Goal: Transaction & Acquisition: Purchase product/service

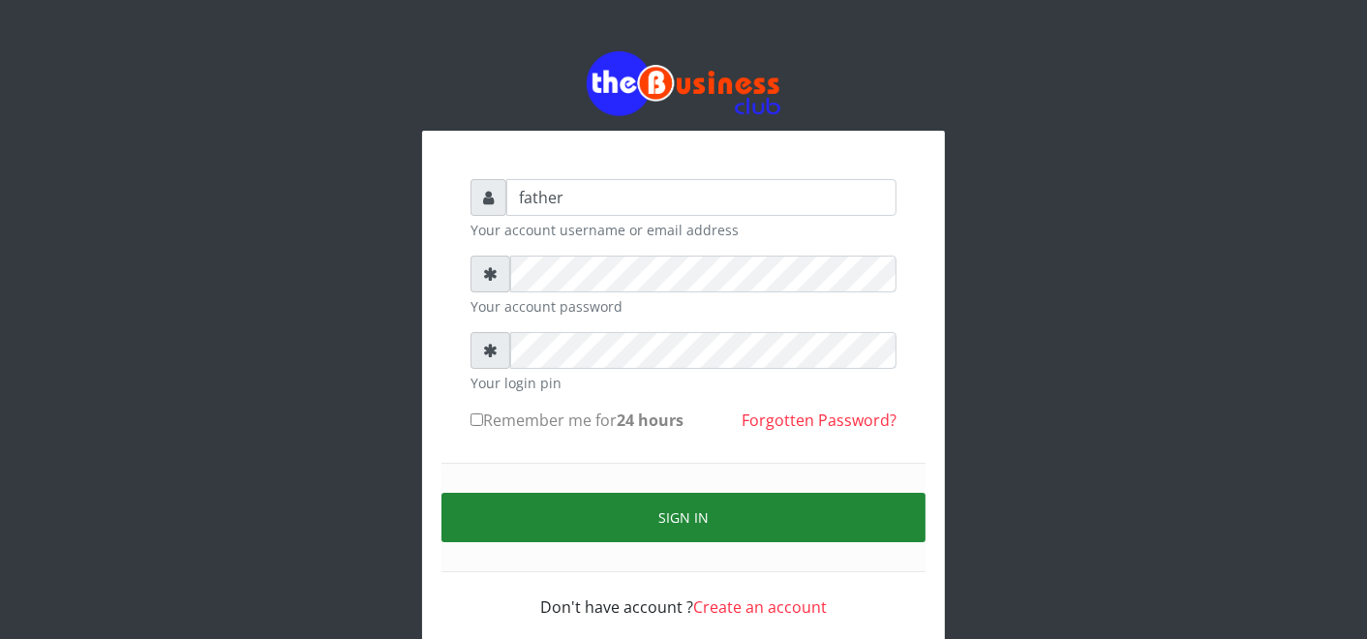
click at [679, 521] on button "Sign in" at bounding box center [684, 517] width 484 height 49
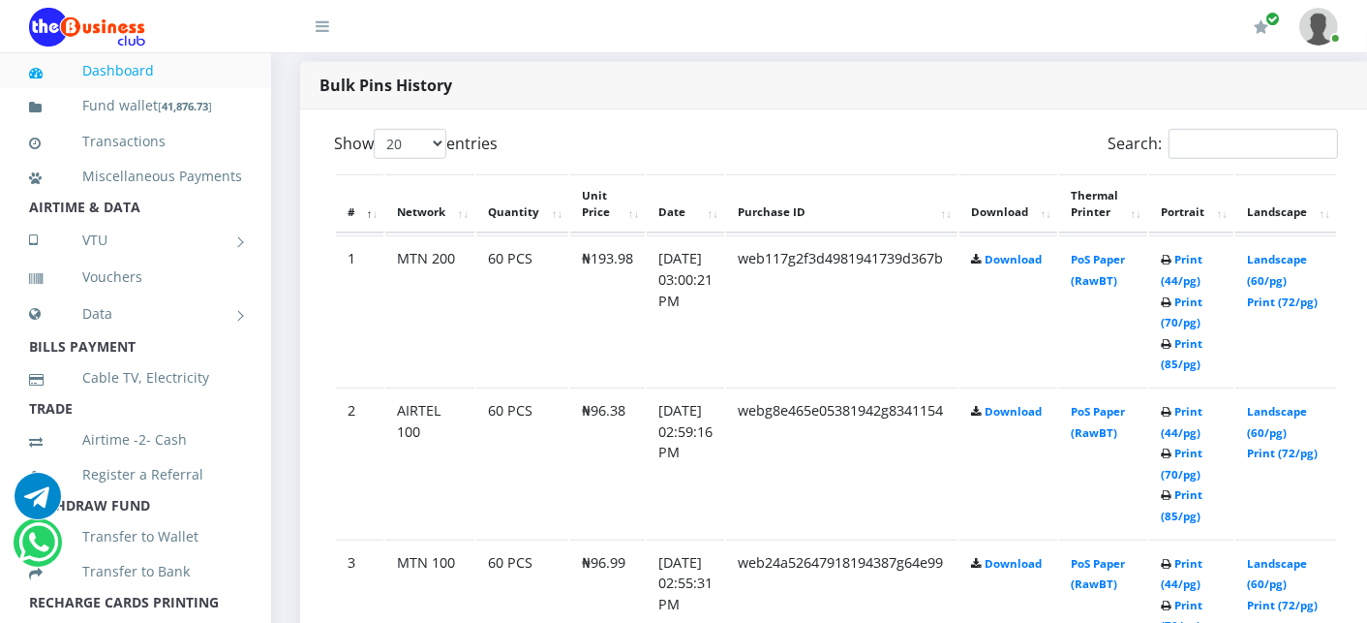
scroll to position [990, 0]
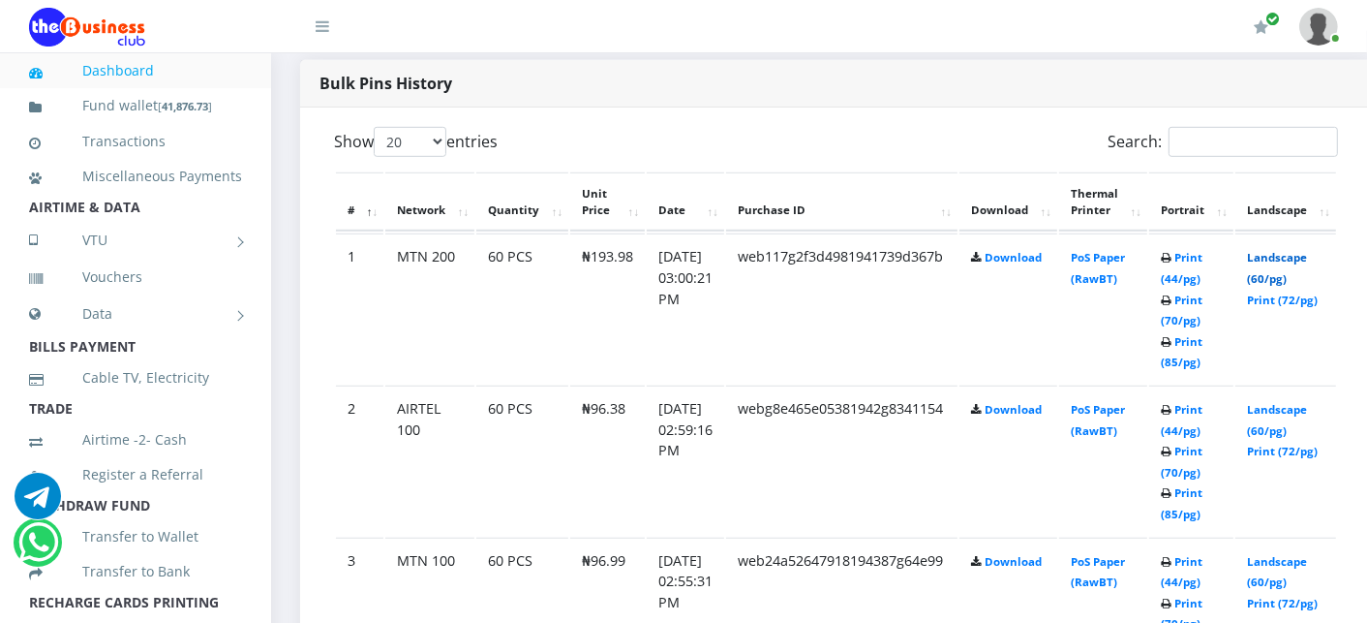
click at [1286, 255] on link "Landscape (60/pg)" at bounding box center [1277, 268] width 60 height 36
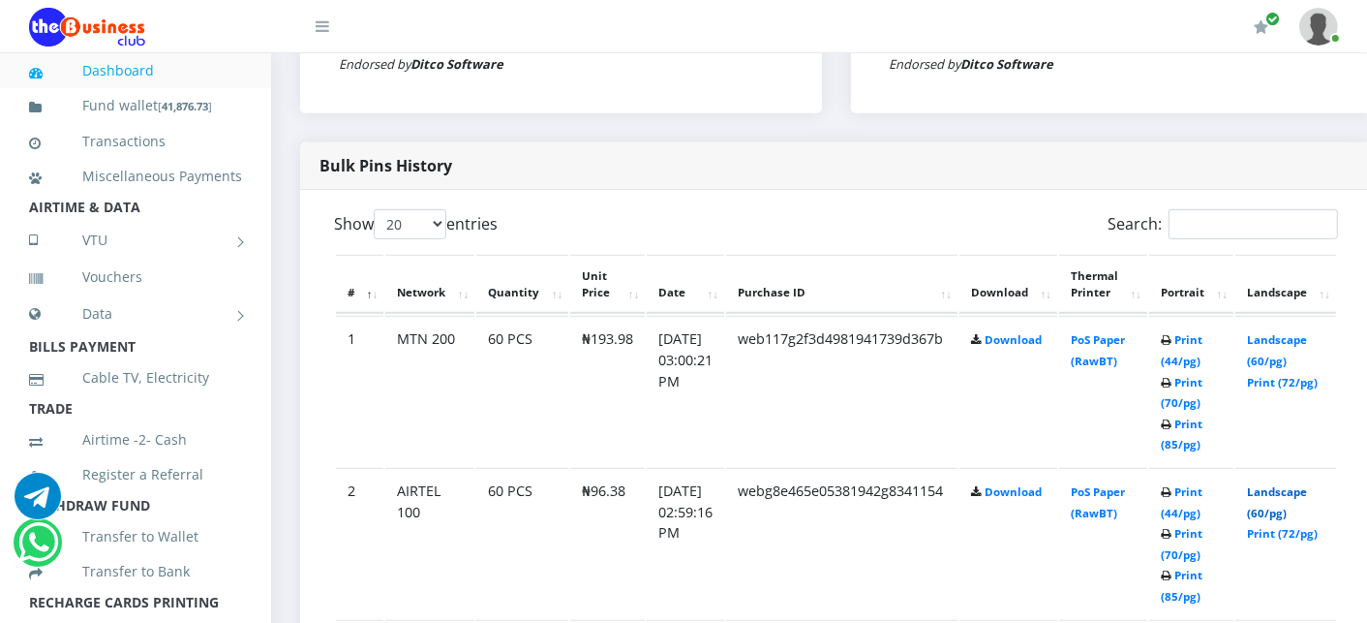
click at [1302, 487] on link "Landscape (60/pg)" at bounding box center [1277, 502] width 60 height 36
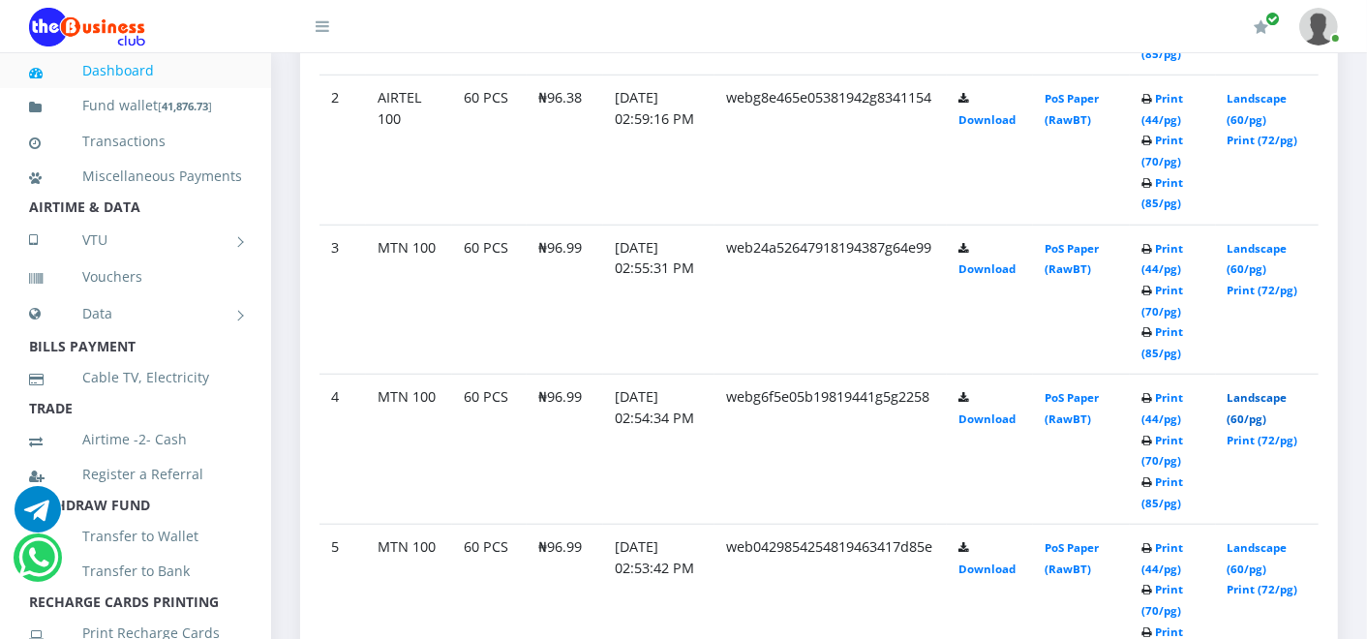
click at [1243, 398] on link "Landscape (60/pg)" at bounding box center [1258, 408] width 60 height 36
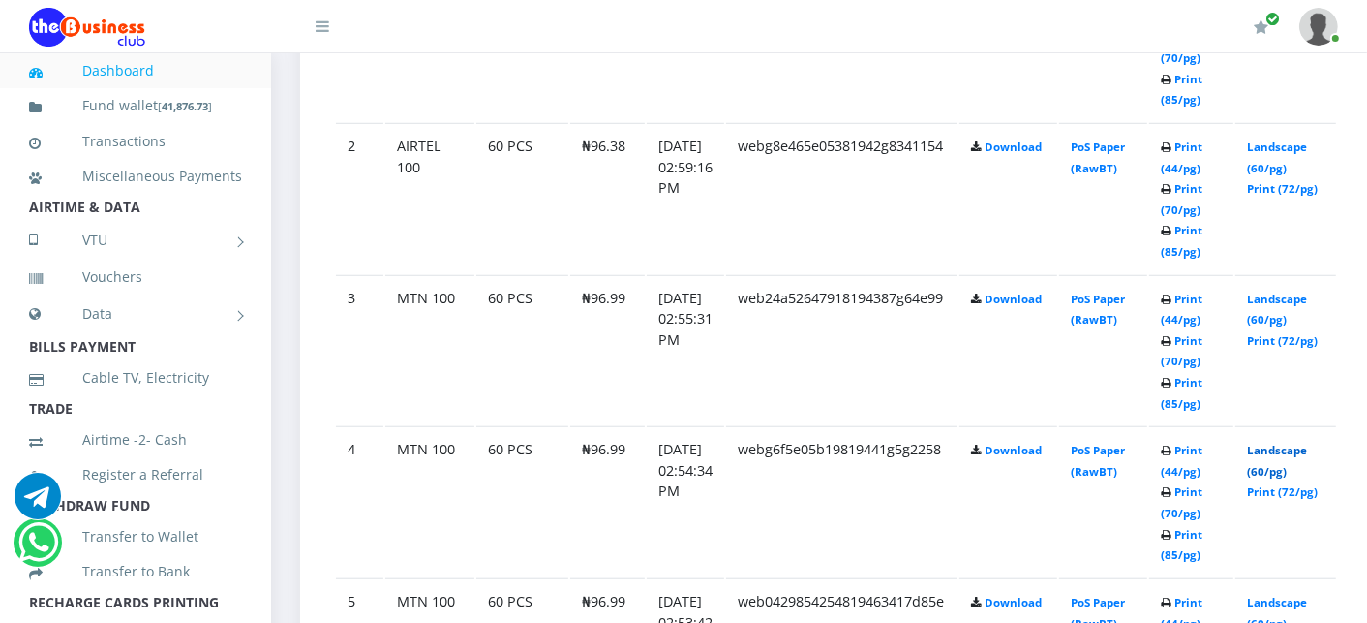
scroll to position [1245, 0]
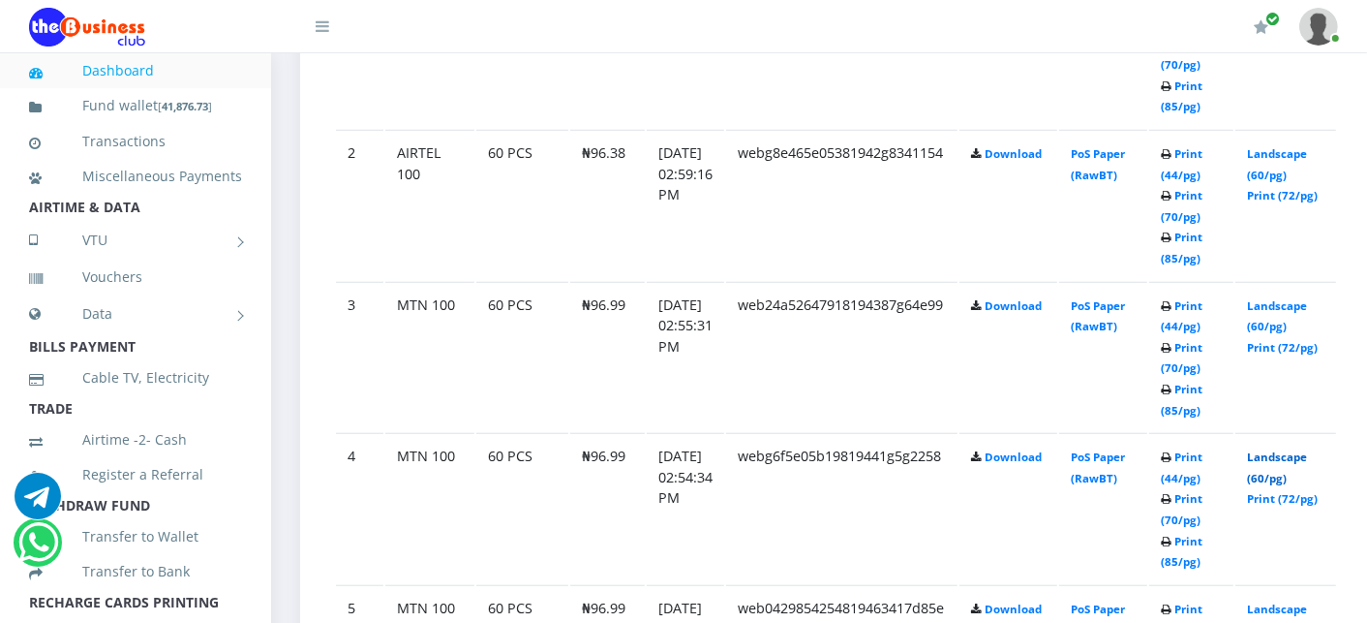
click at [1290, 452] on link "Landscape (60/pg)" at bounding box center [1277, 467] width 60 height 36
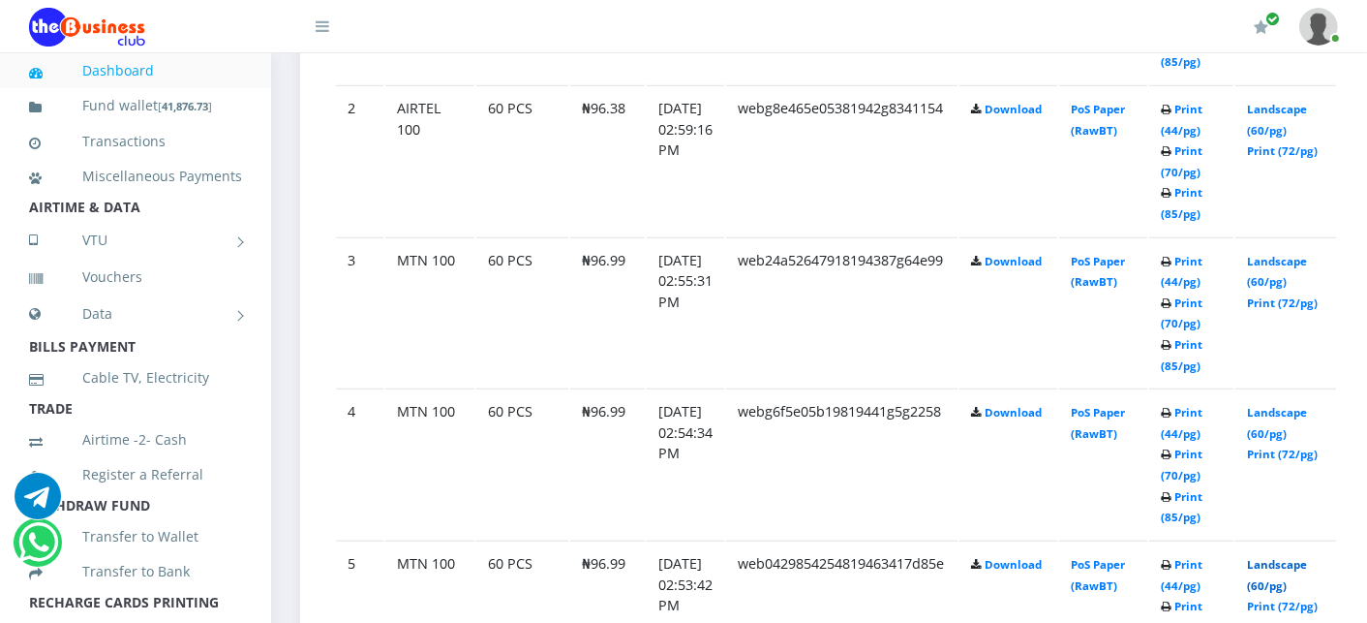
click at [1283, 560] on link "Landscape (60/pg)" at bounding box center [1277, 575] width 60 height 36
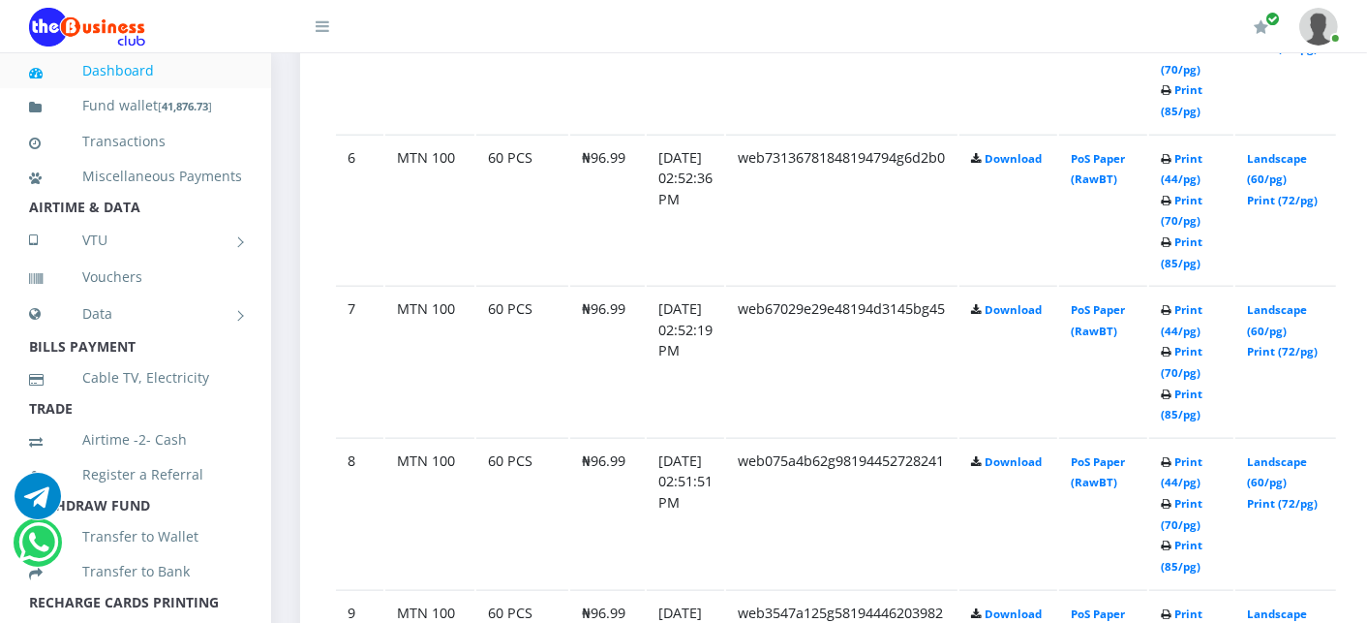
scroll to position [1891, 0]
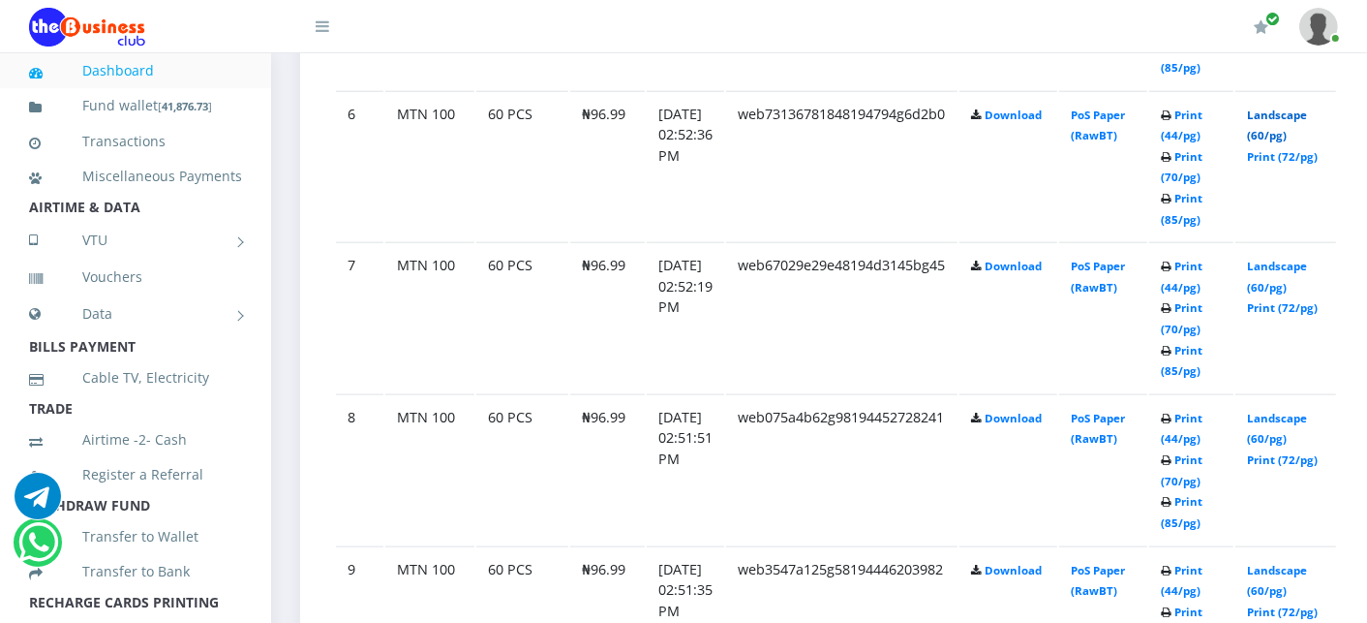
click at [1307, 110] on link "Landscape (60/pg)" at bounding box center [1277, 125] width 60 height 36
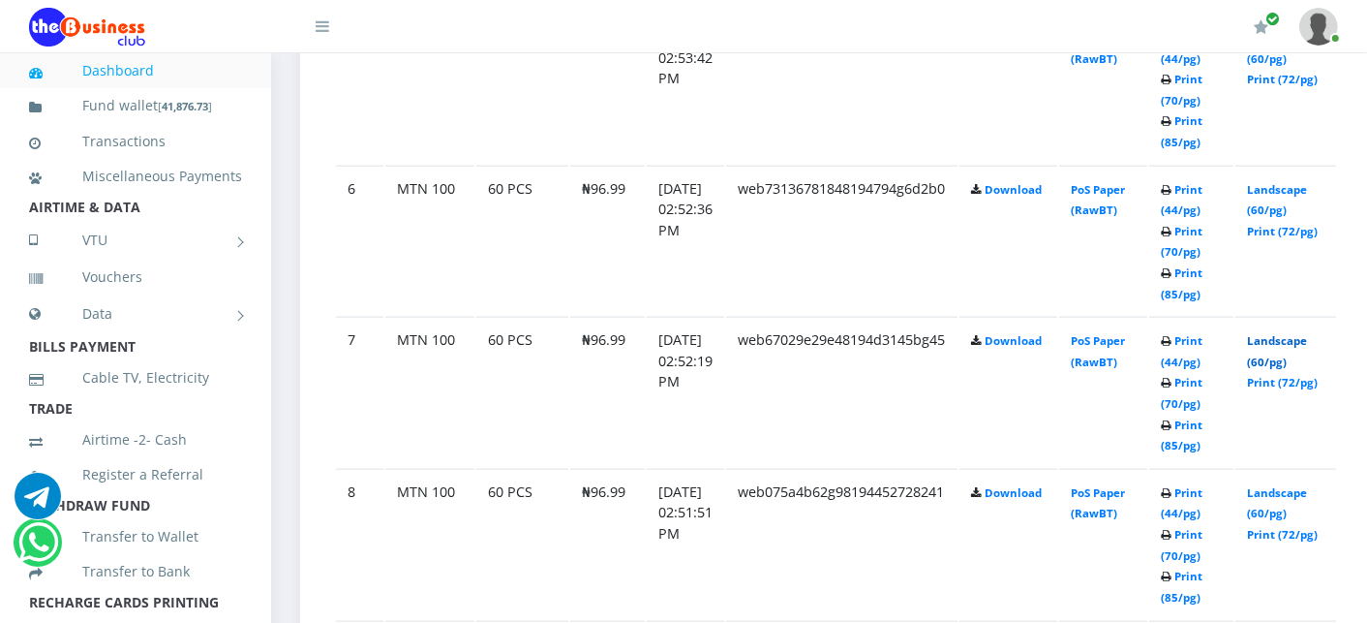
scroll to position [1891, 0]
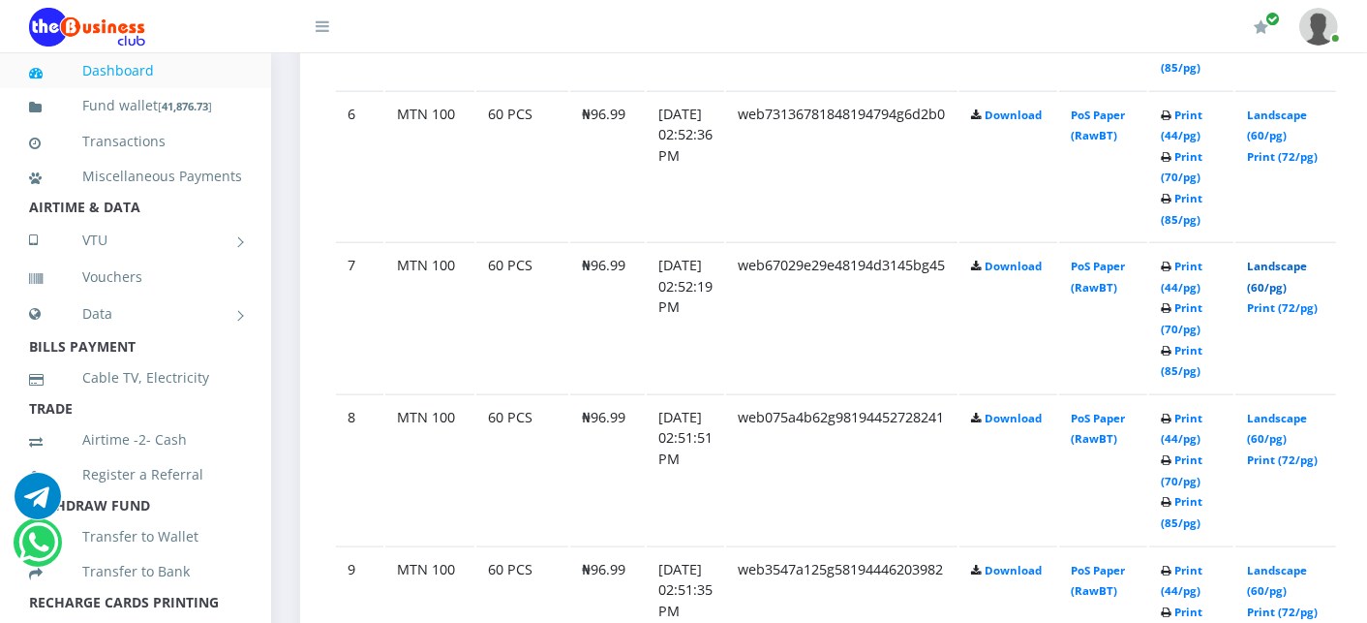
click at [1307, 259] on link "Landscape (60/pg)" at bounding box center [1277, 277] width 60 height 36
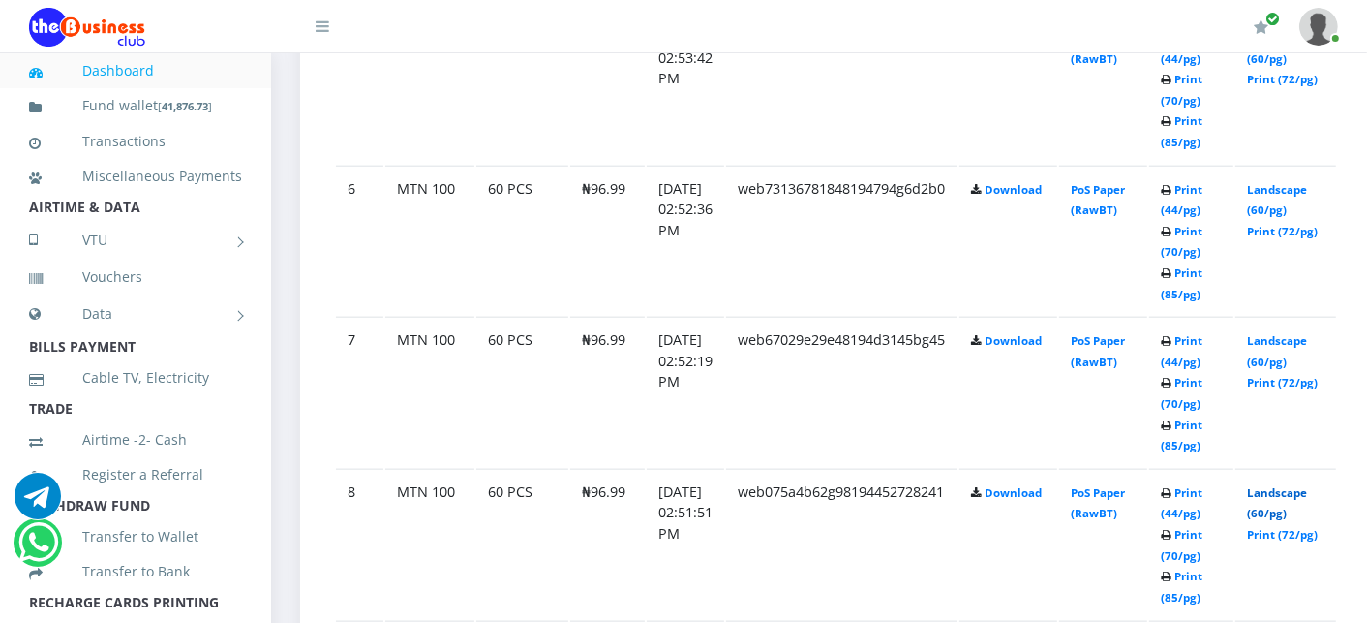
scroll to position [1891, 0]
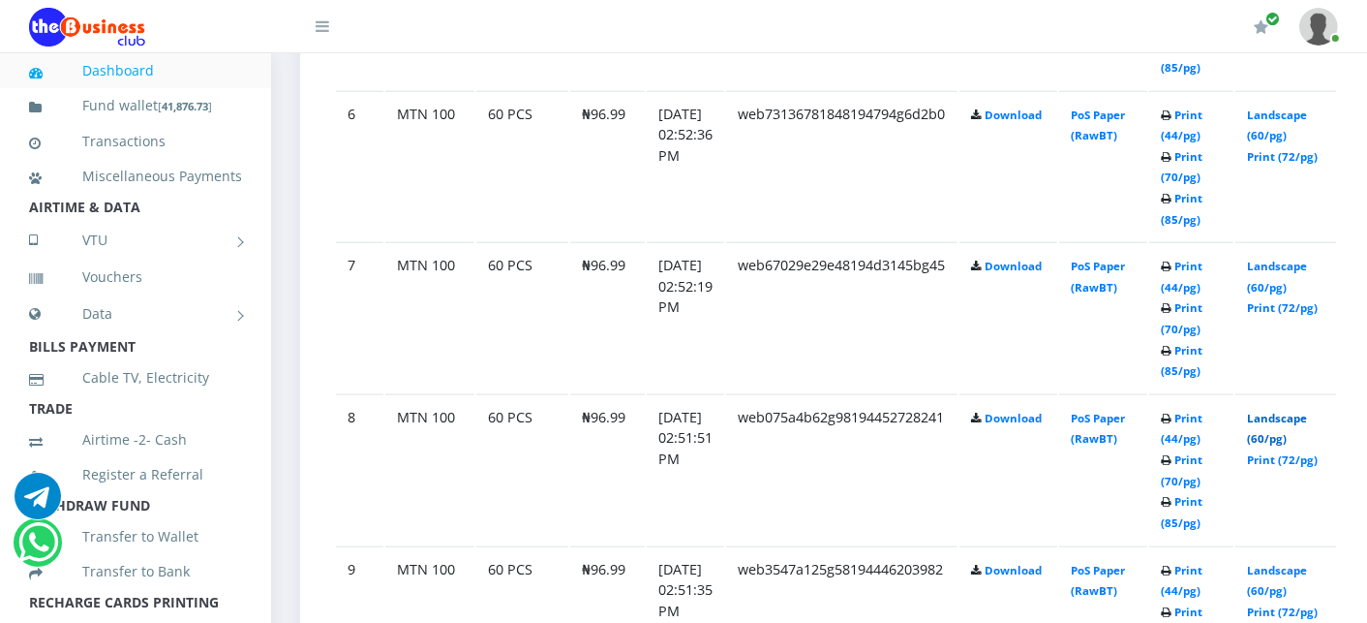
click at [1298, 411] on link "Landscape (60/pg)" at bounding box center [1277, 429] width 60 height 36
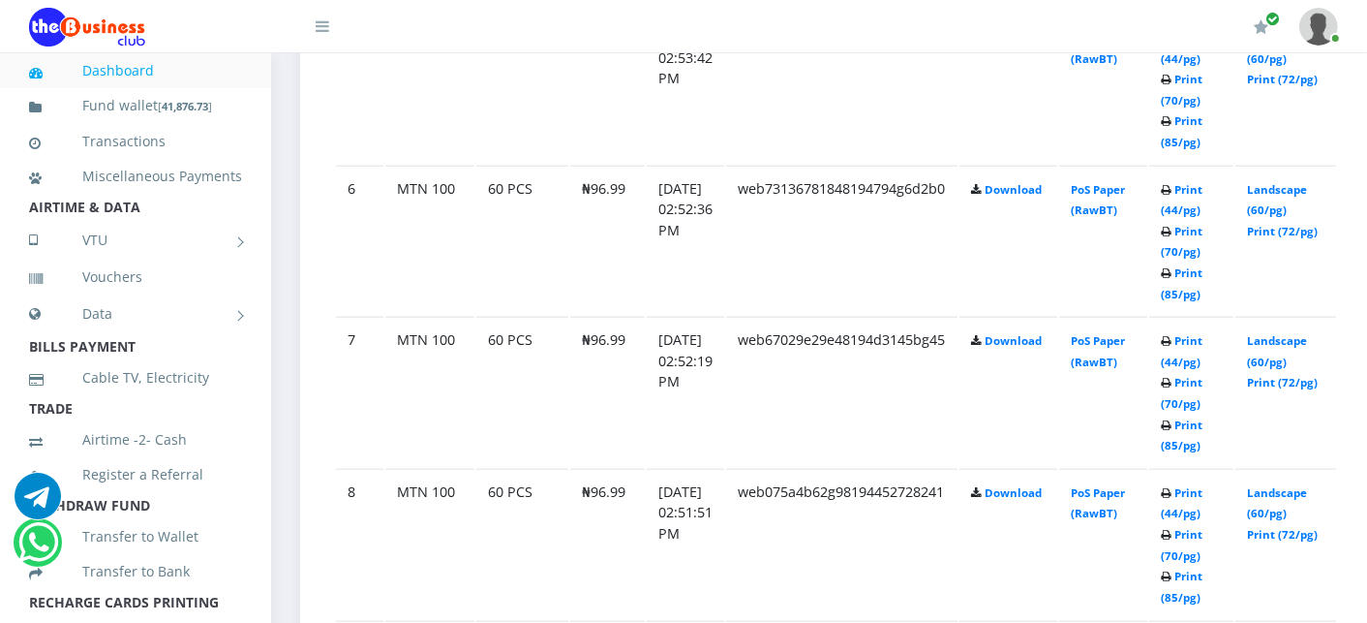
scroll to position [1891, 0]
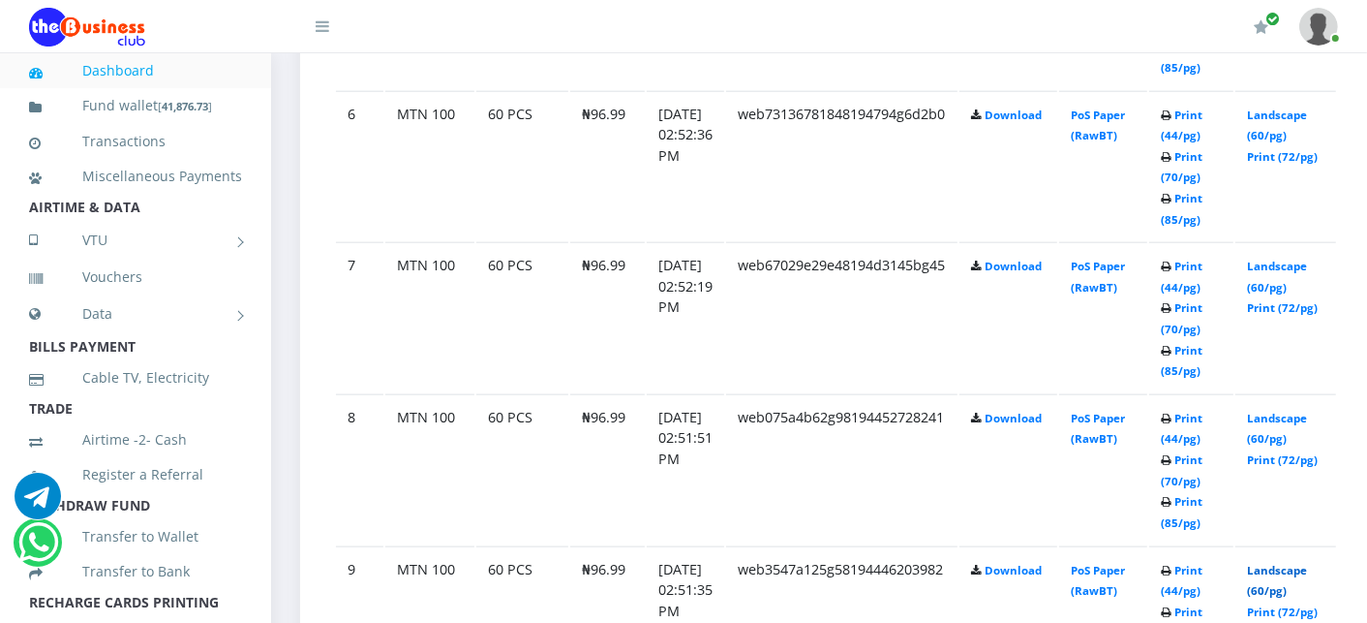
click at [1307, 563] on link "Landscape (60/pg)" at bounding box center [1277, 581] width 60 height 36
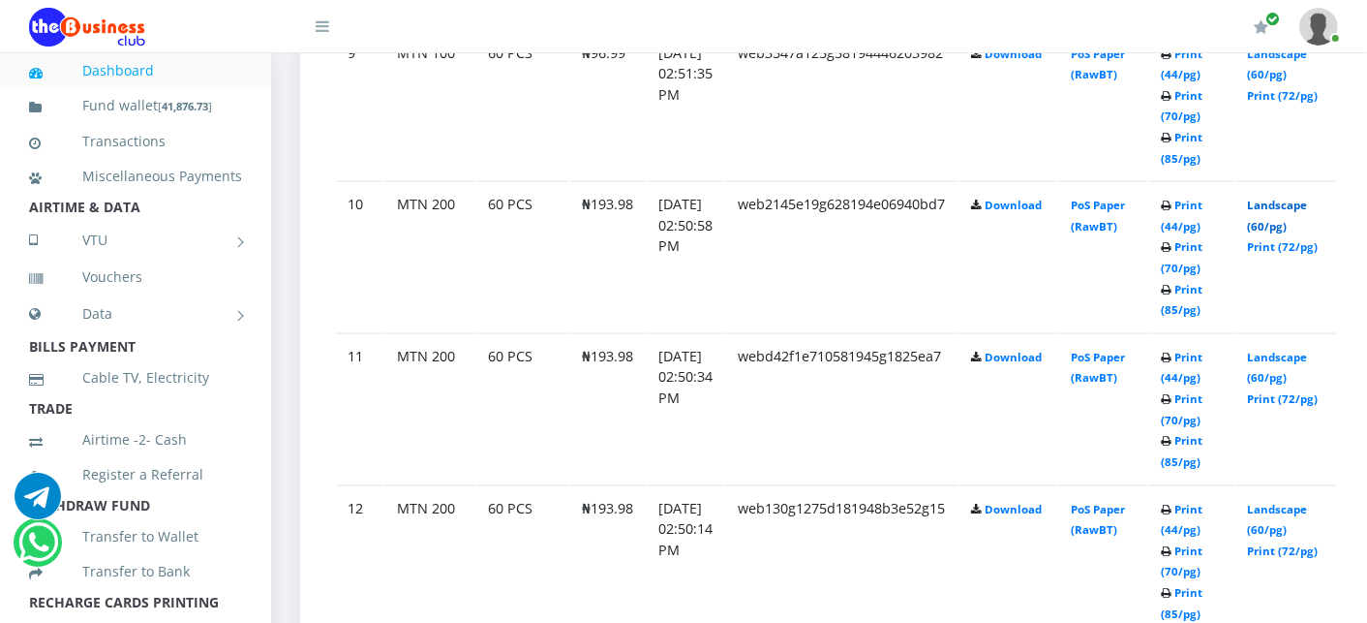
scroll to position [2451, 0]
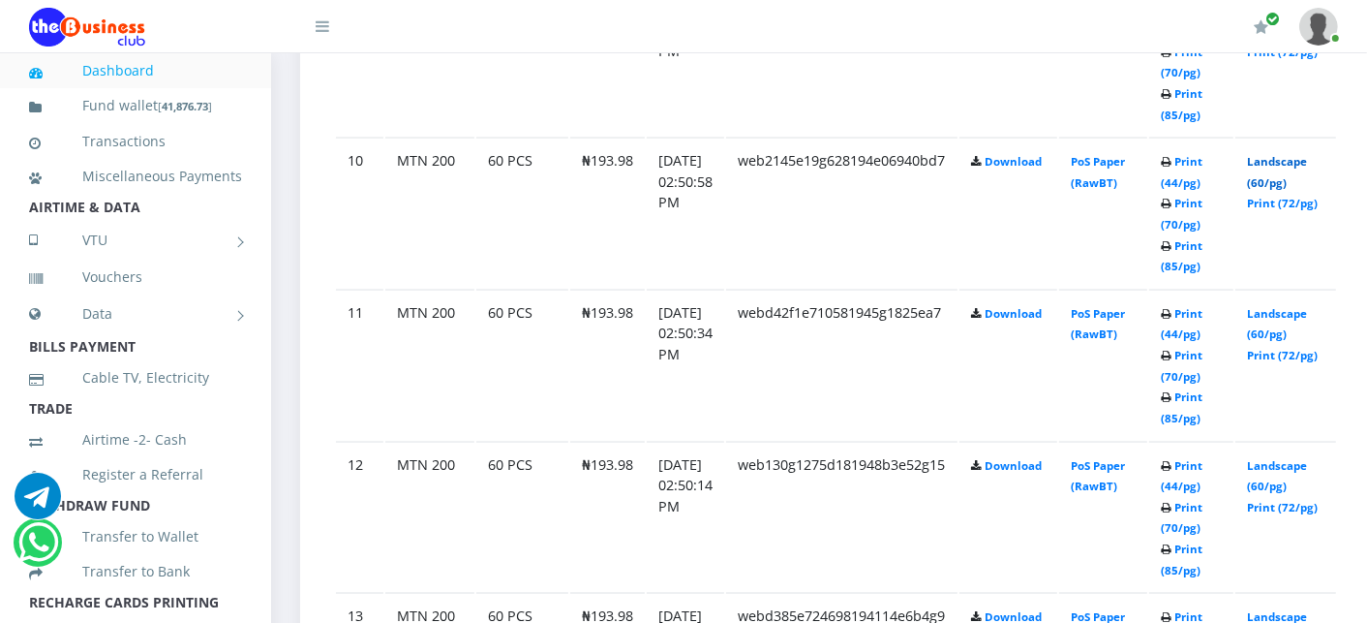
click at [1307, 154] on link "Landscape (60/pg)" at bounding box center [1277, 172] width 60 height 36
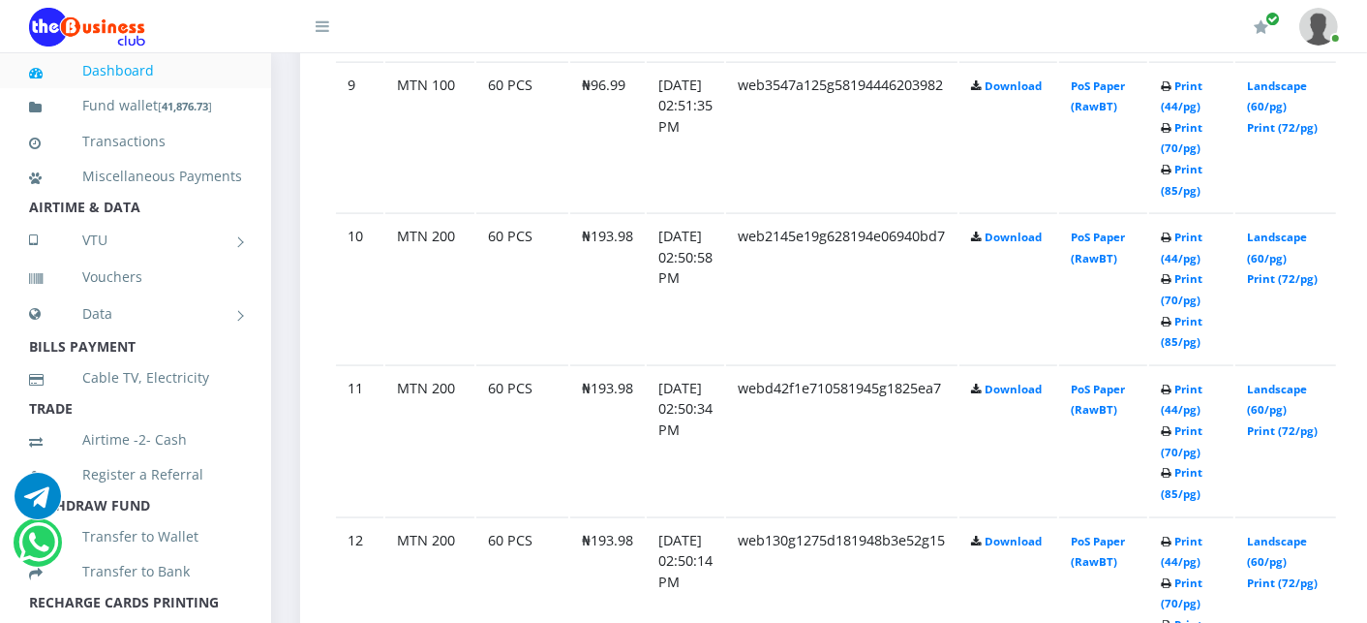
scroll to position [2451, 0]
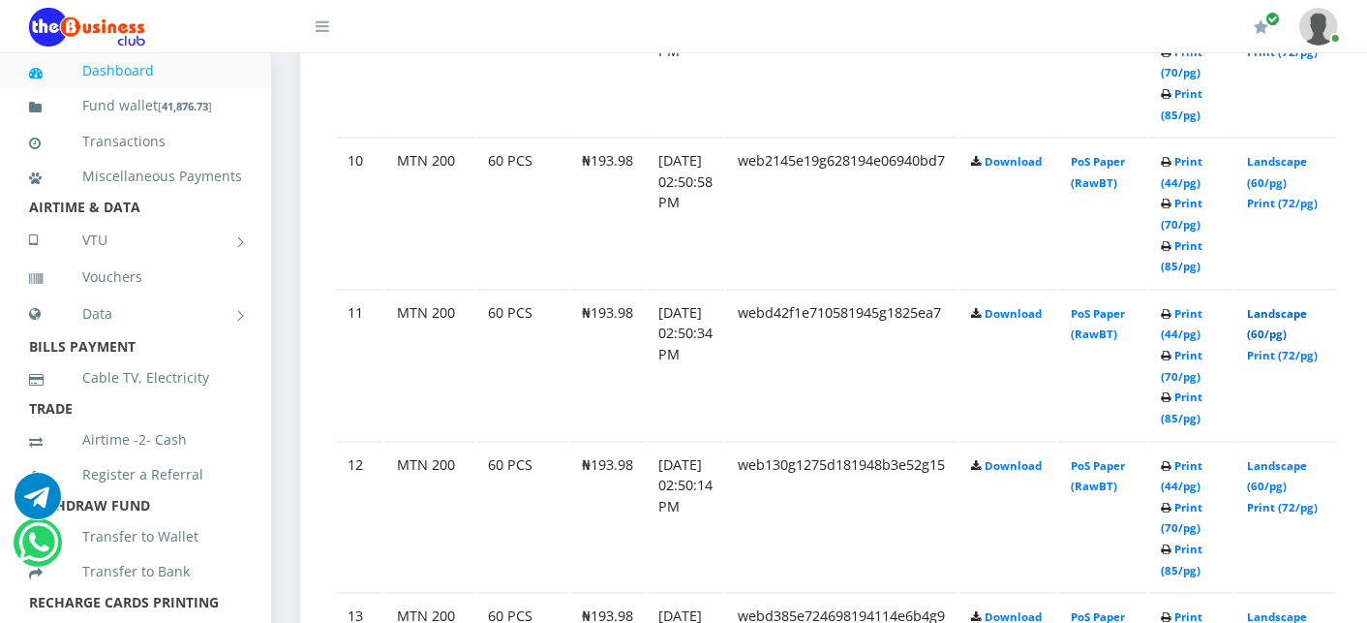
click at [1307, 306] on link "Landscape (60/pg)" at bounding box center [1277, 324] width 60 height 36
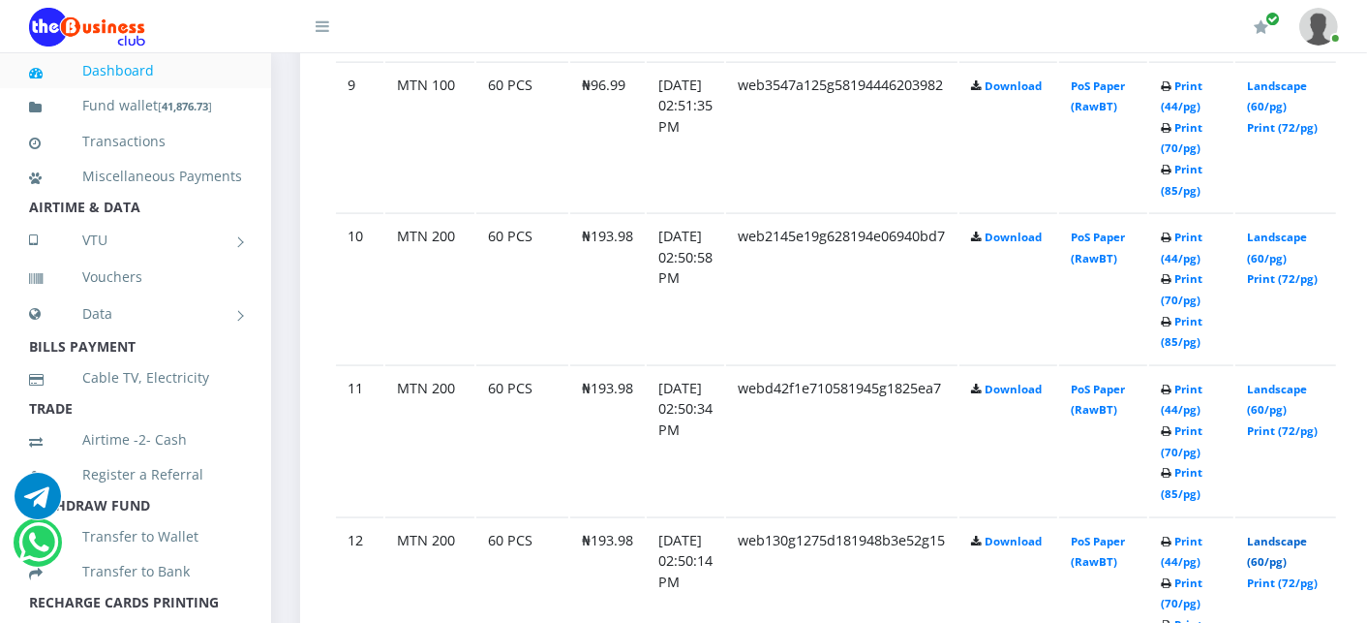
scroll to position [2451, 0]
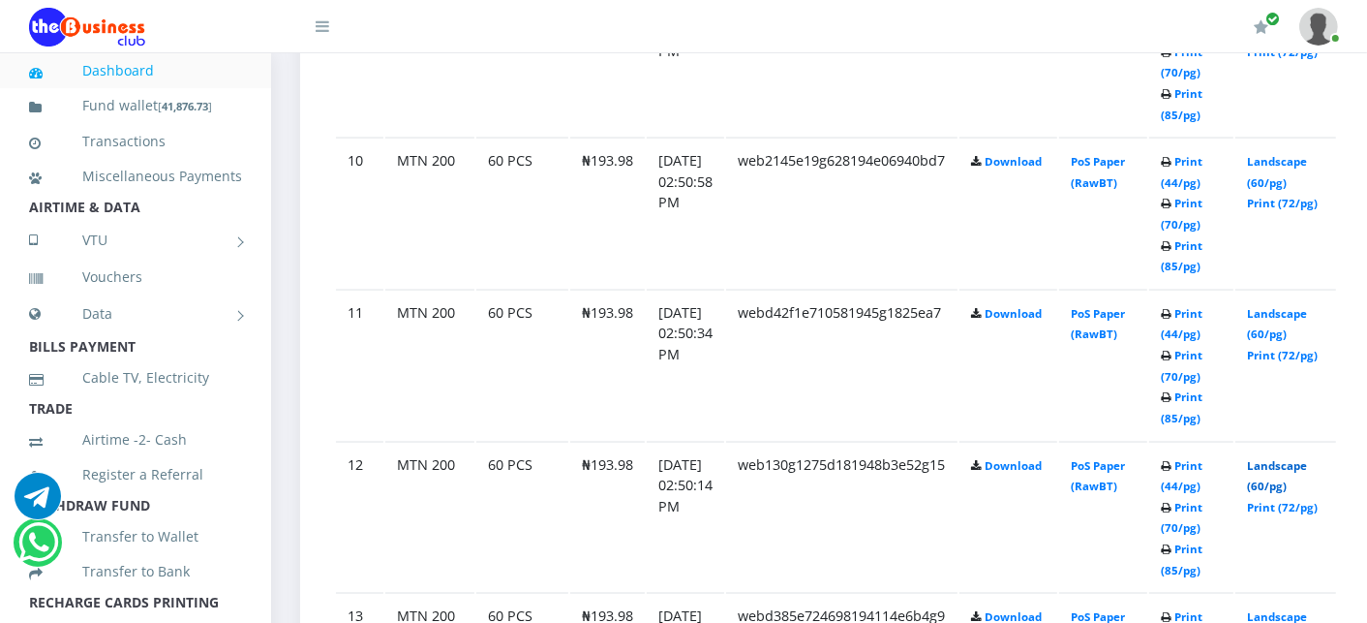
click at [1301, 458] on link "Landscape (60/pg)" at bounding box center [1277, 476] width 60 height 36
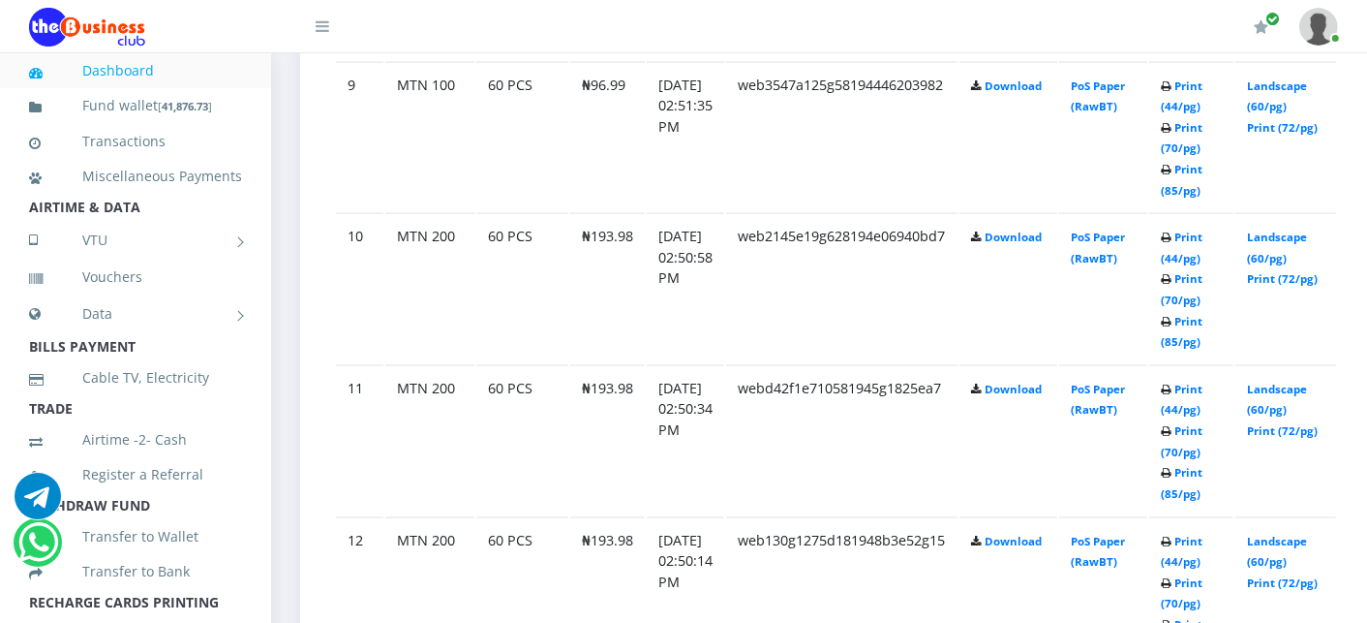
scroll to position [2451, 0]
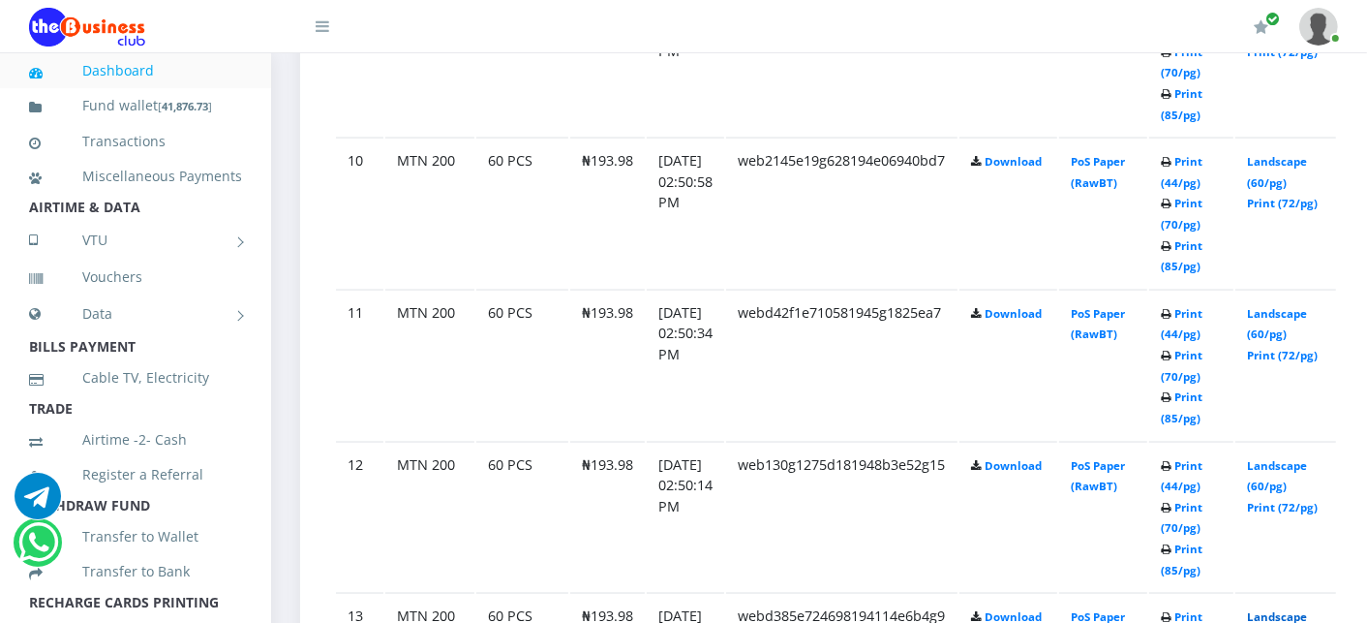
click at [1279, 609] on link "Landscape (60/pg)" at bounding box center [1277, 627] width 60 height 36
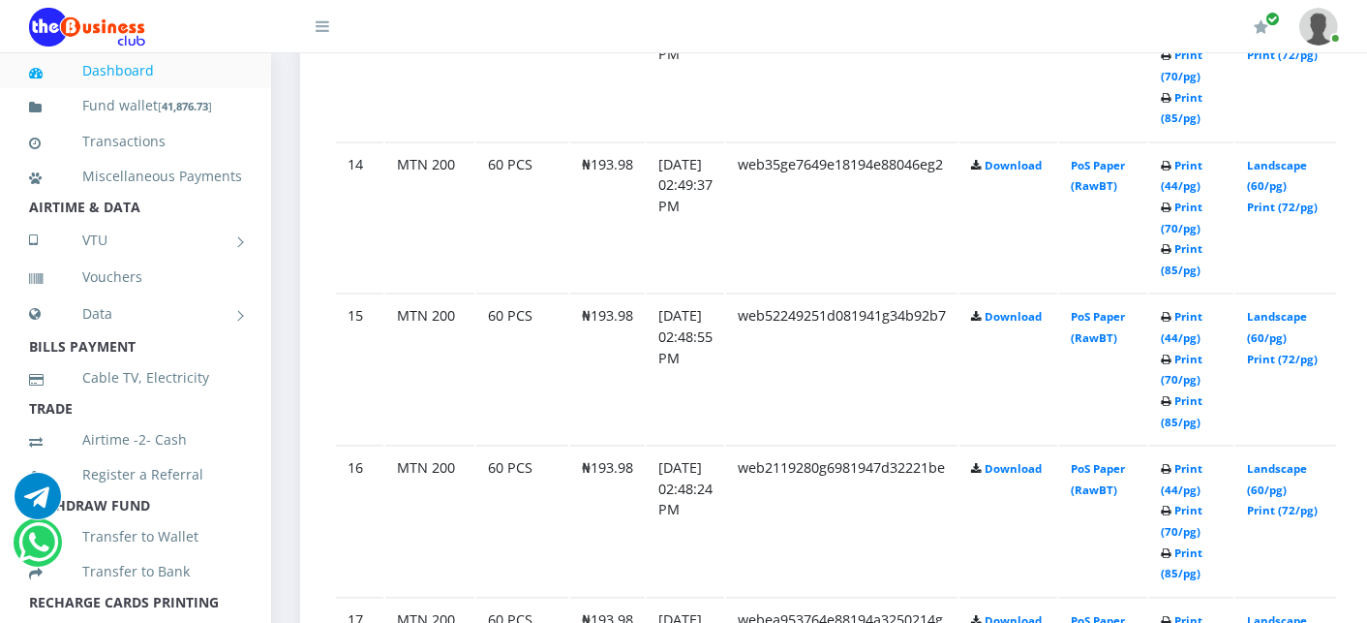
scroll to position [3095, 0]
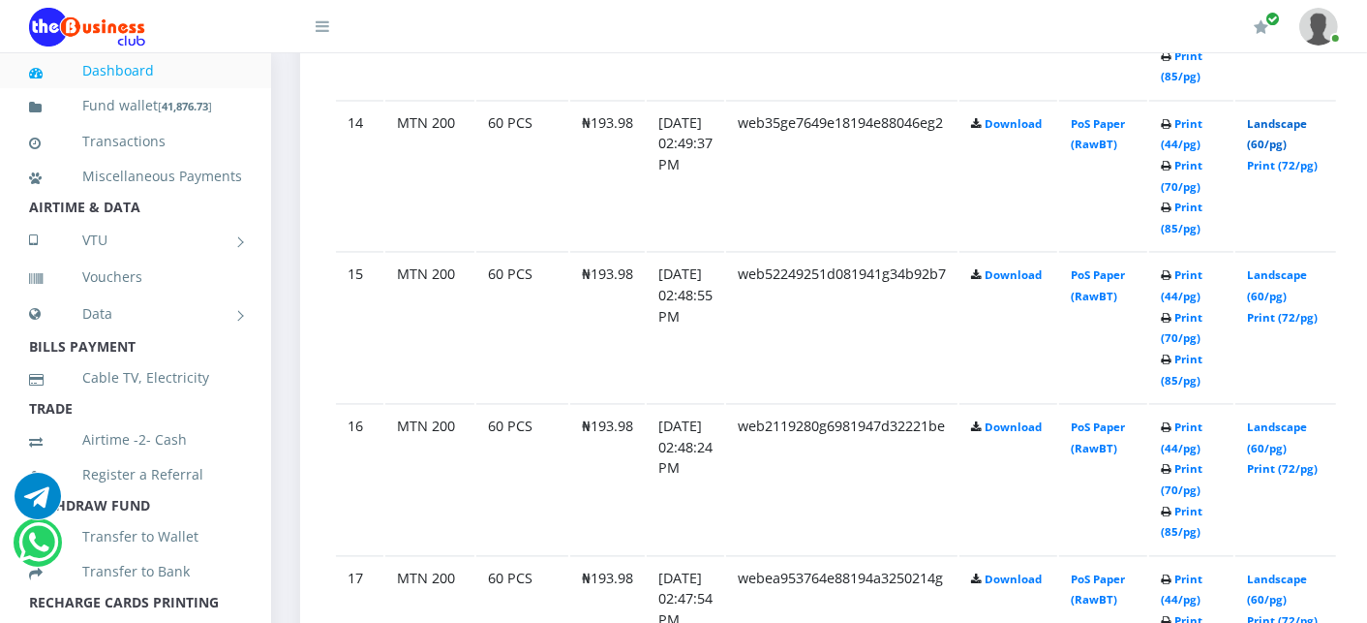
click at [1292, 116] on link "Landscape (60/pg)" at bounding box center [1277, 134] width 60 height 36
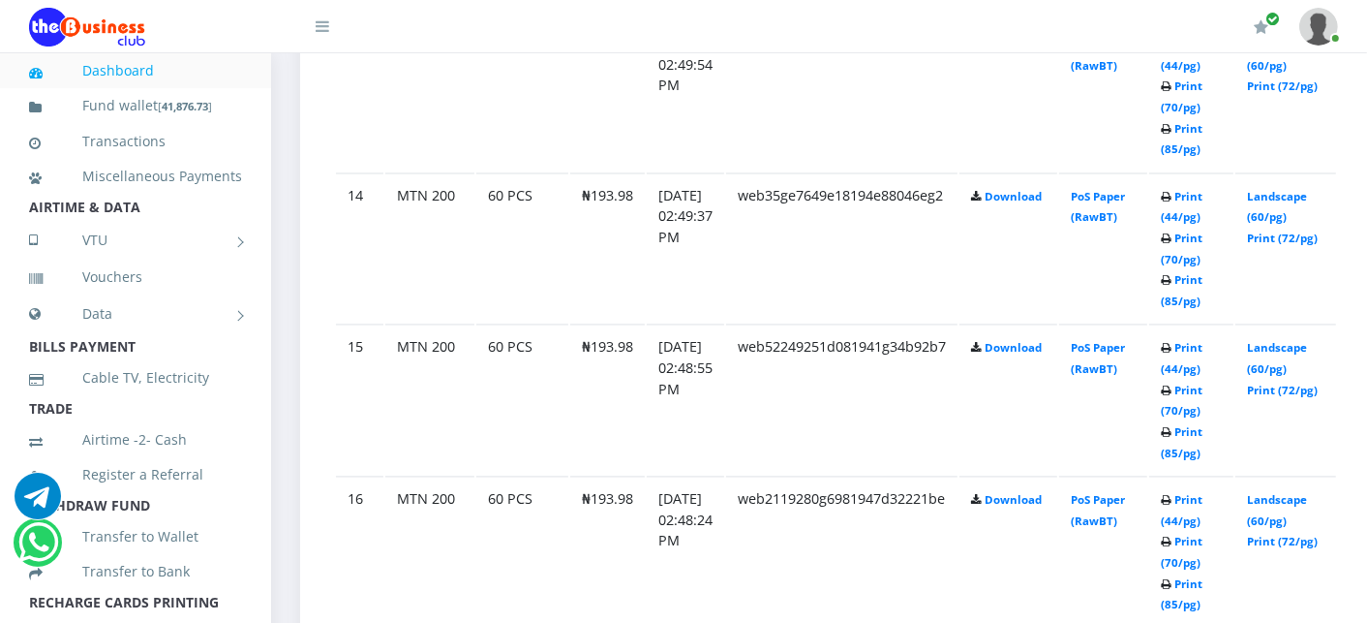
scroll to position [3095, 0]
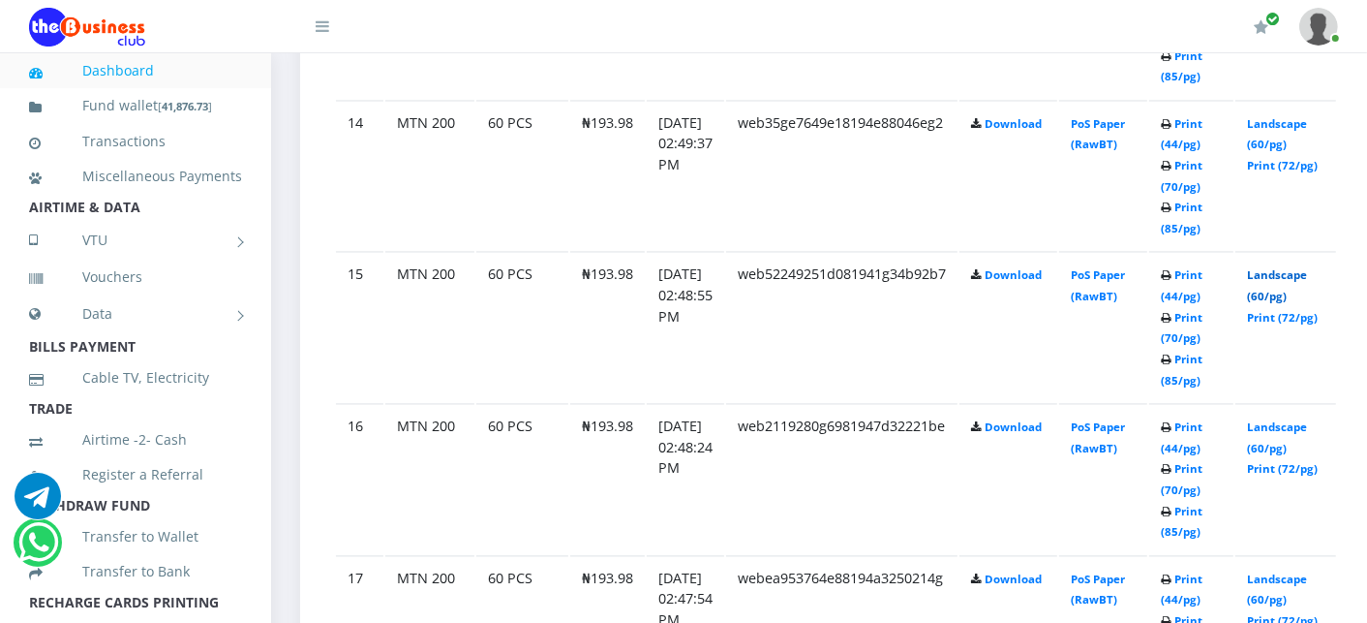
click at [1280, 267] on link "Landscape (60/pg)" at bounding box center [1277, 285] width 60 height 36
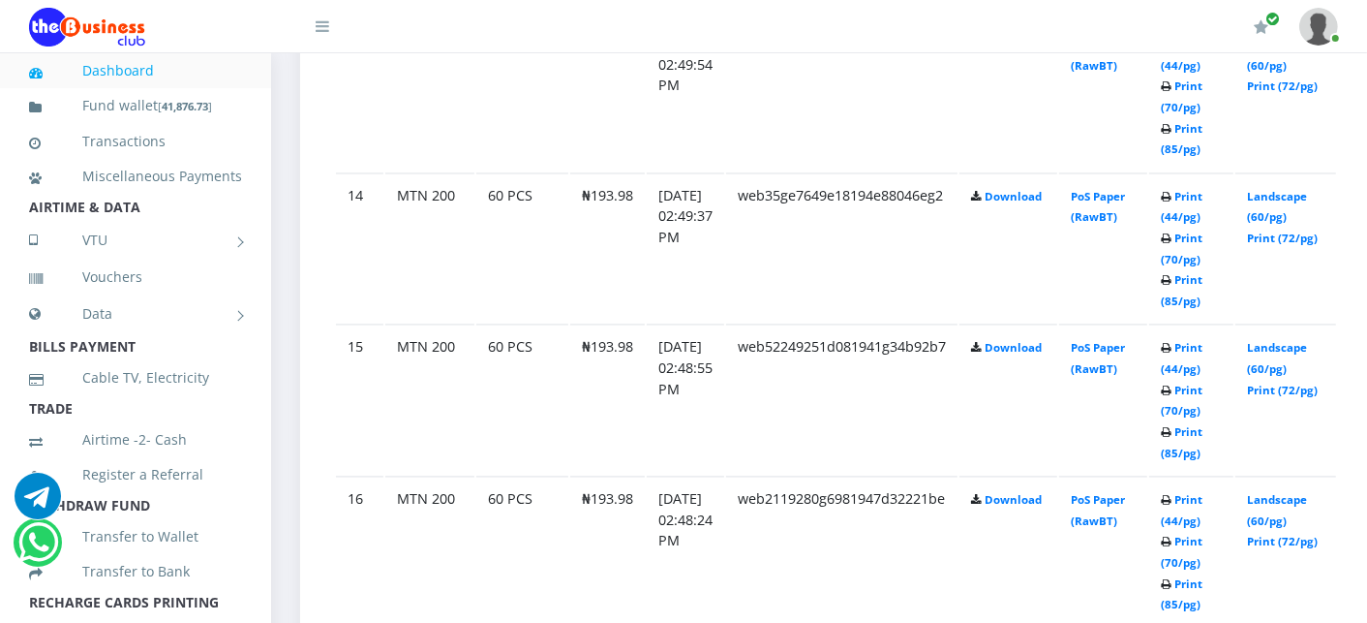
scroll to position [3095, 0]
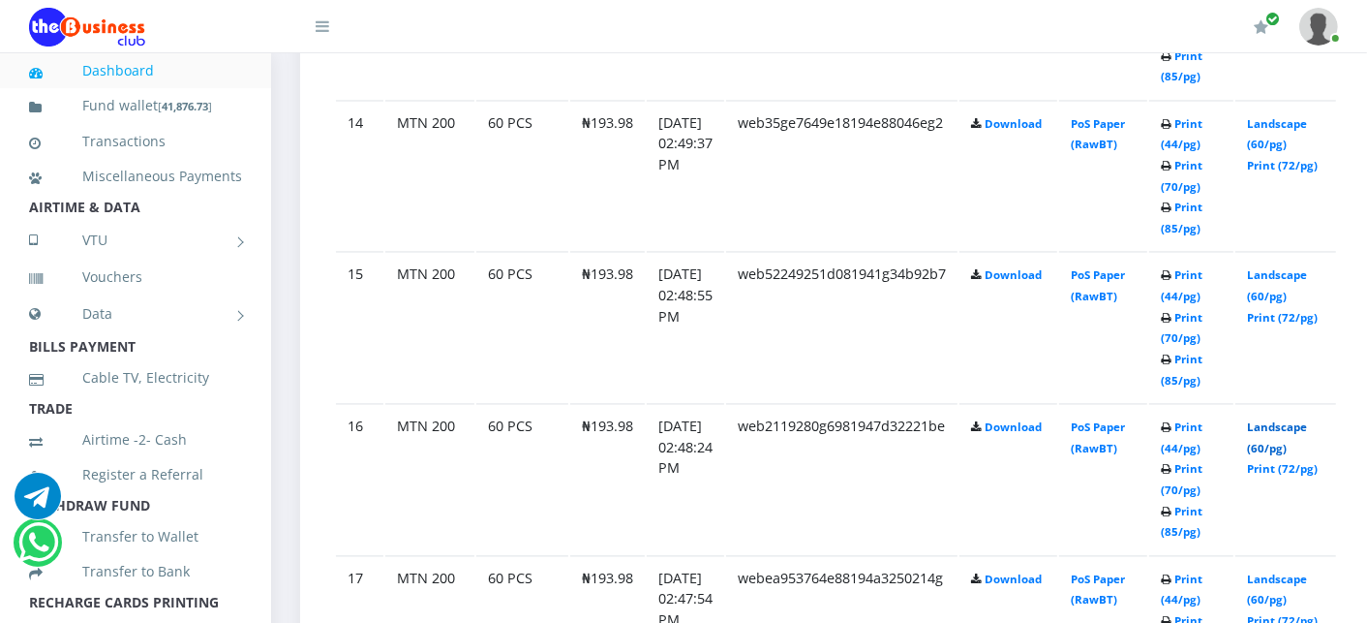
click at [1295, 419] on link "Landscape (60/pg)" at bounding box center [1277, 437] width 60 height 36
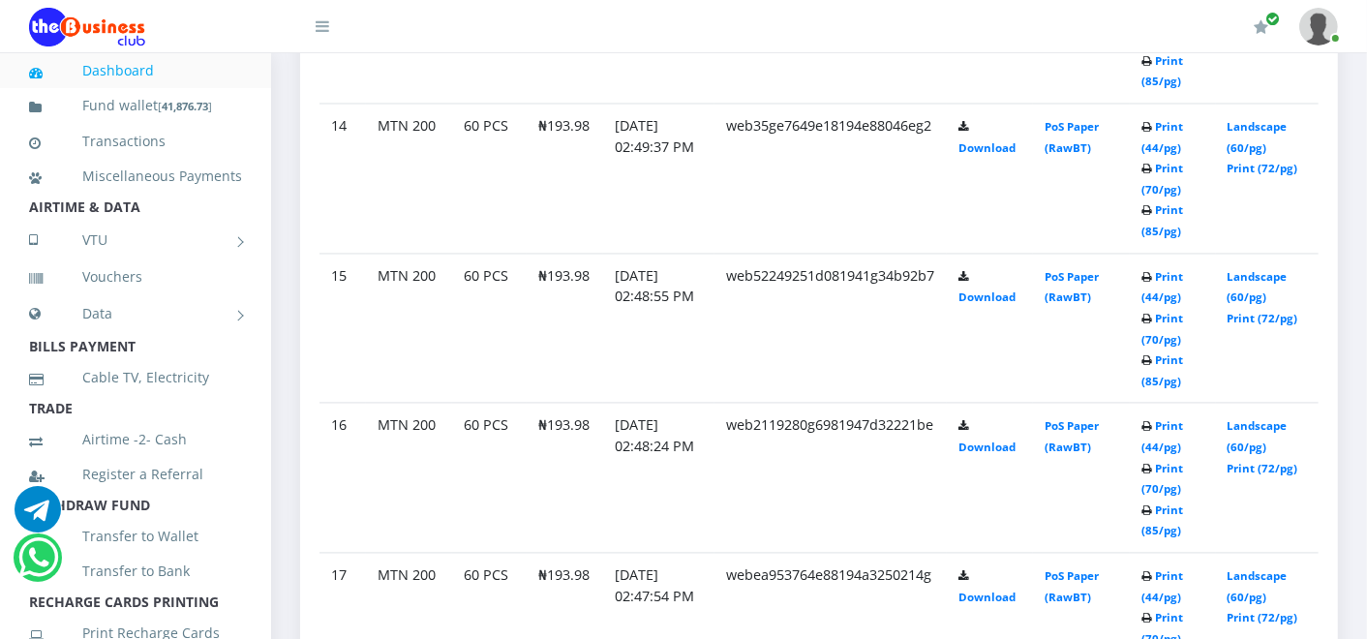
scroll to position [3015, 0]
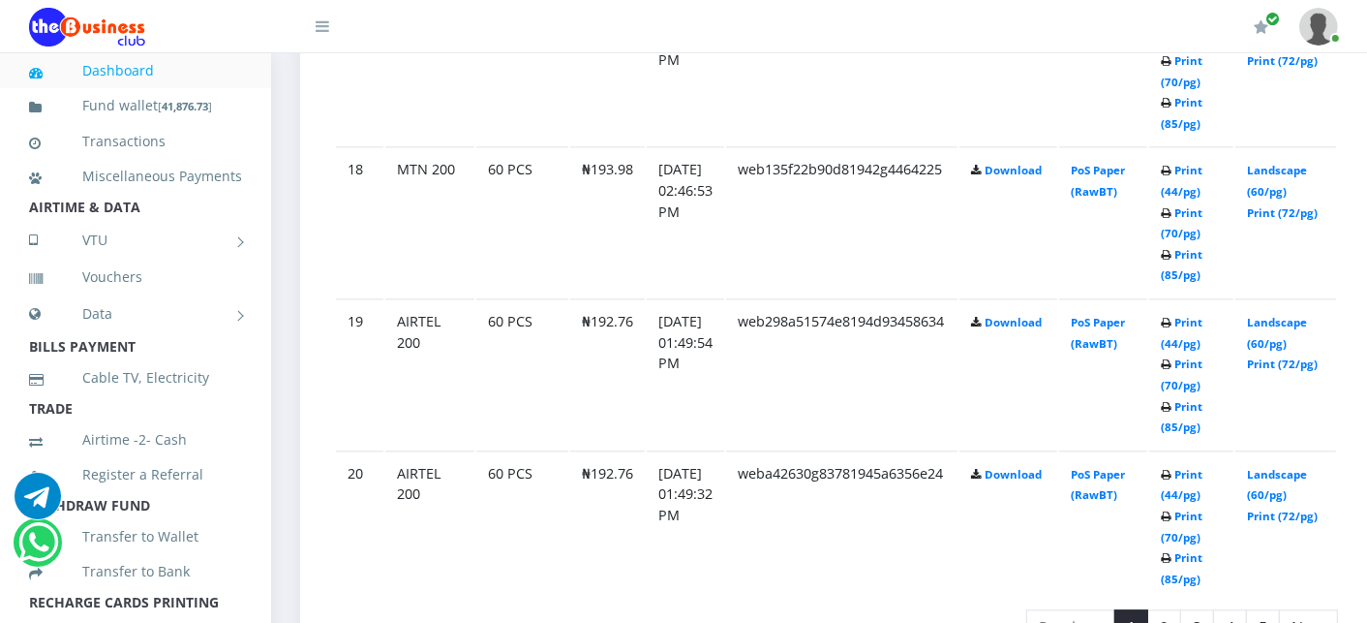
scroll to position [3699, 0]
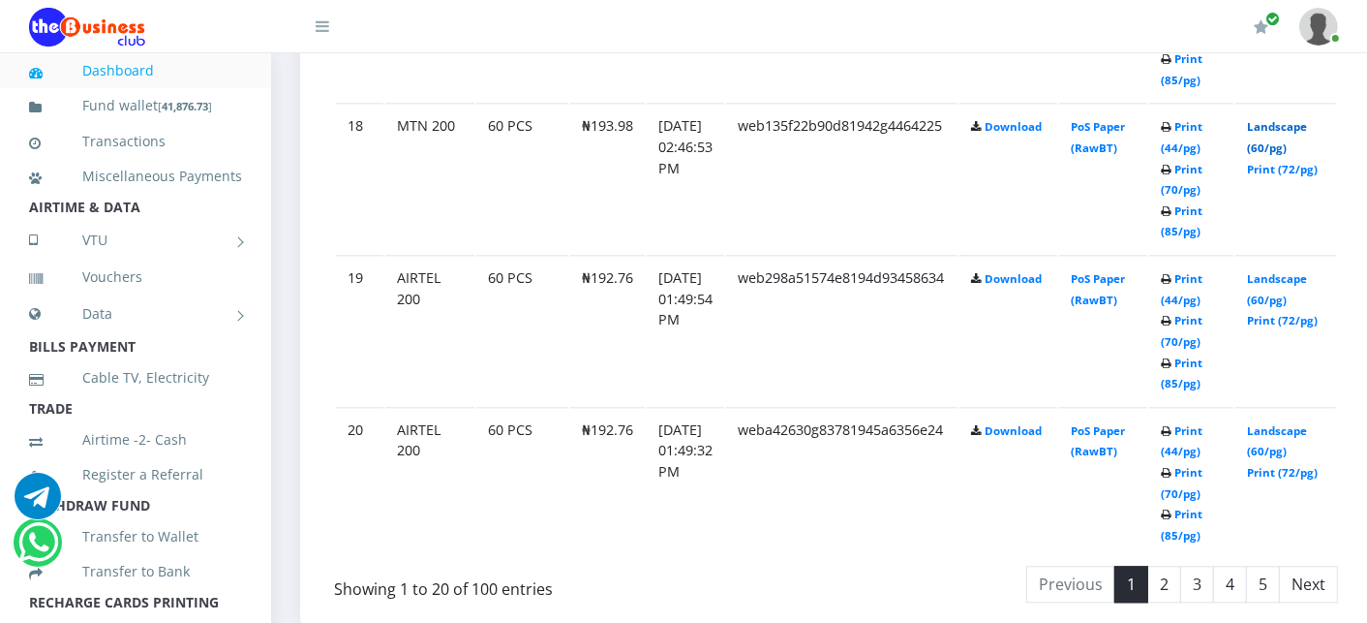
click at [1278, 119] on link "Landscape (60/pg)" at bounding box center [1277, 137] width 60 height 36
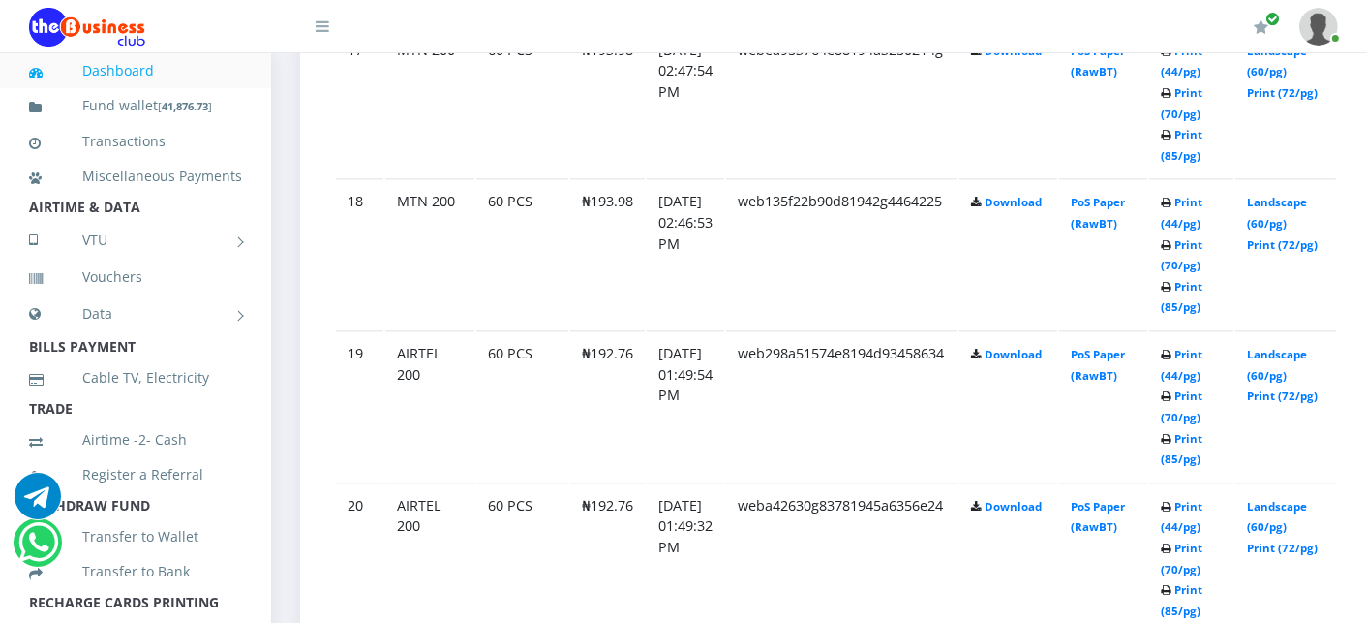
scroll to position [3699, 0]
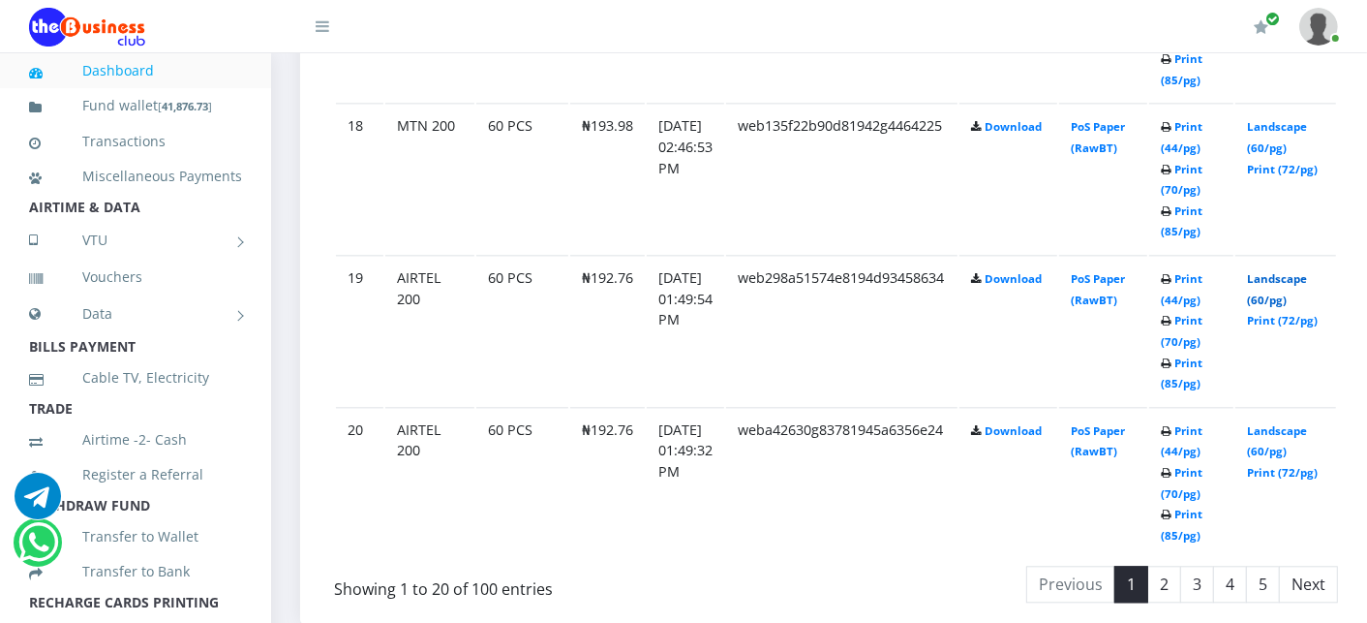
click at [1273, 271] on link "Landscape (60/pg)" at bounding box center [1277, 289] width 60 height 36
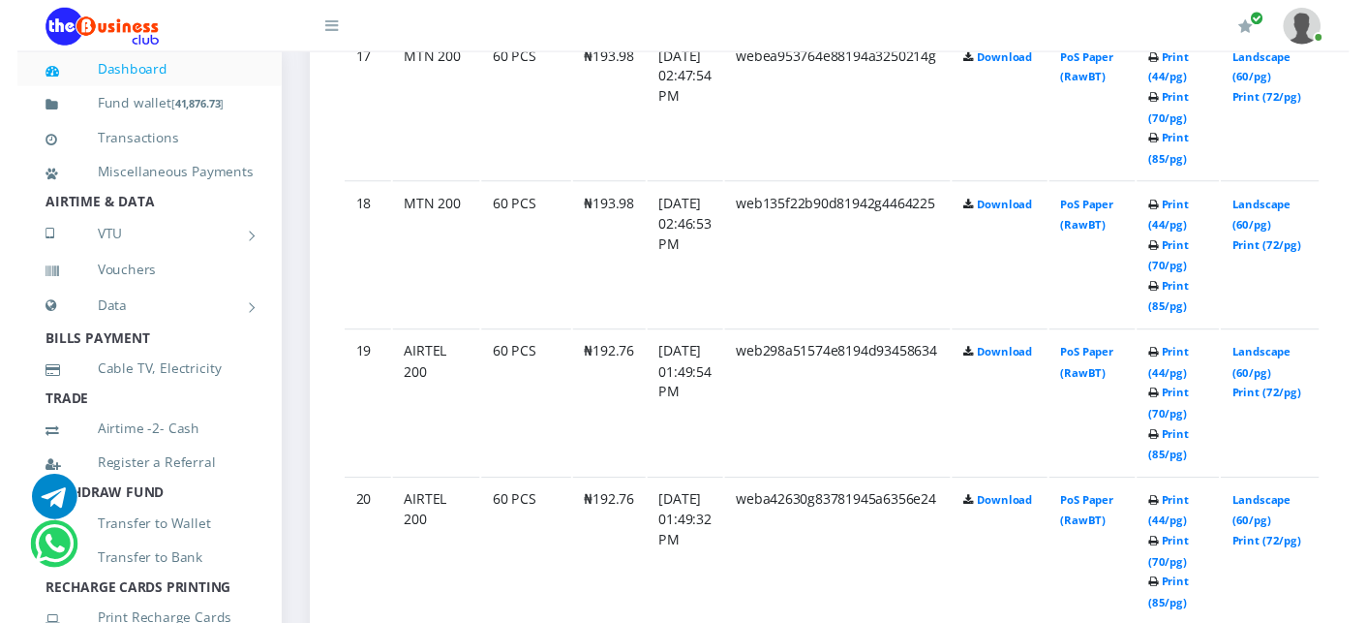
scroll to position [3623, 0]
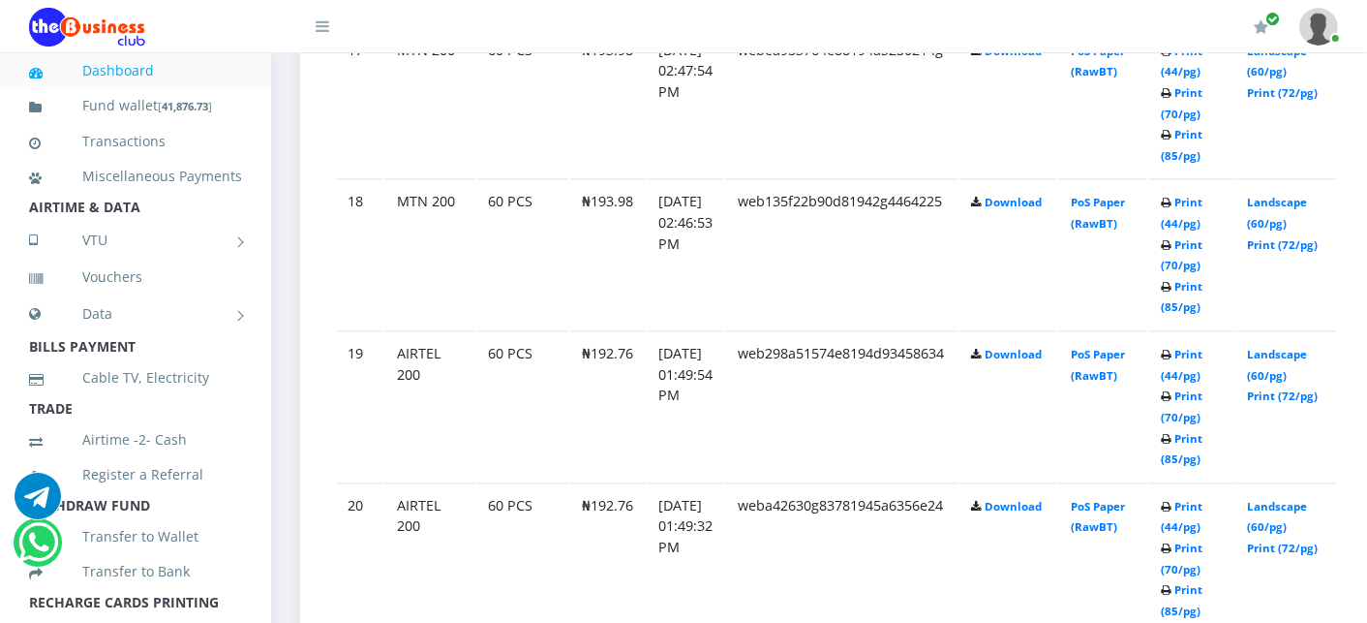
scroll to position [3699, 0]
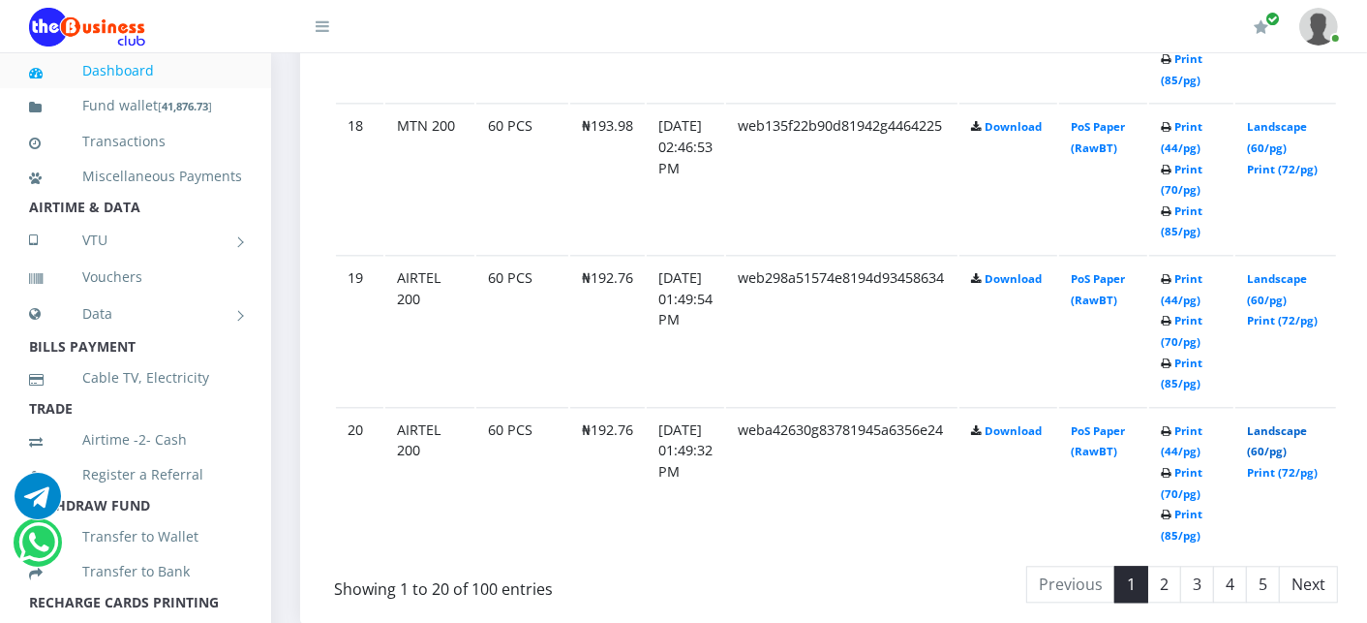
click at [1278, 423] on link "Landscape (60/pg)" at bounding box center [1277, 441] width 60 height 36
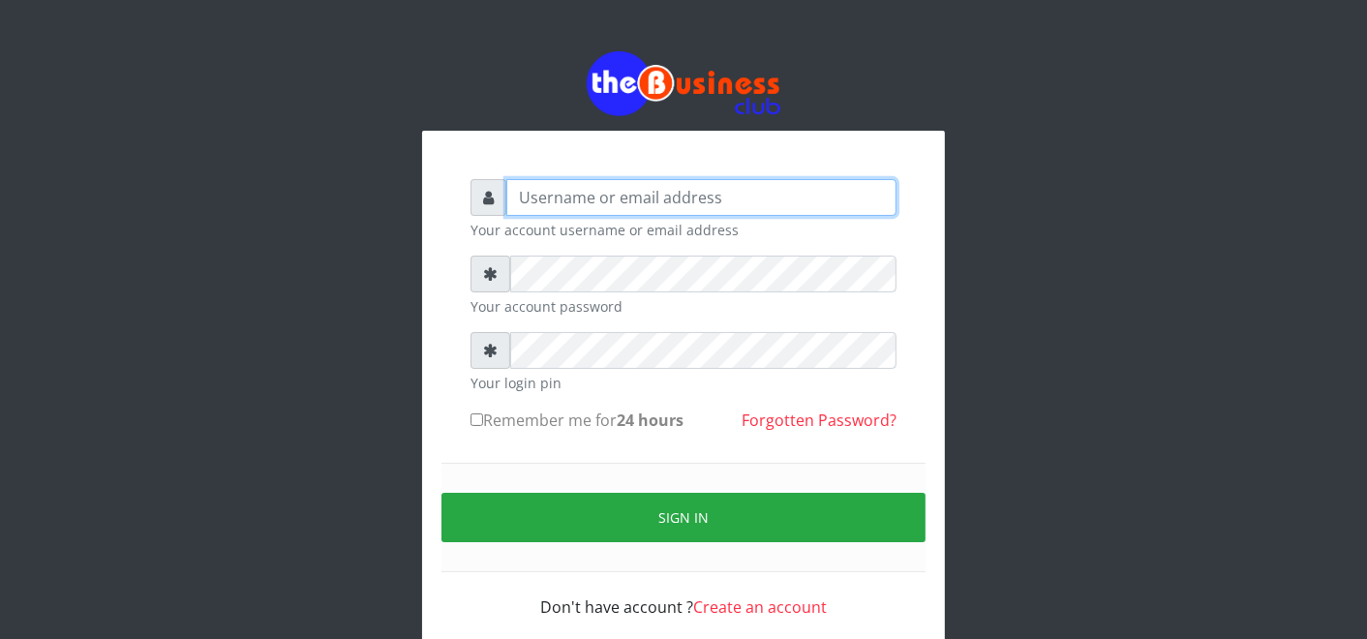
click at [534, 198] on input "text" at bounding box center [701, 197] width 390 height 37
type input "father"
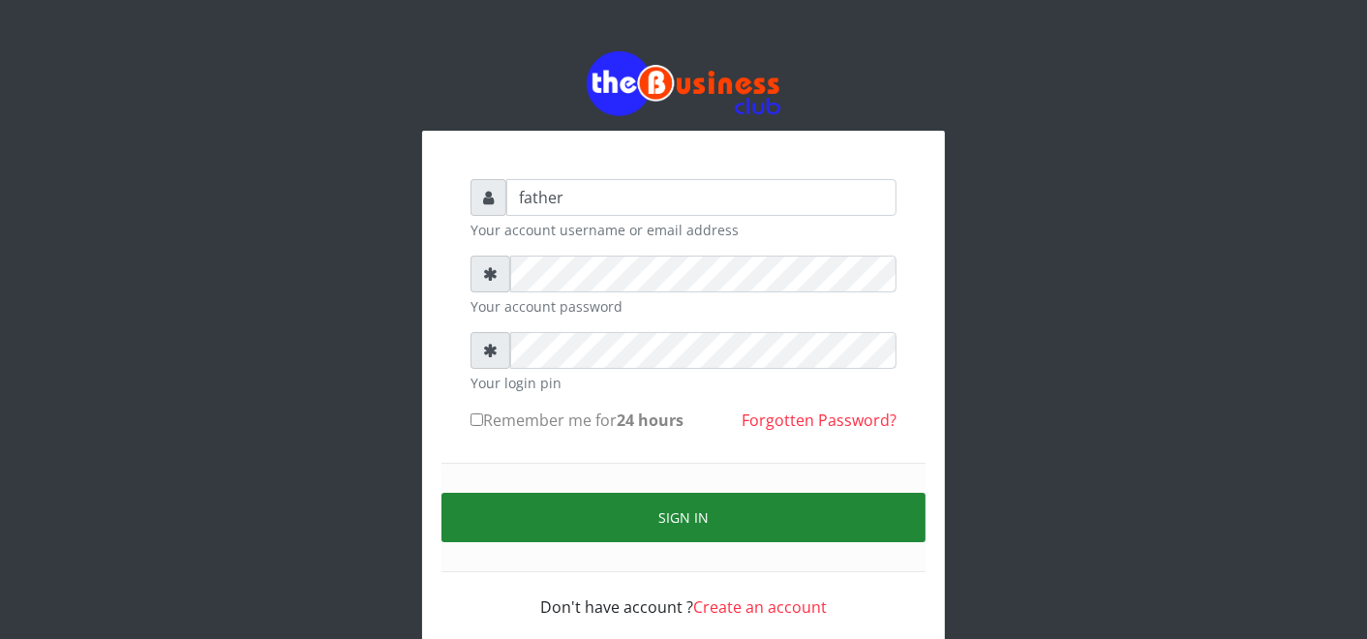
click at [704, 515] on button "Sign in" at bounding box center [684, 517] width 484 height 49
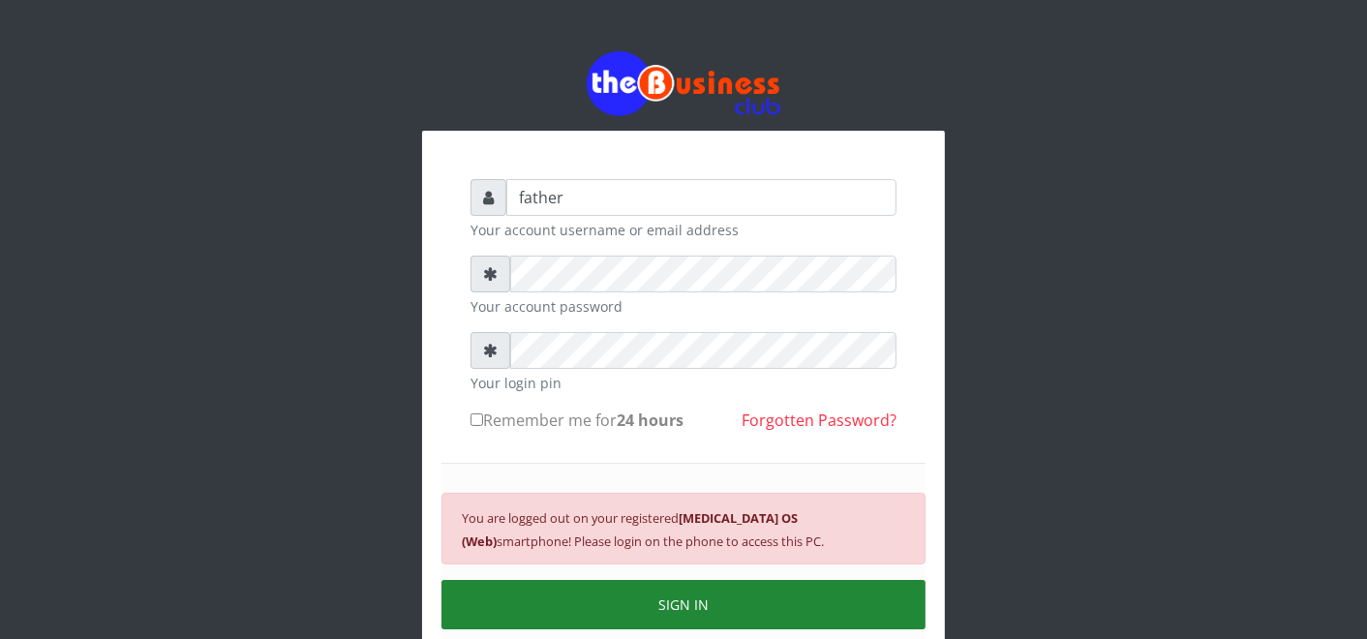
click at [742, 608] on button "SIGN IN" at bounding box center [684, 604] width 484 height 49
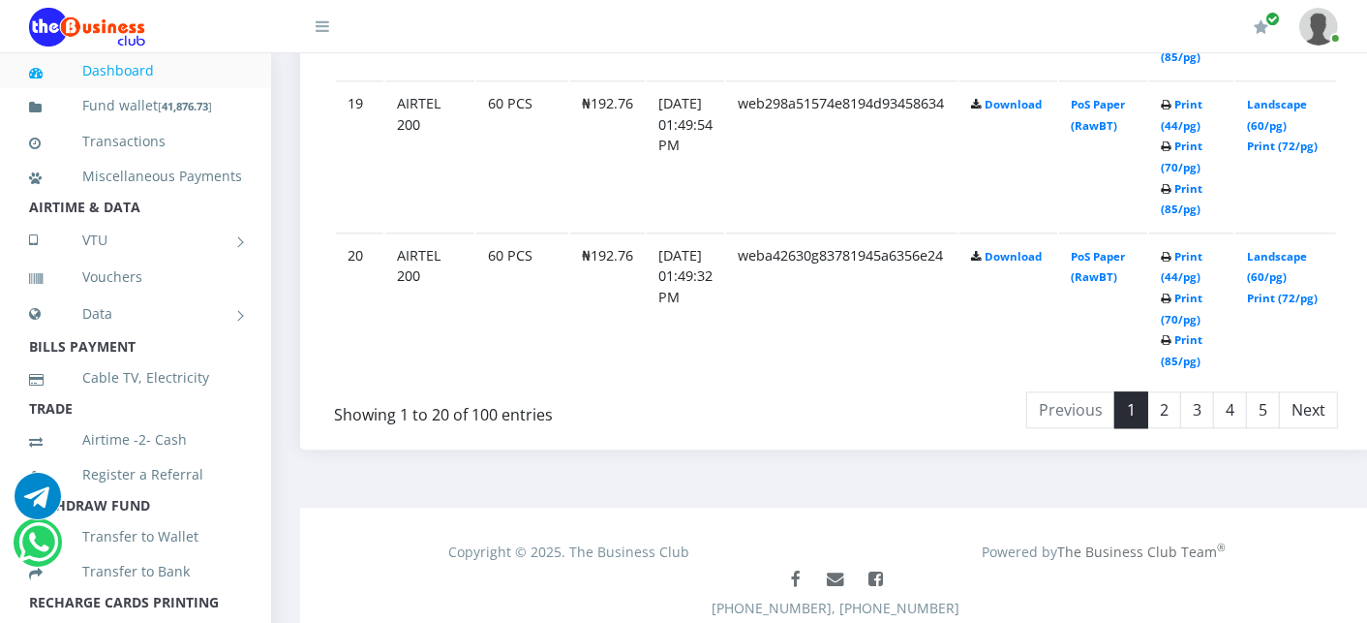
scroll to position [3915, 0]
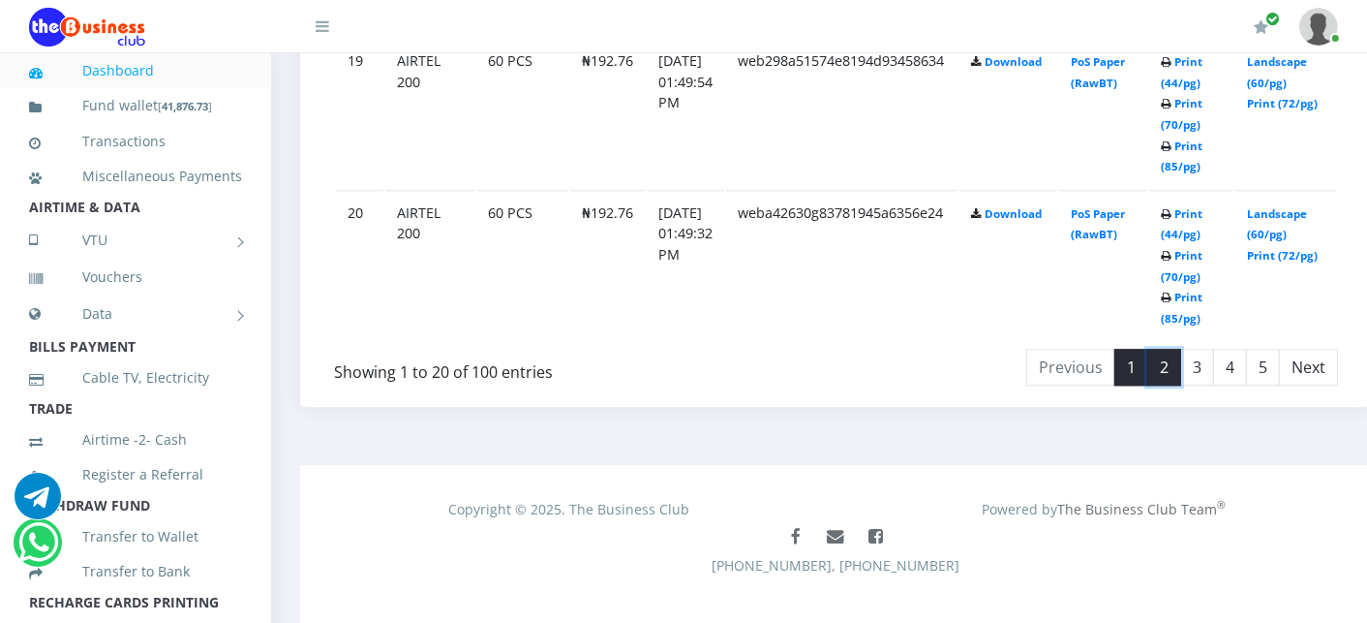
click at [1181, 349] on link "2" at bounding box center [1164, 367] width 34 height 37
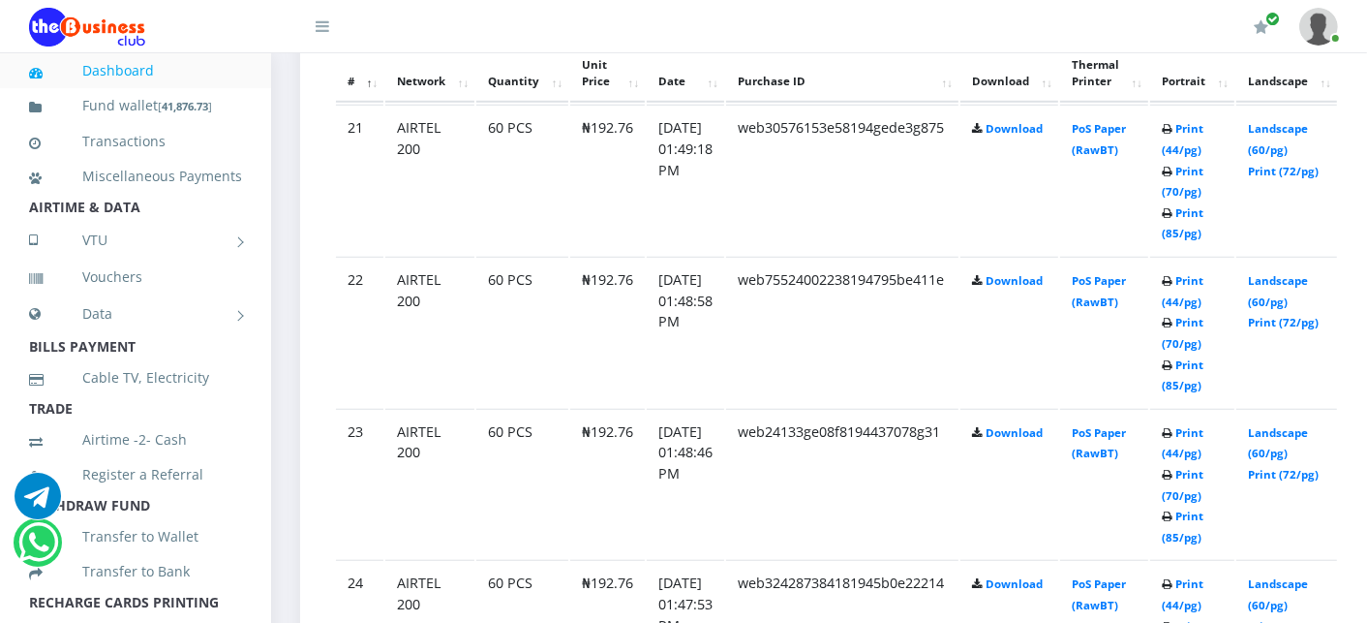
scroll to position [1076, 0]
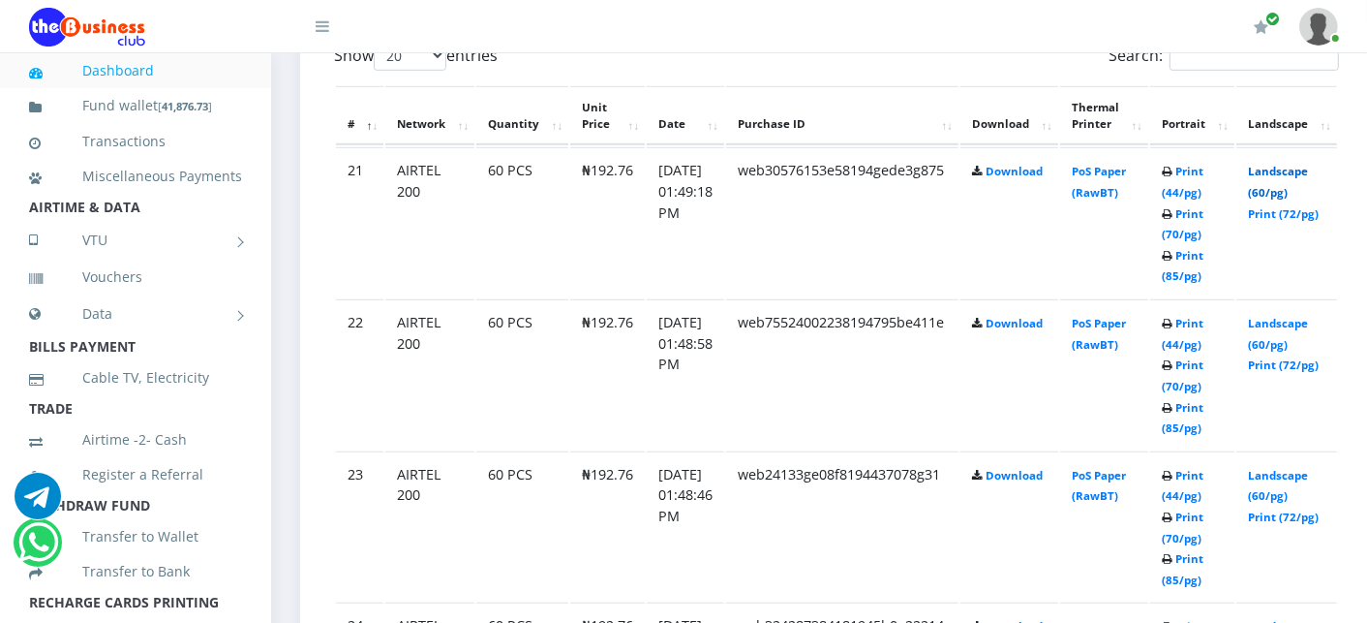
click at [1291, 167] on link "Landscape (60/pg)" at bounding box center [1278, 182] width 60 height 36
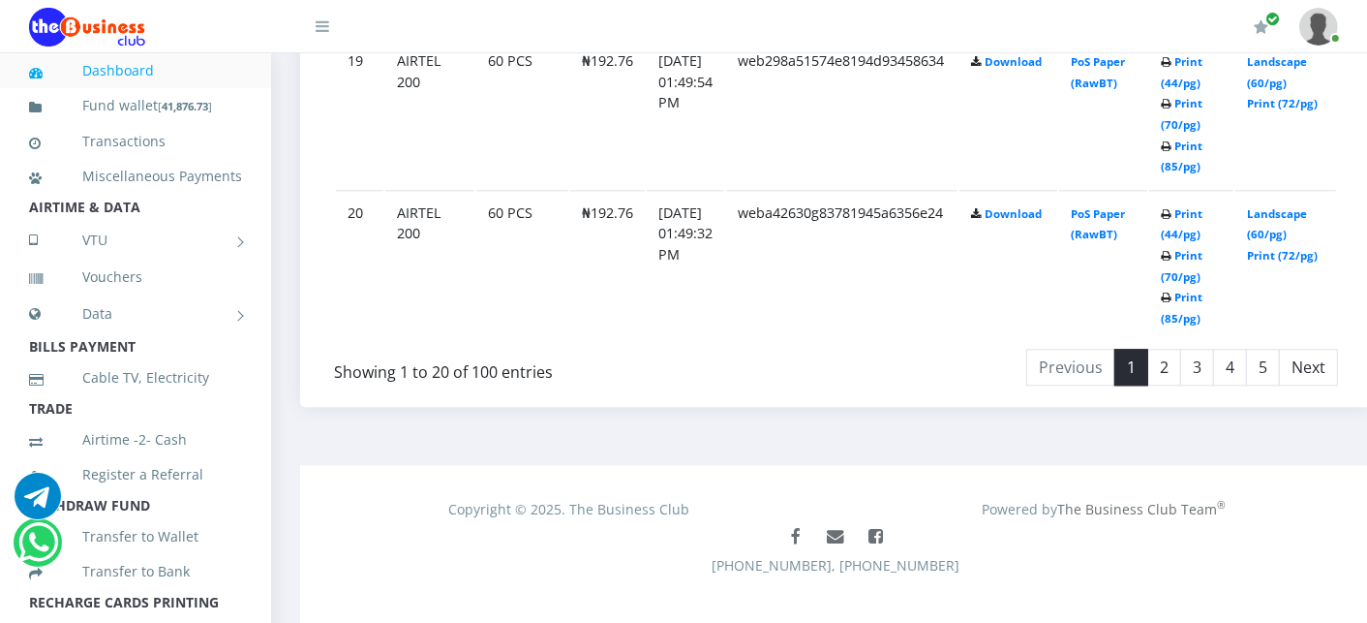
scroll to position [3923, 0]
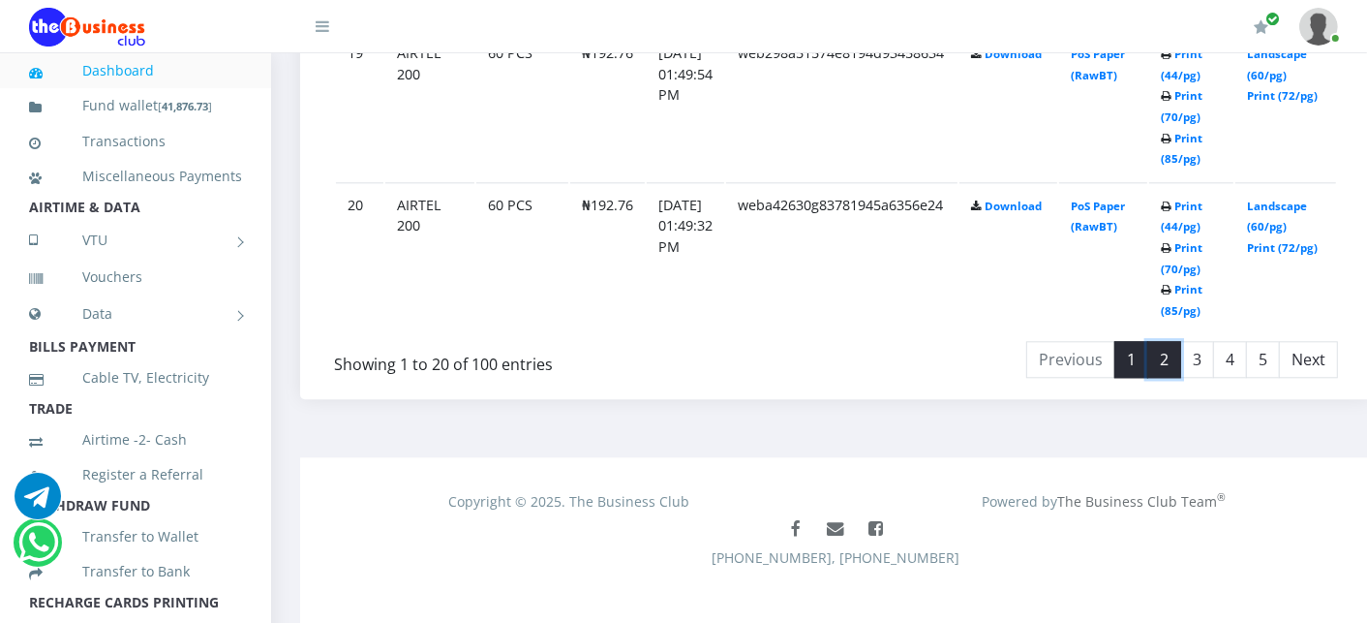
click at [1181, 341] on link "2" at bounding box center [1164, 359] width 34 height 37
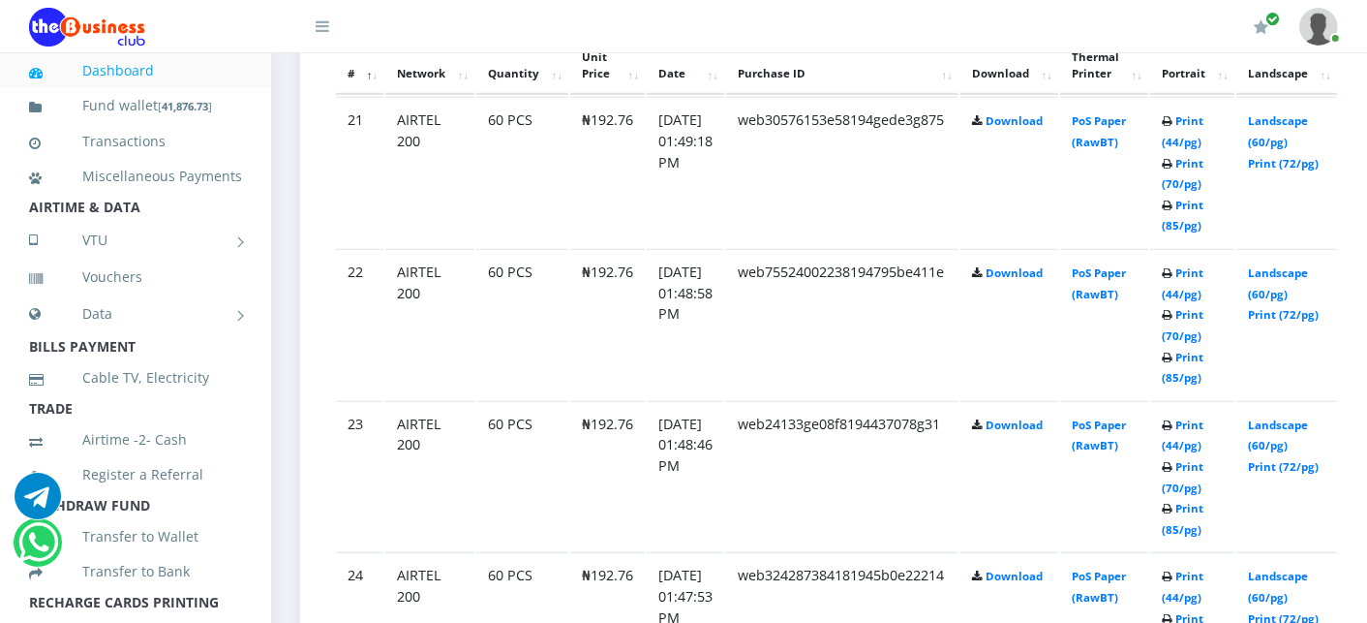
scroll to position [1169, 0]
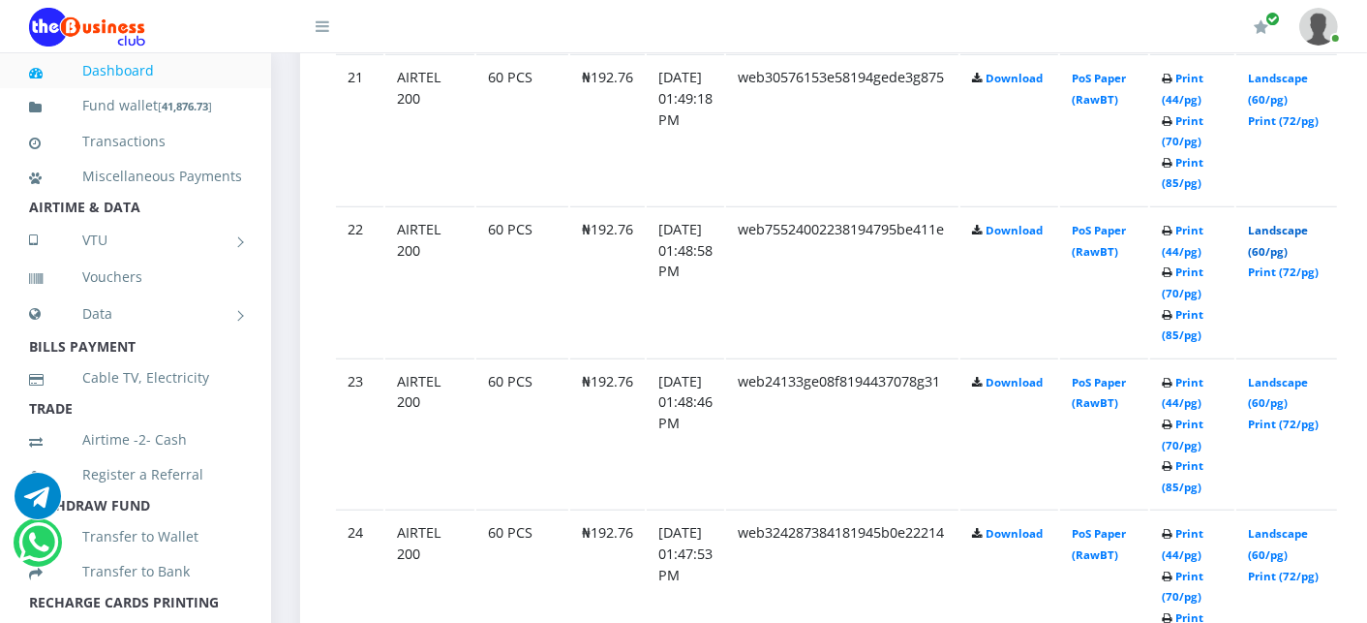
click at [1308, 230] on link "Landscape (60/pg)" at bounding box center [1278, 241] width 60 height 36
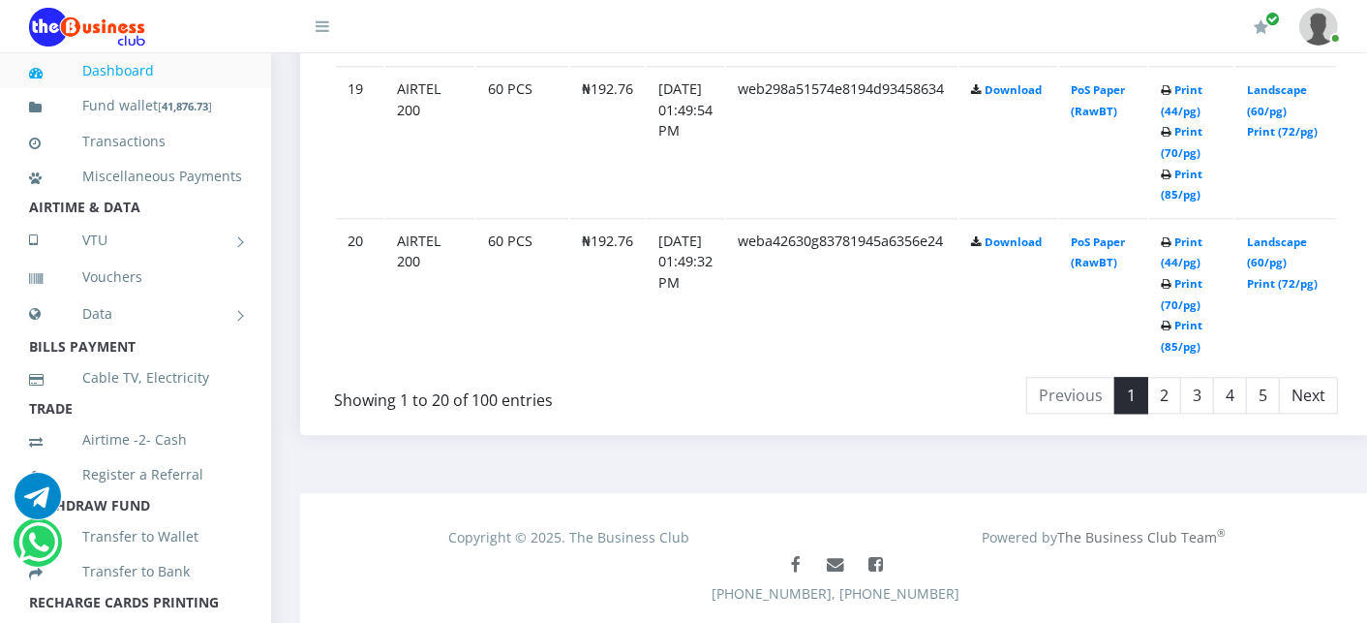
scroll to position [3923, 0]
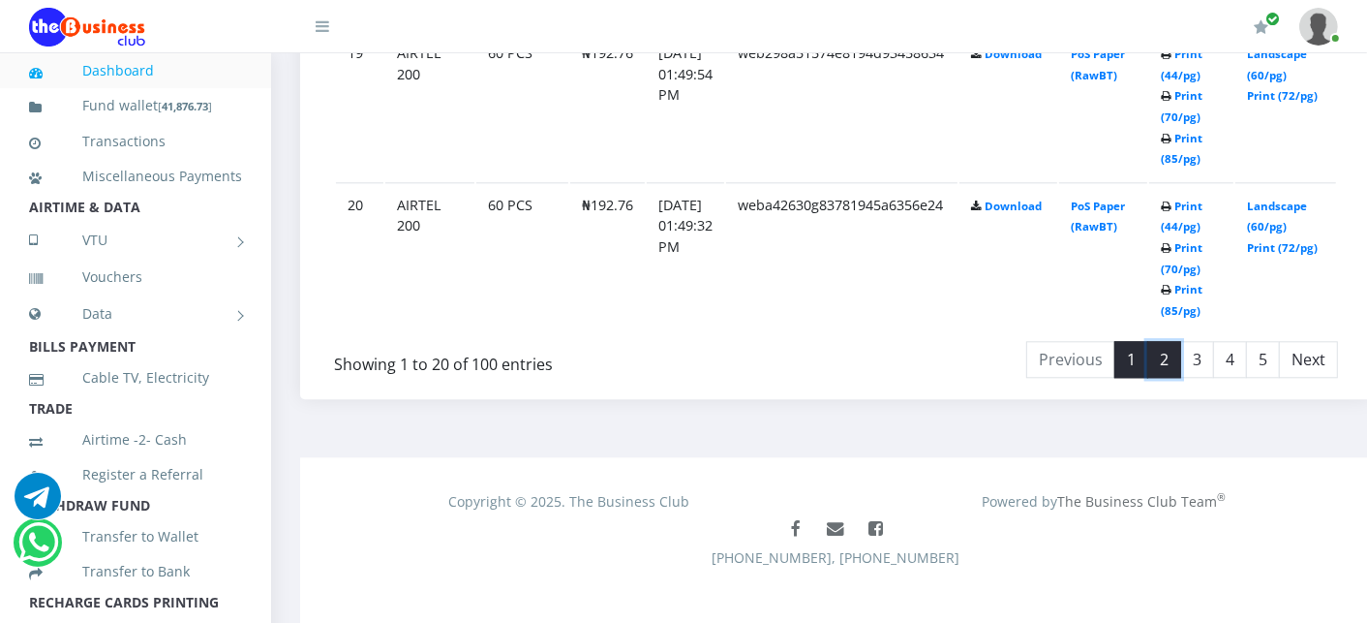
click at [1173, 349] on link "2" at bounding box center [1164, 359] width 34 height 37
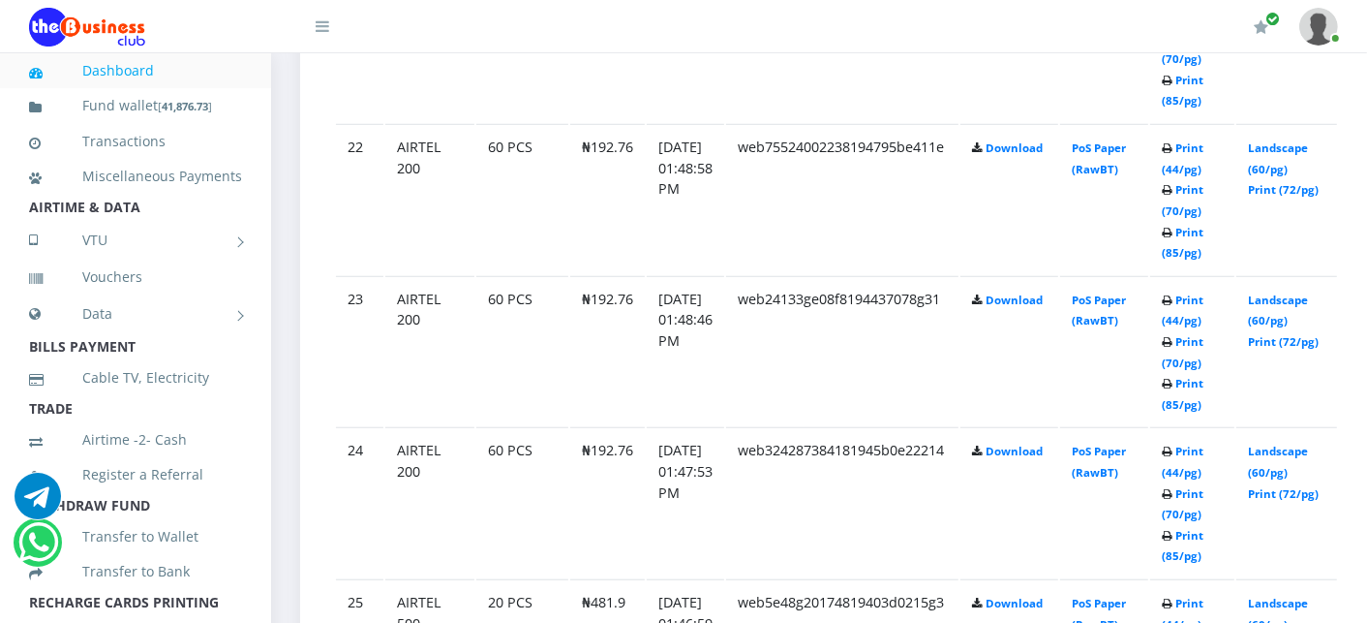
scroll to position [1255, 0]
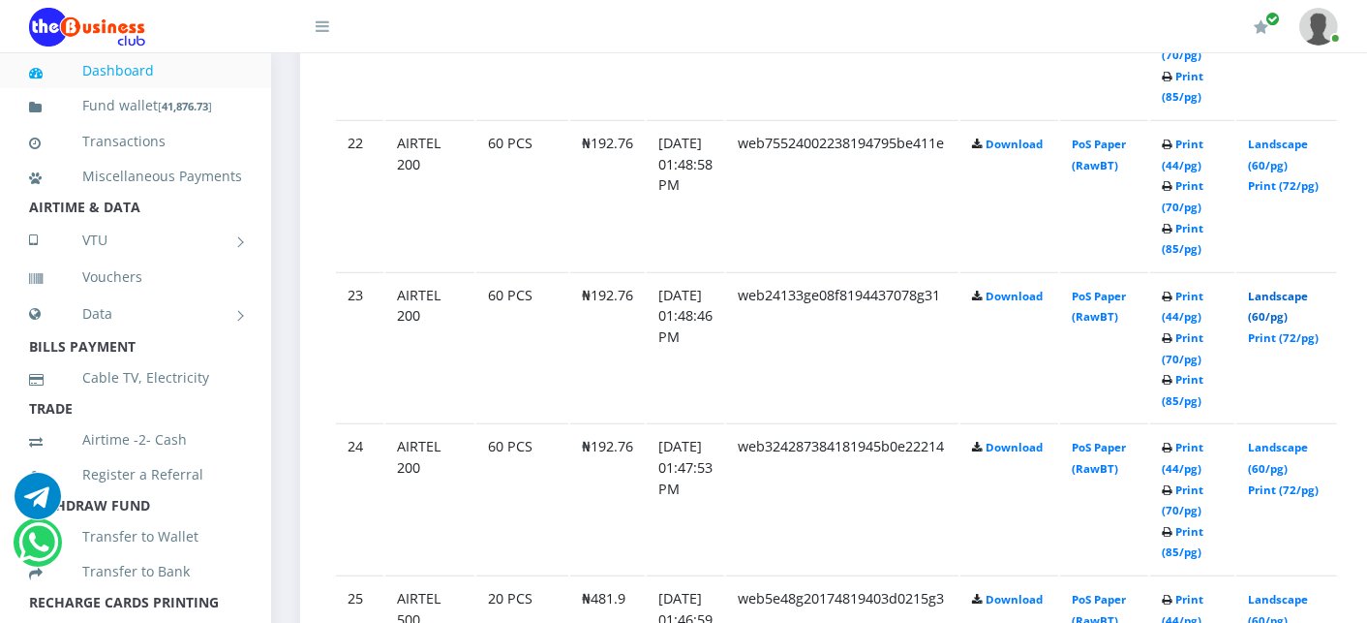
click at [1308, 294] on link "Landscape (60/pg)" at bounding box center [1278, 307] width 60 height 36
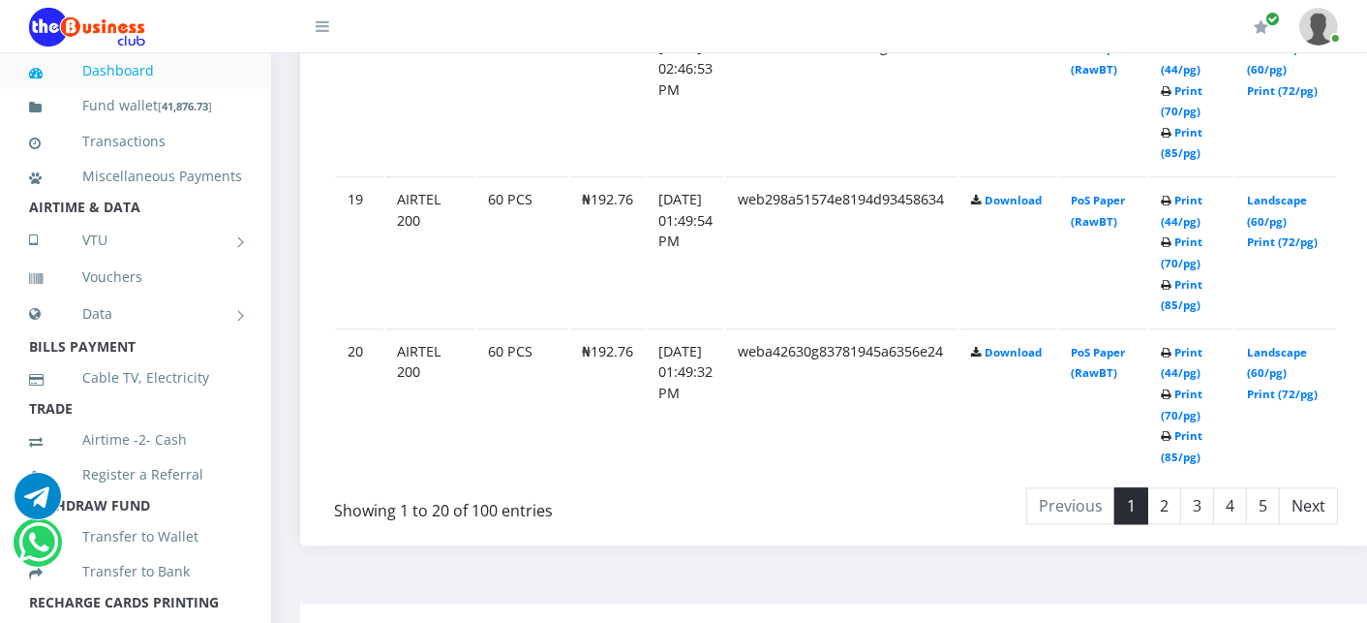
scroll to position [3923, 0]
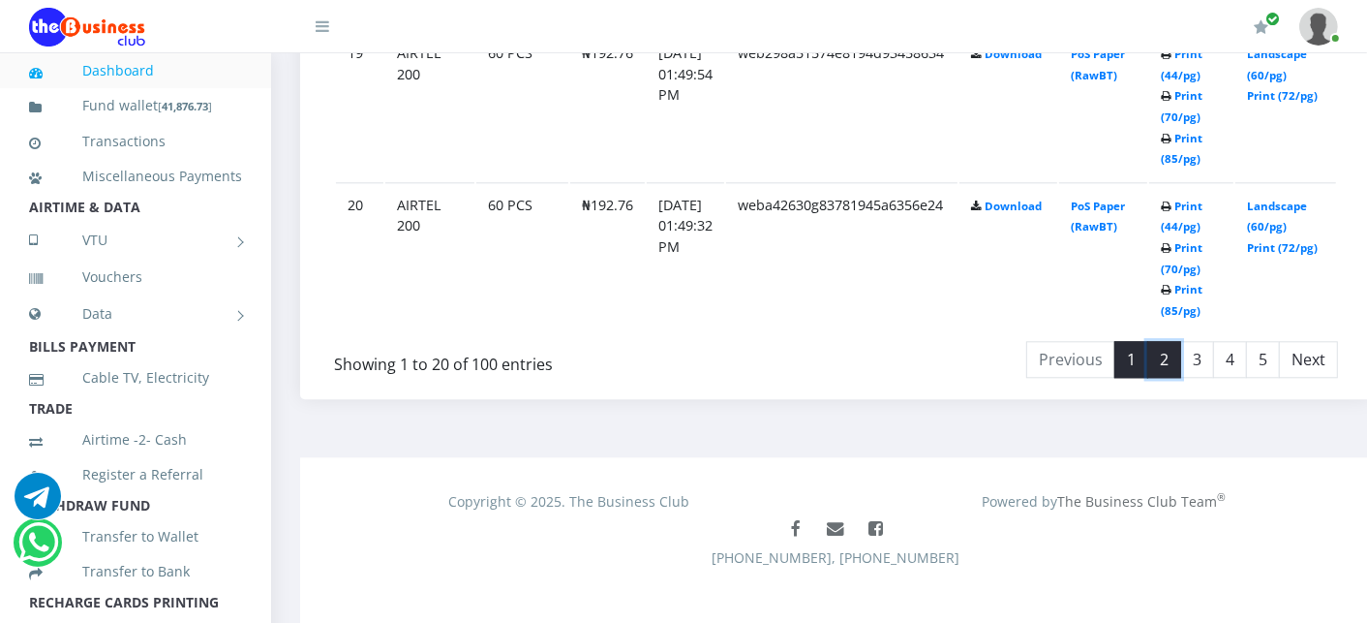
click at [1174, 352] on link "2" at bounding box center [1164, 359] width 34 height 37
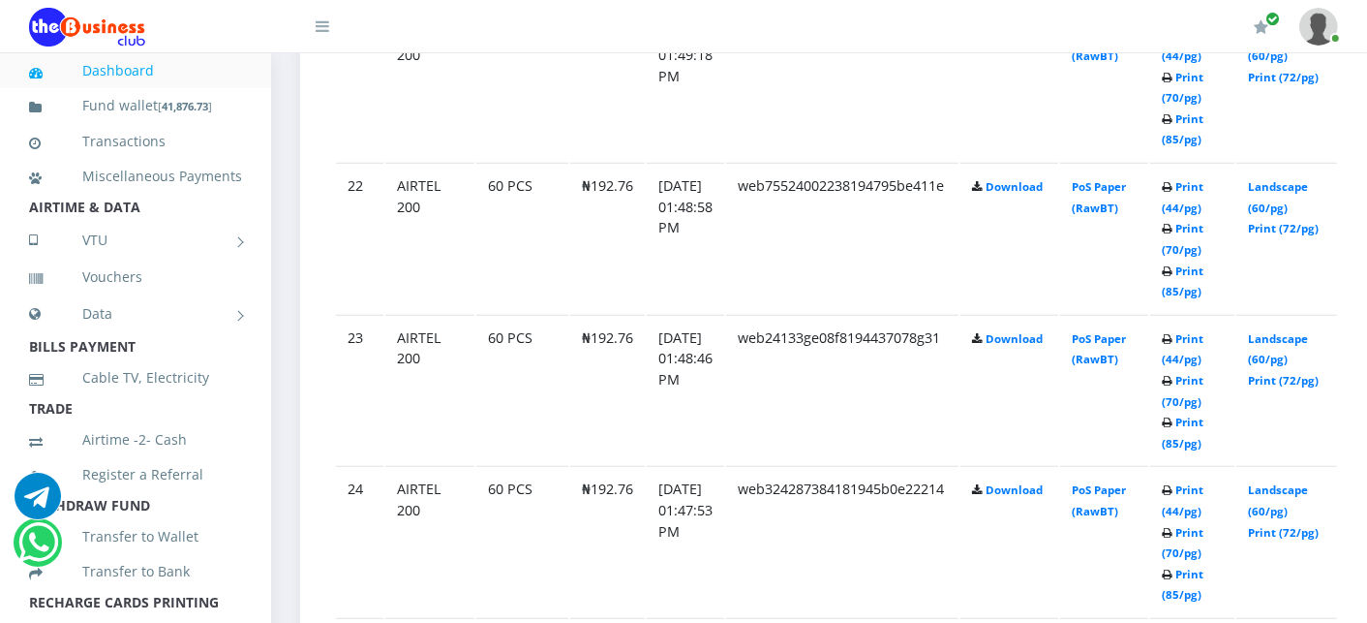
scroll to position [1255, 0]
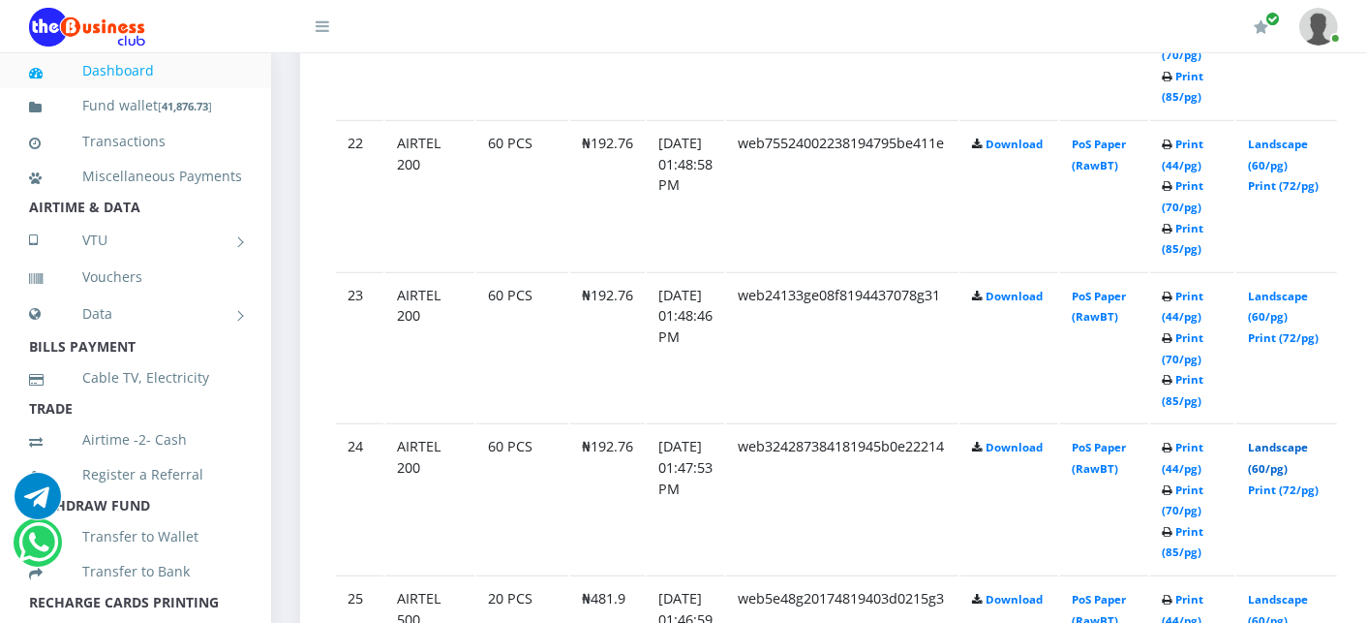
click at [1308, 443] on link "Landscape (60/pg)" at bounding box center [1278, 458] width 60 height 36
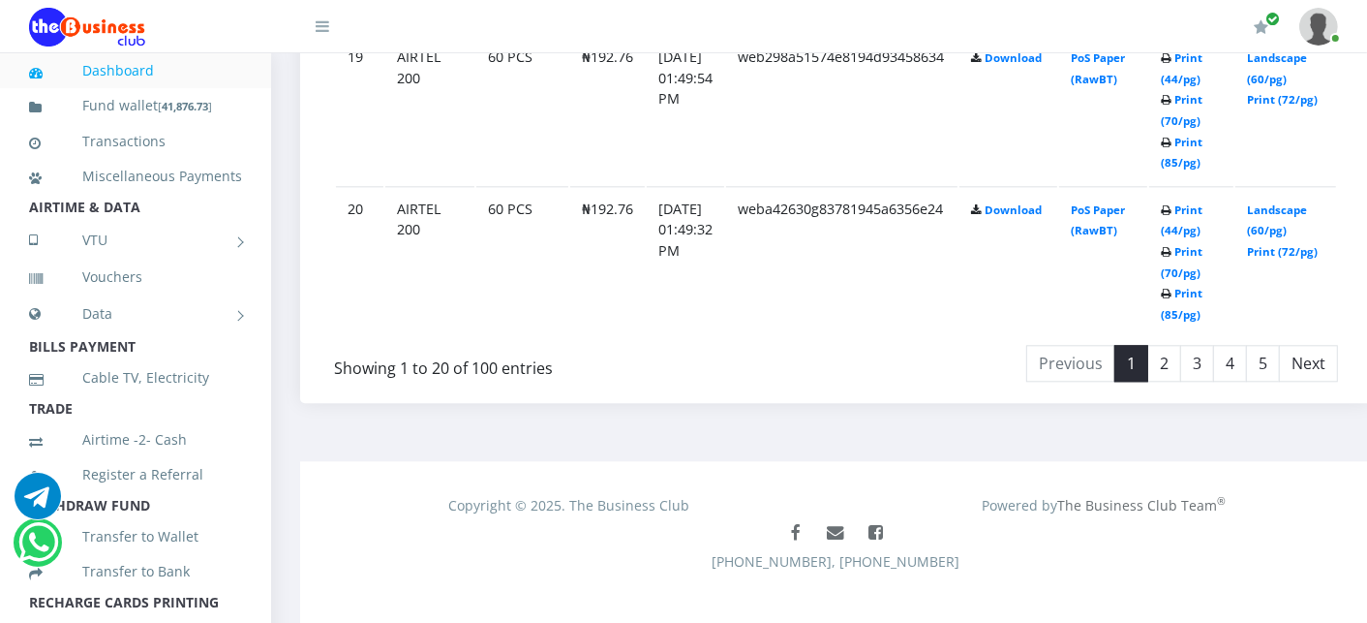
scroll to position [3923, 0]
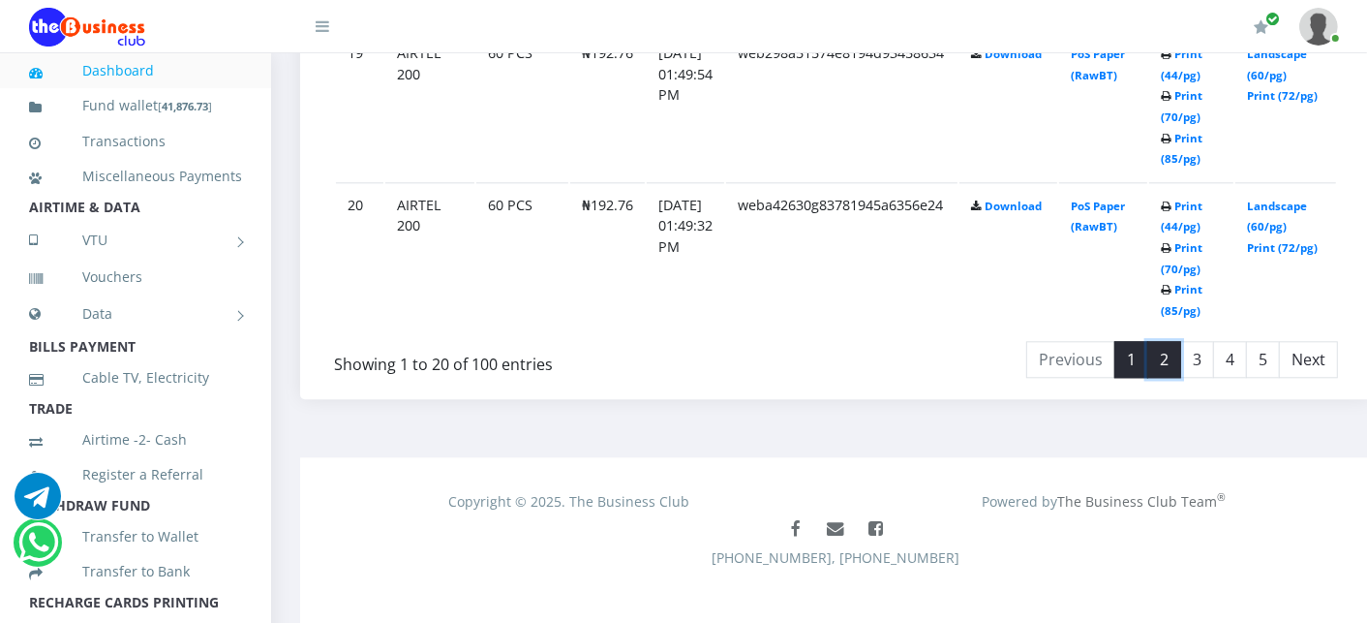
click at [1181, 341] on link "2" at bounding box center [1164, 359] width 34 height 37
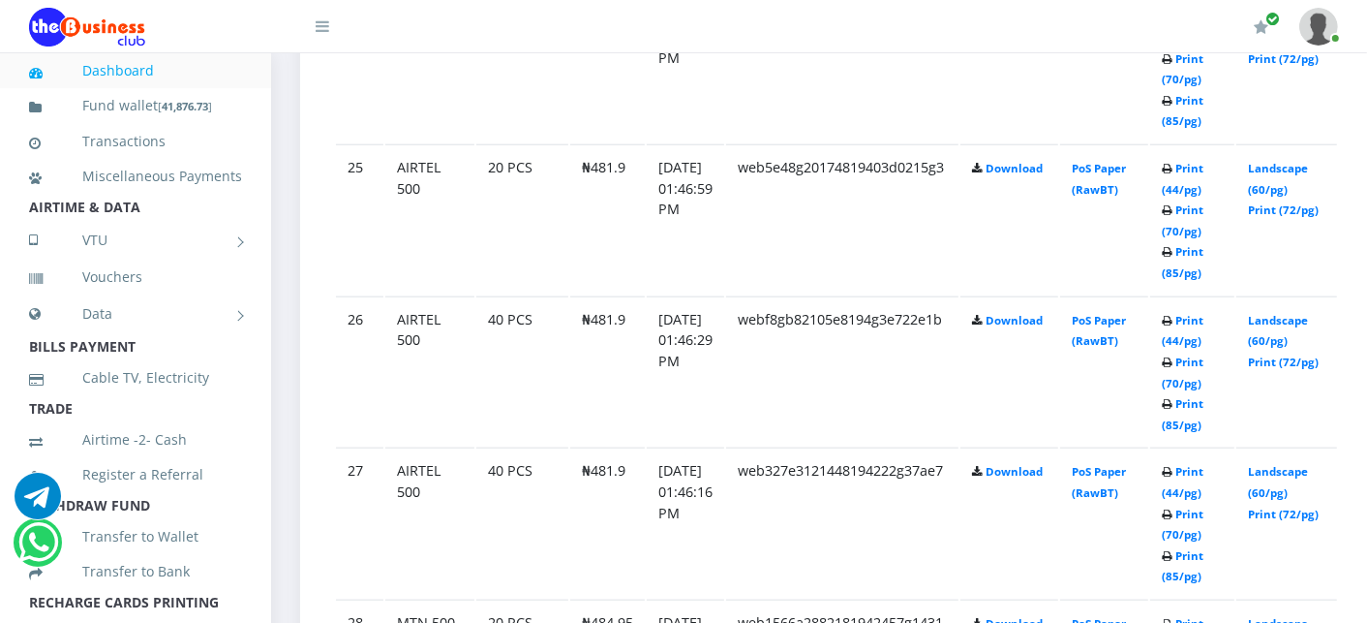
scroll to position [1642, 0]
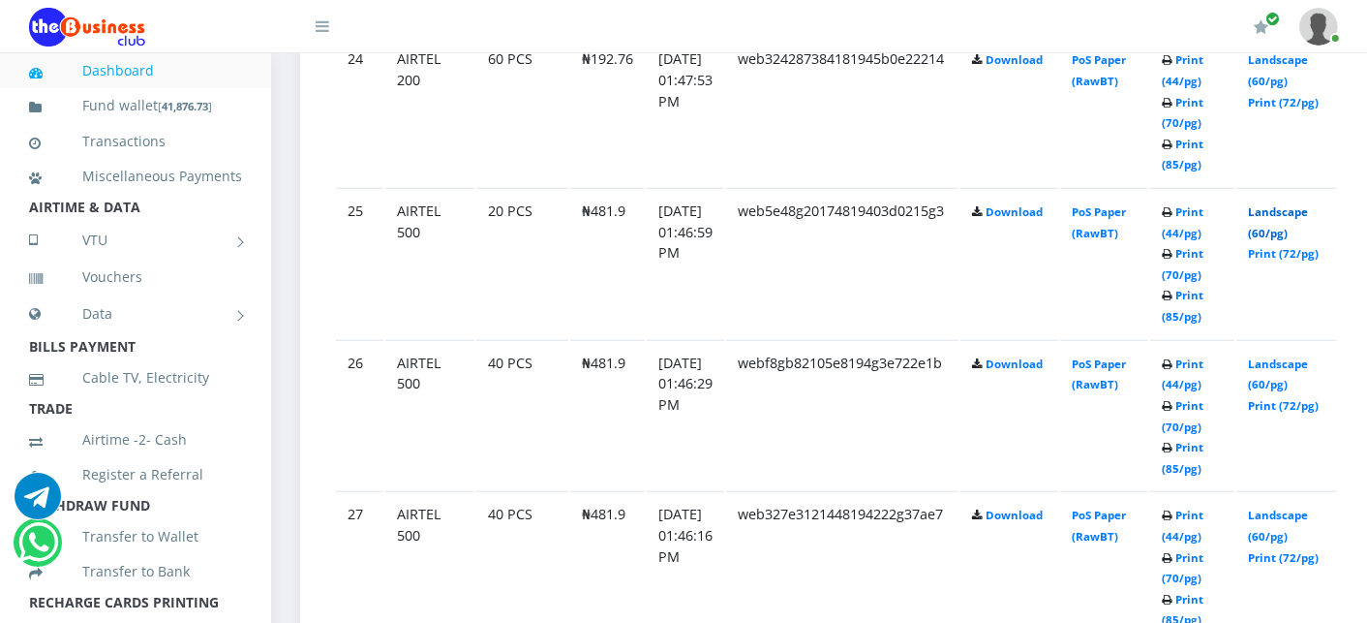
click at [1305, 210] on link "Landscape (60/pg)" at bounding box center [1278, 222] width 60 height 36
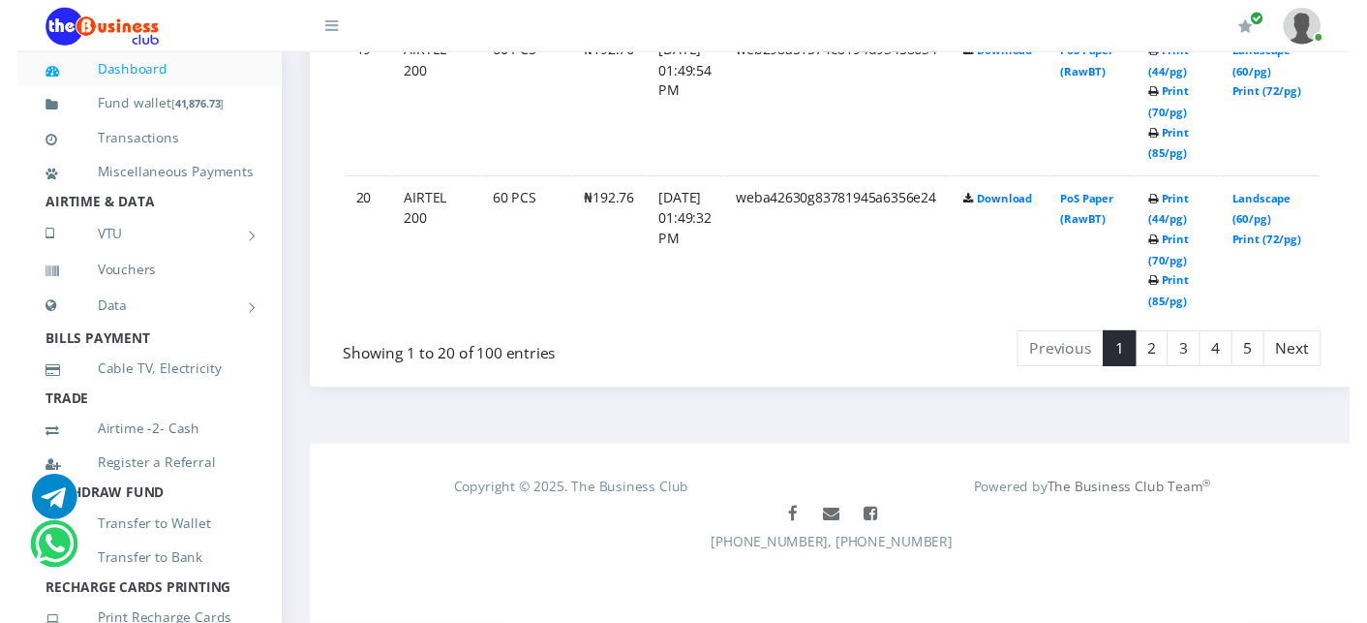
scroll to position [3923, 0]
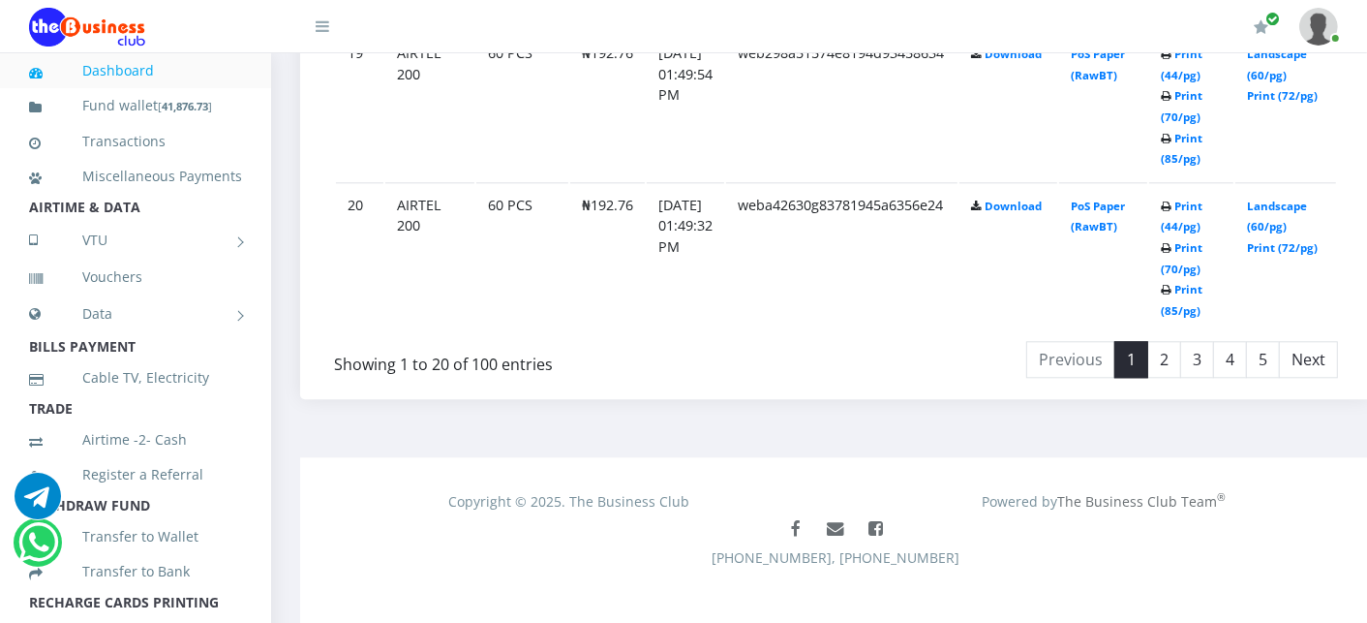
click at [1175, 355] on link "2" at bounding box center [1164, 359] width 34 height 37
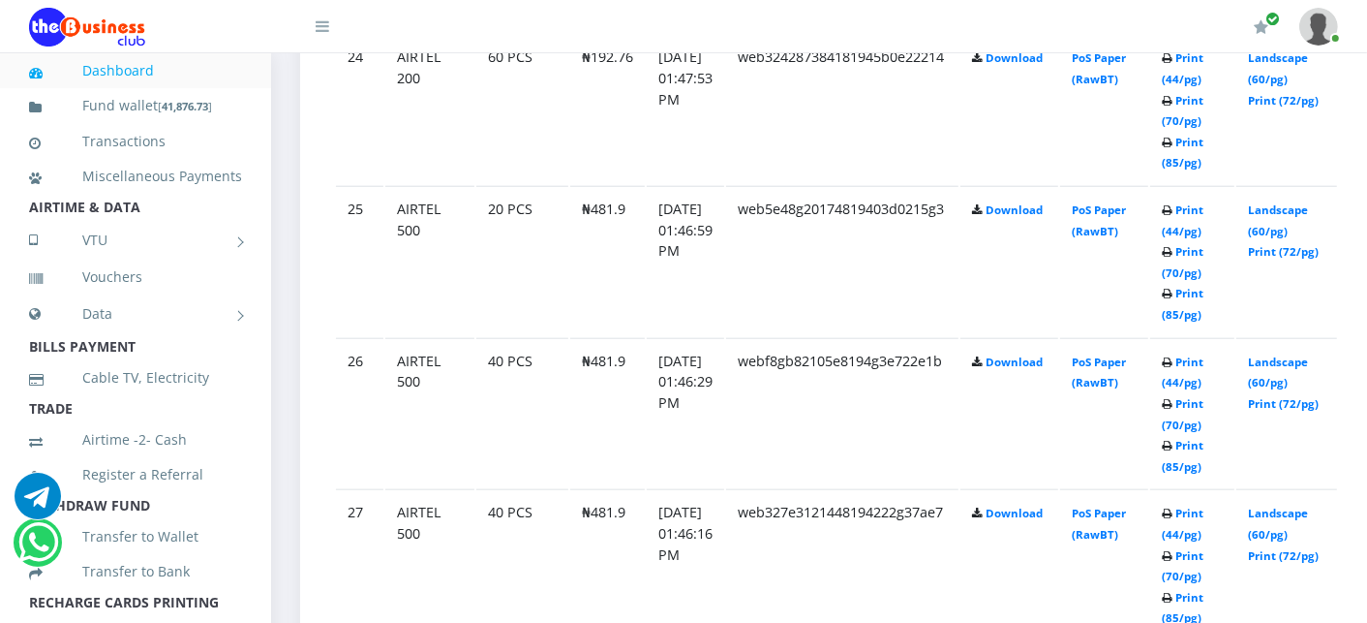
scroll to position [1642, 0]
click at [1203, 206] on link "Print (44/pg)" at bounding box center [1183, 222] width 42 height 36
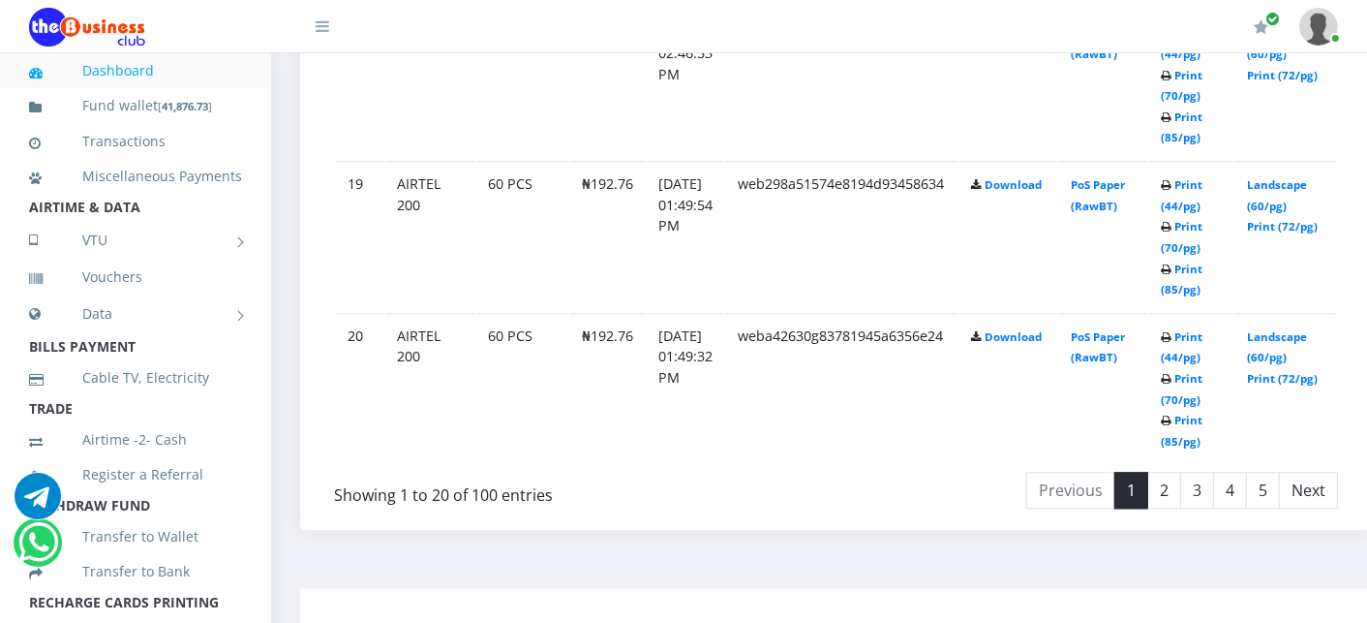
scroll to position [3923, 0]
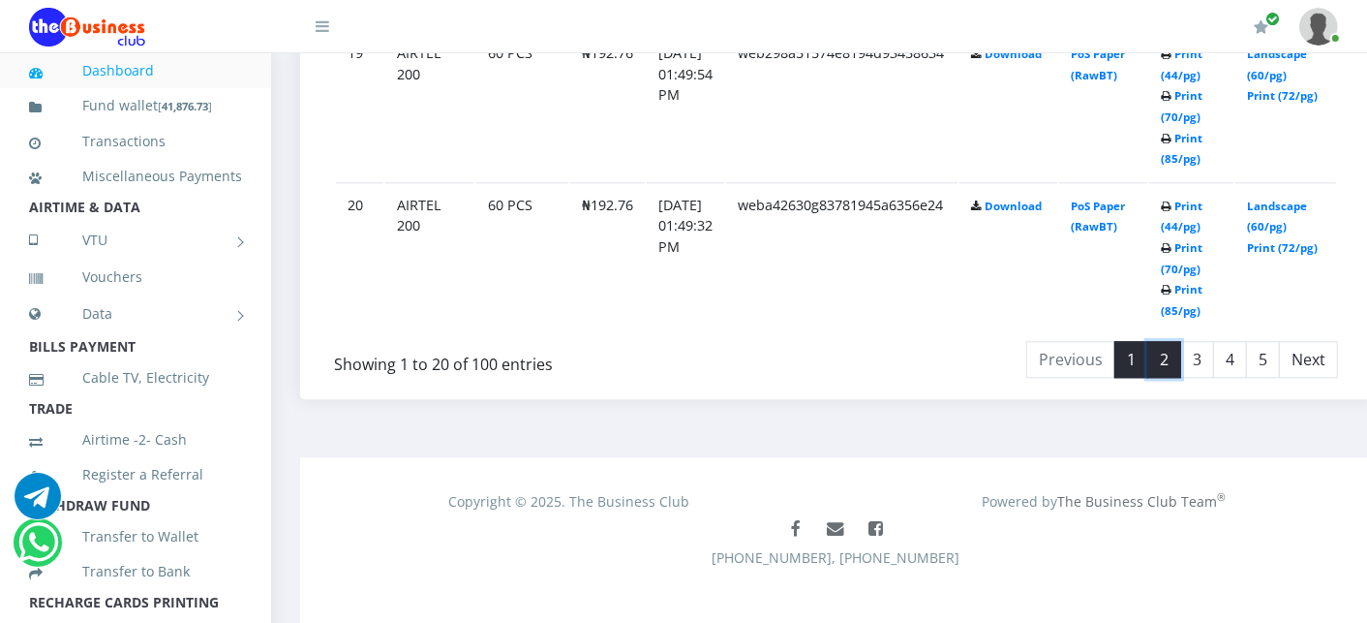
click at [1178, 341] on link "2" at bounding box center [1164, 359] width 34 height 37
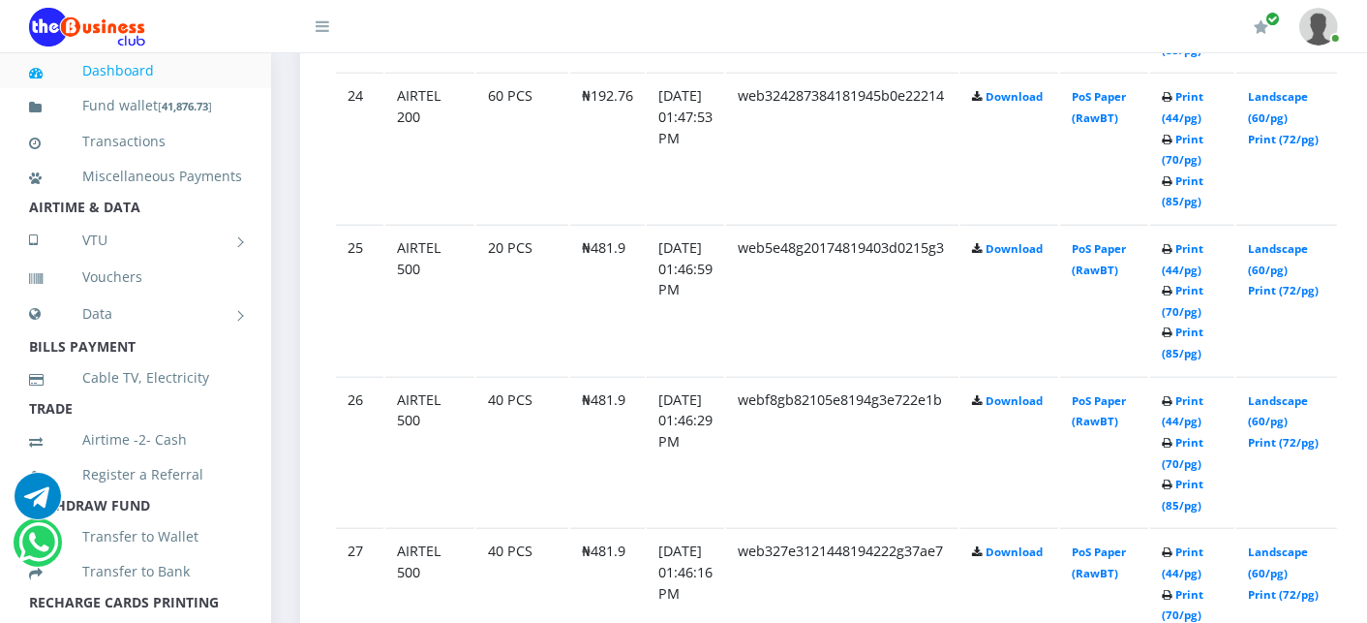
scroll to position [1599, 0]
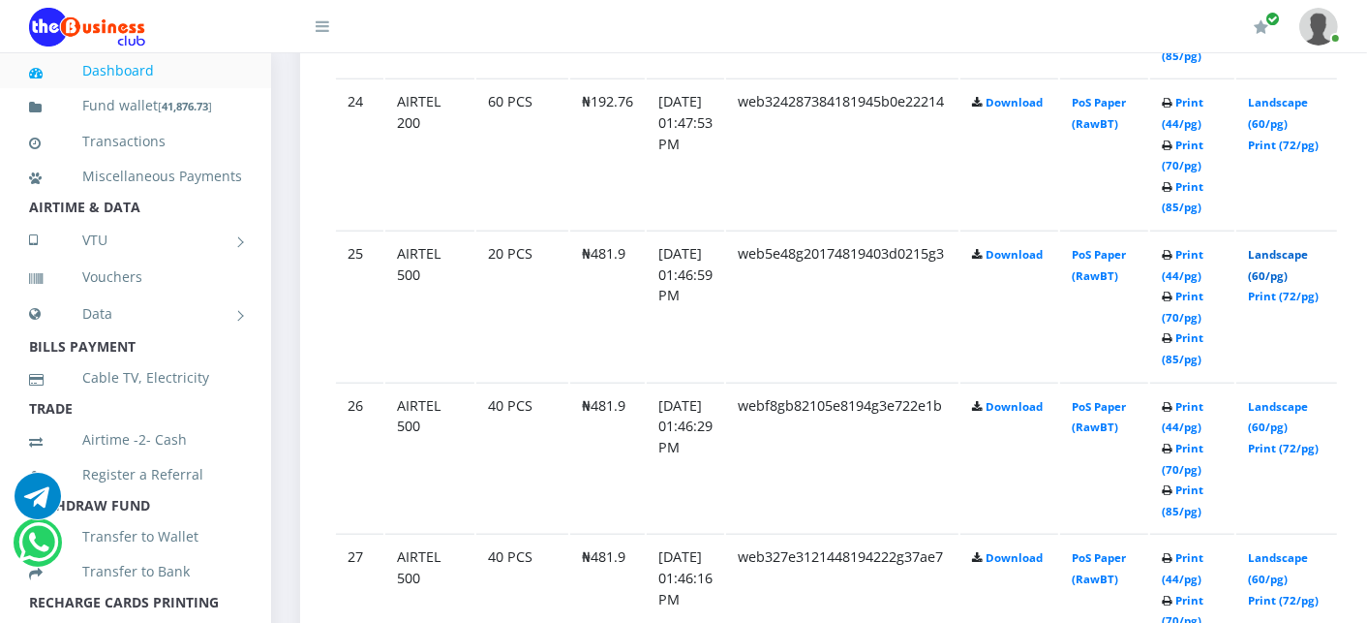
click at [1291, 252] on link "Landscape (60/pg)" at bounding box center [1278, 265] width 60 height 36
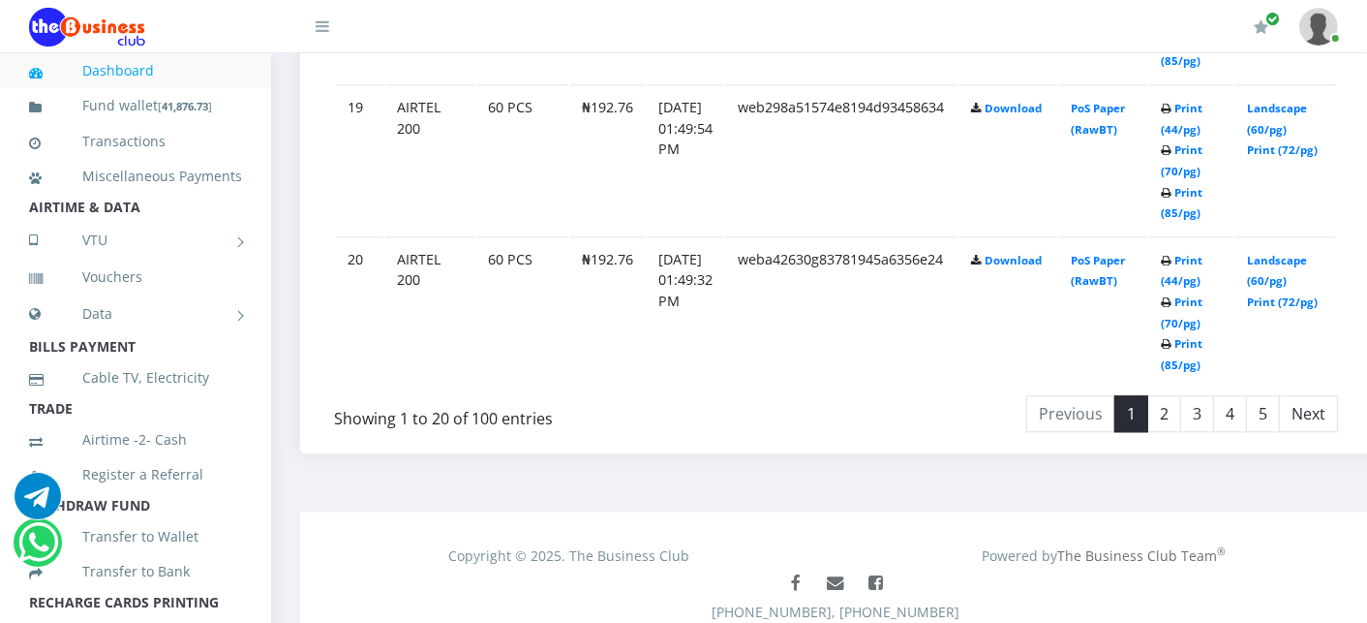
scroll to position [3923, 0]
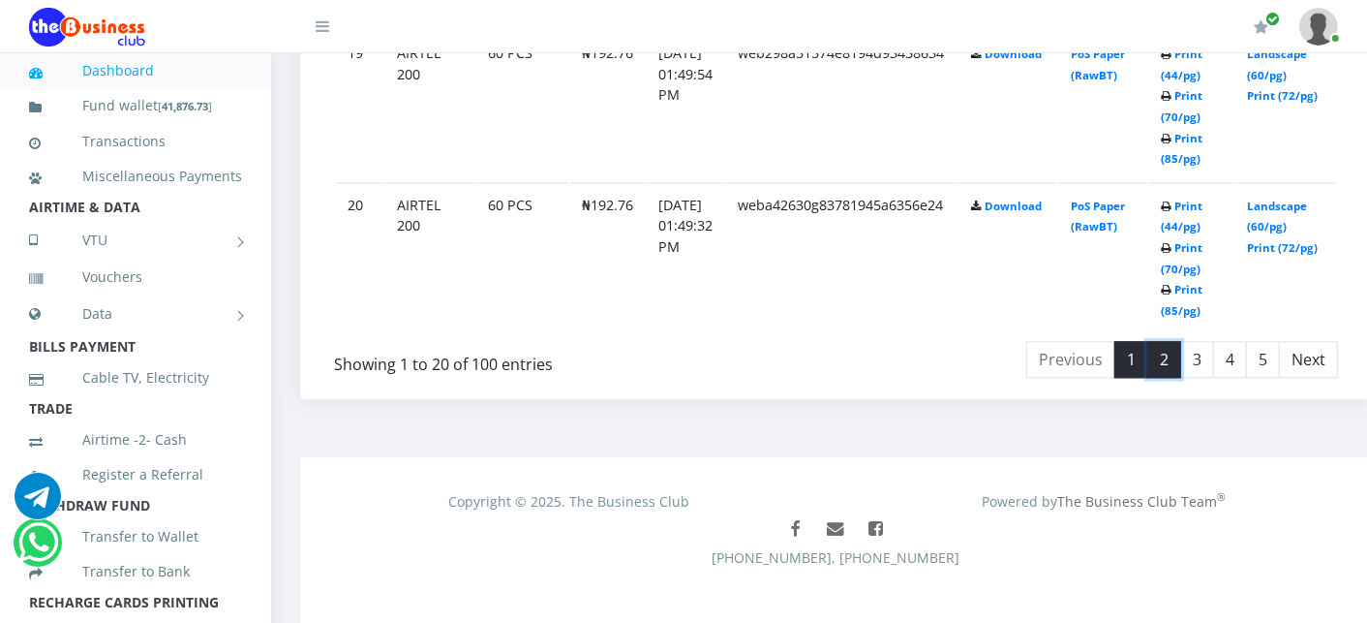
click at [1174, 341] on link "2" at bounding box center [1164, 359] width 34 height 37
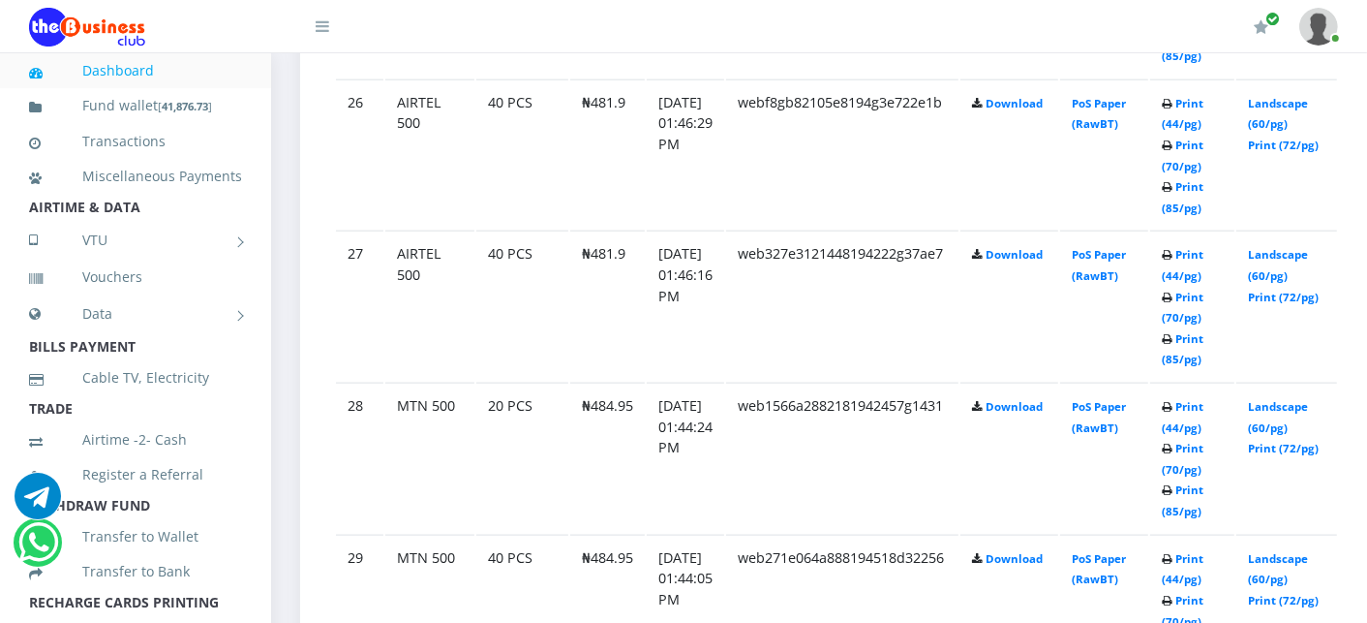
scroll to position [1857, 0]
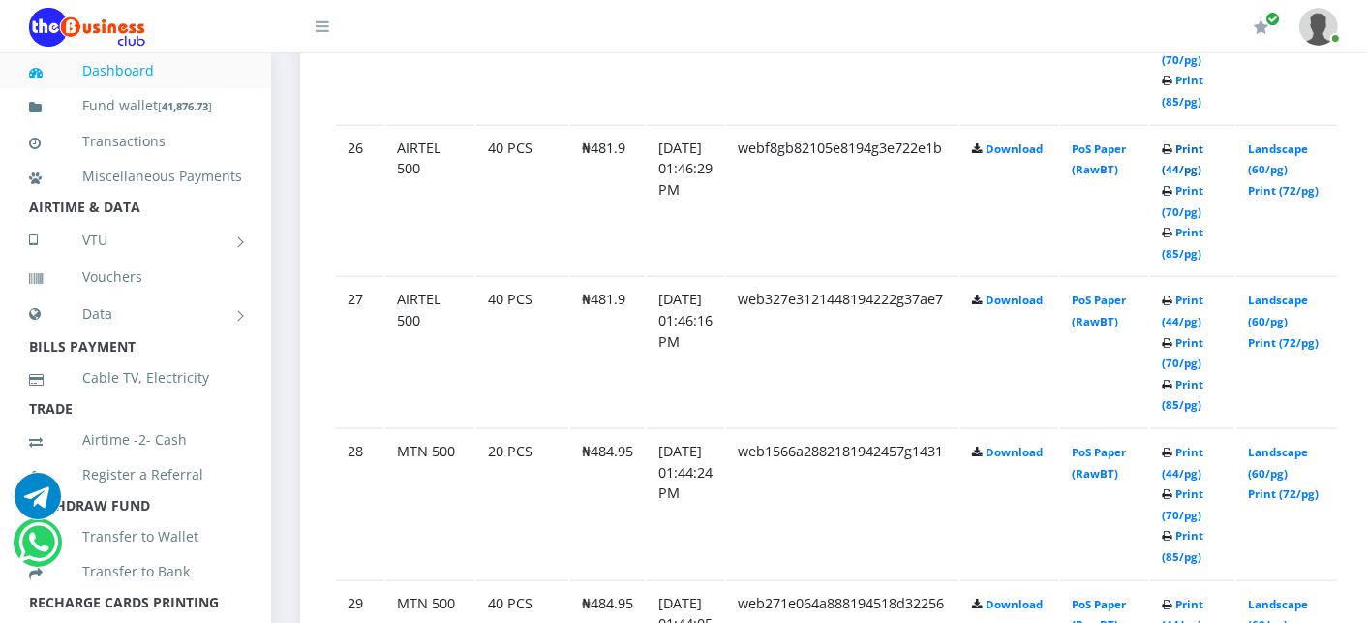
click at [1203, 141] on link "Print (44/pg)" at bounding box center [1183, 159] width 42 height 36
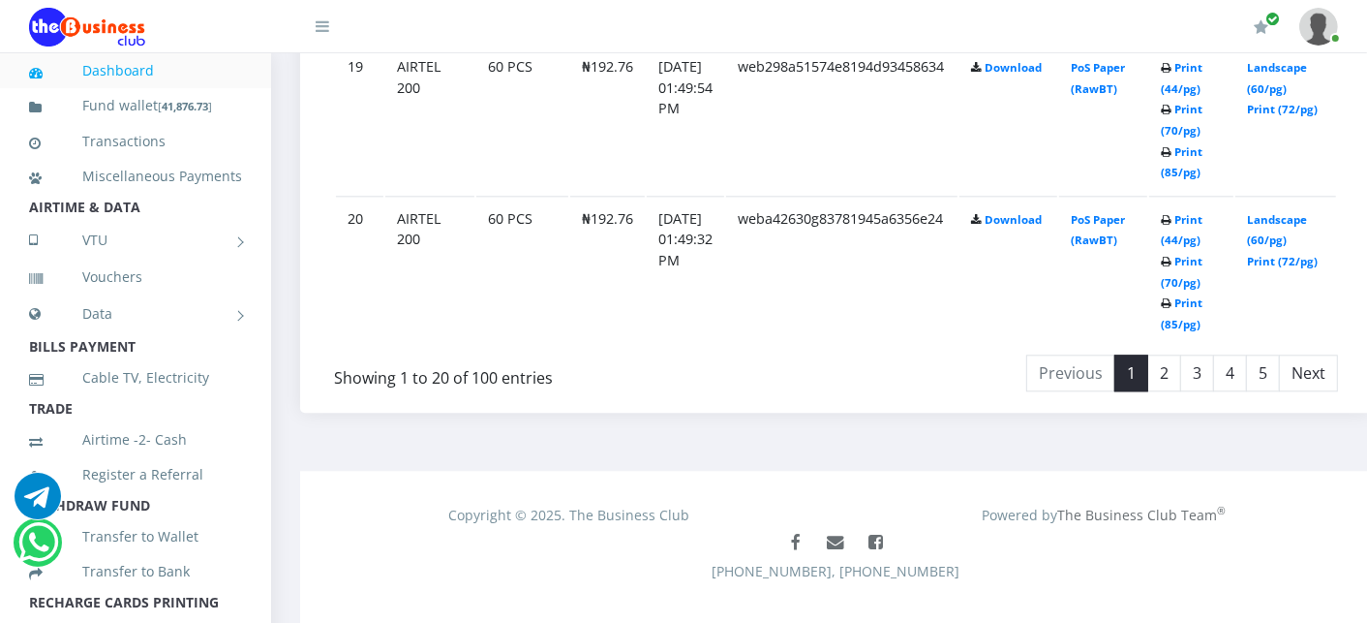
scroll to position [3923, 0]
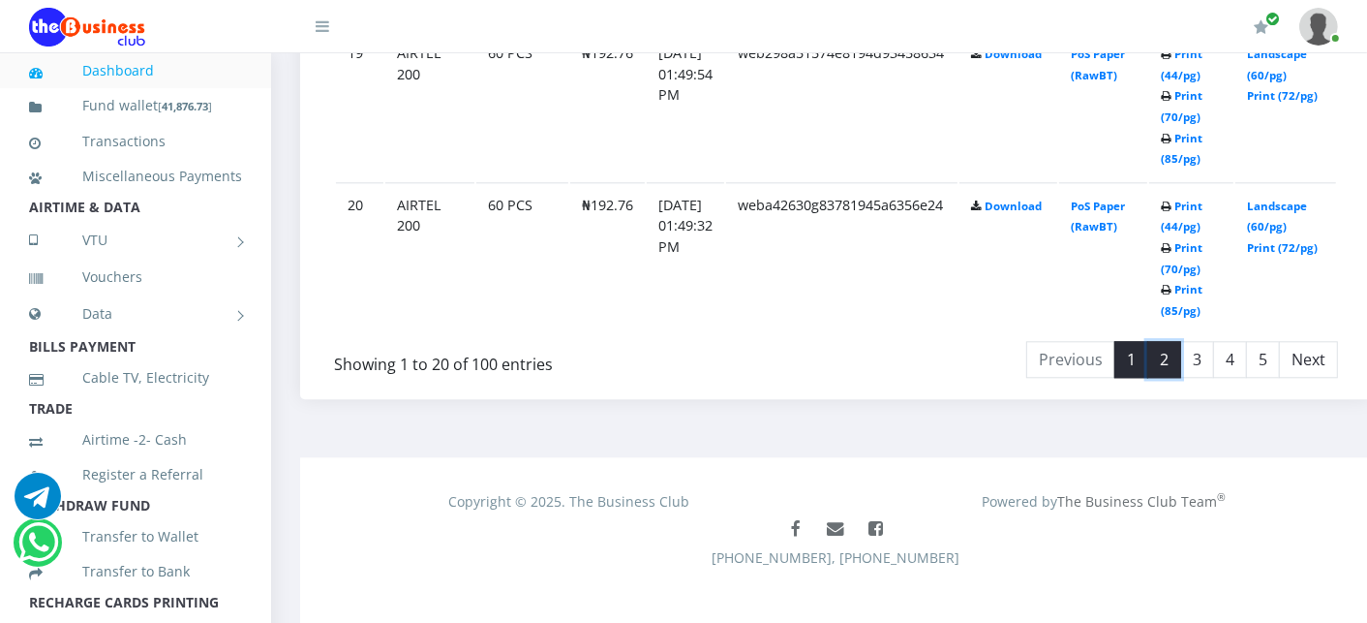
click at [1176, 346] on link "2" at bounding box center [1164, 359] width 34 height 37
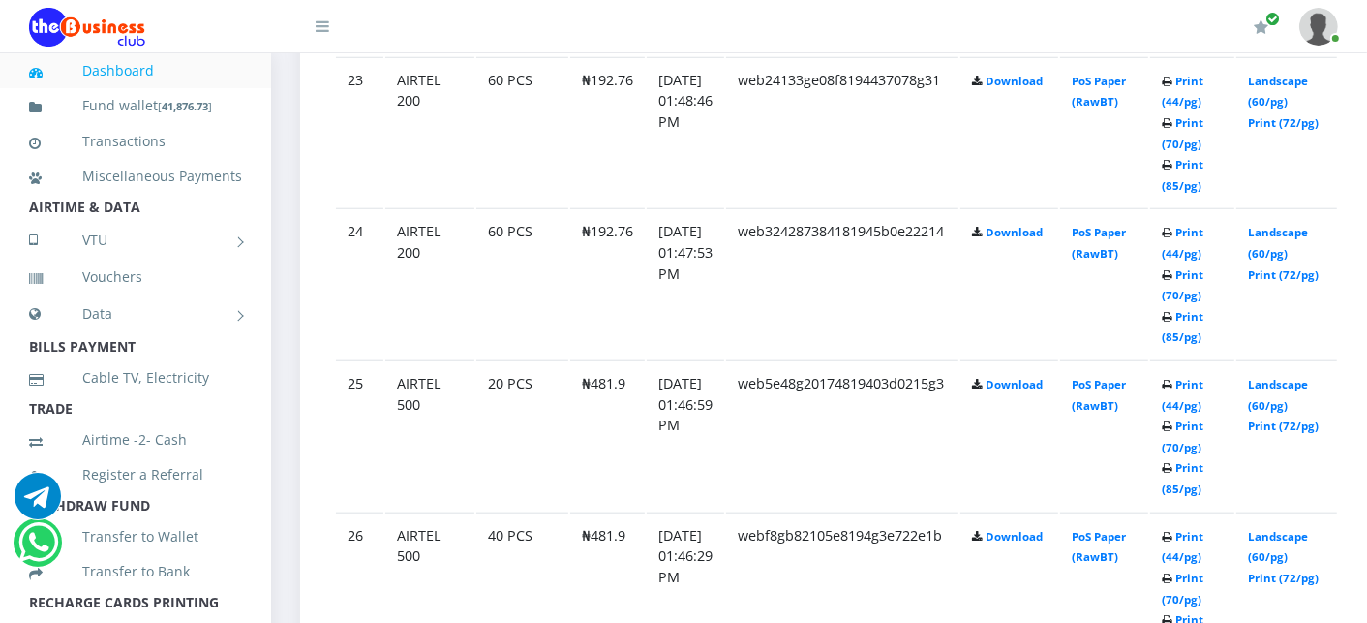
scroll to position [1513, 0]
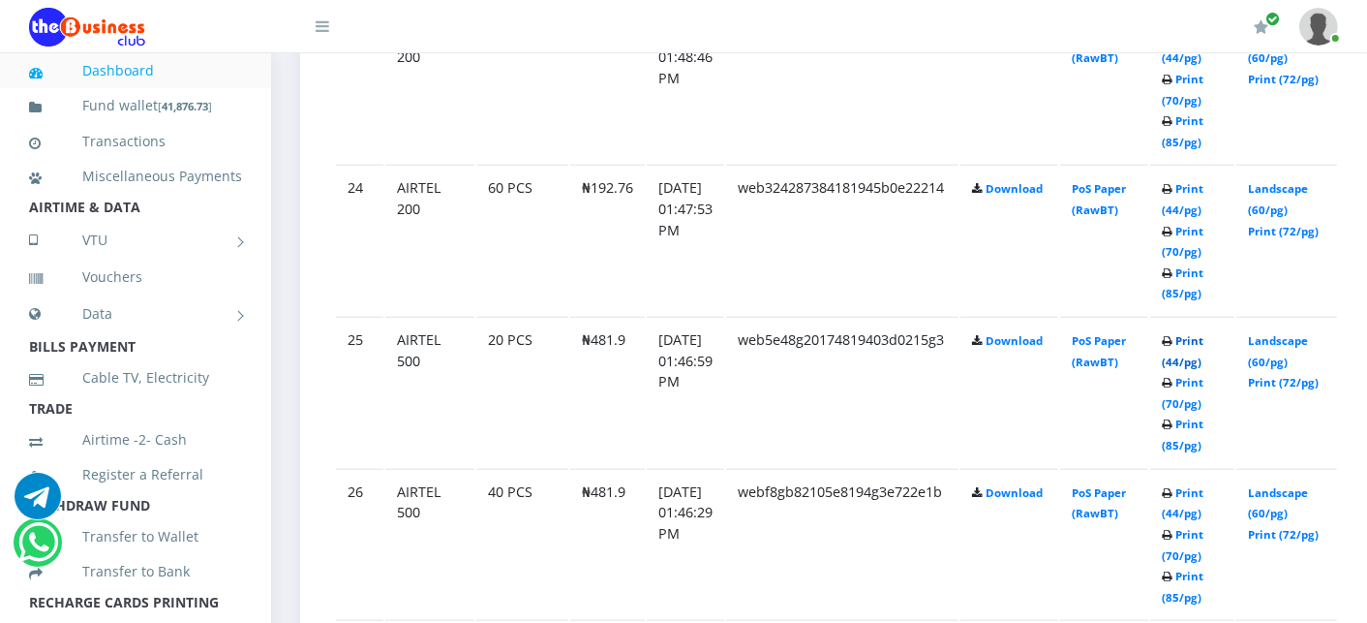
click at [1203, 340] on link "Print (44/pg)" at bounding box center [1183, 351] width 42 height 36
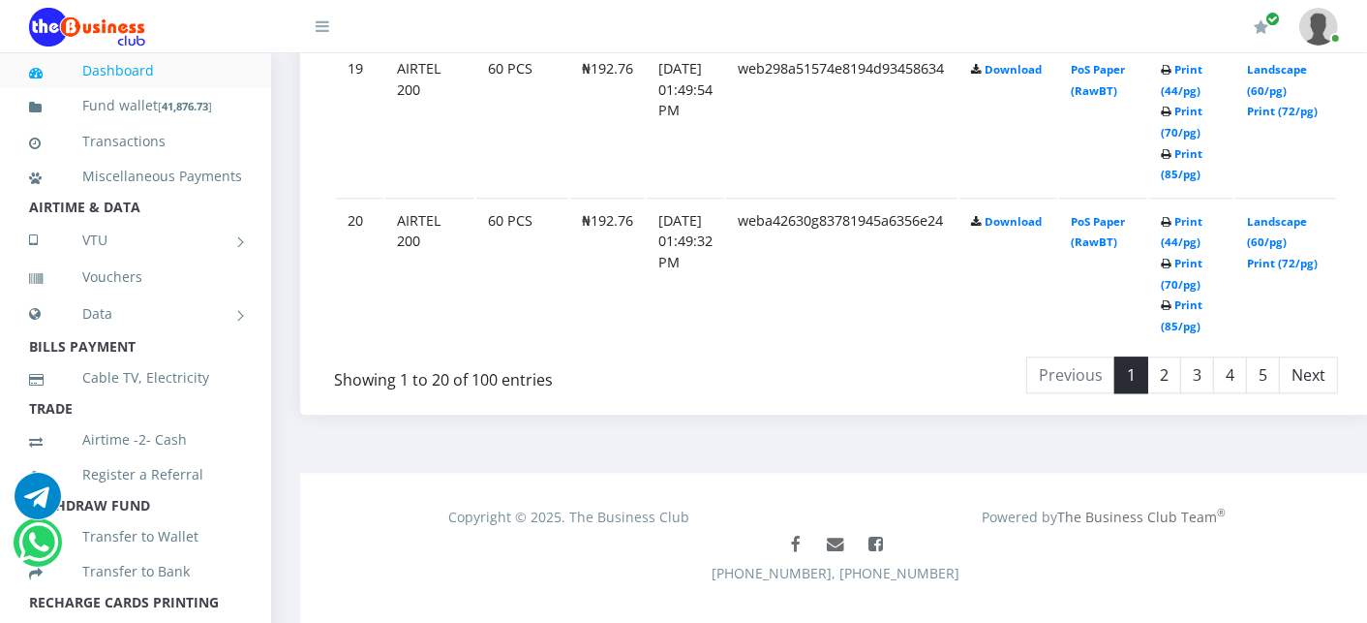
scroll to position [3923, 0]
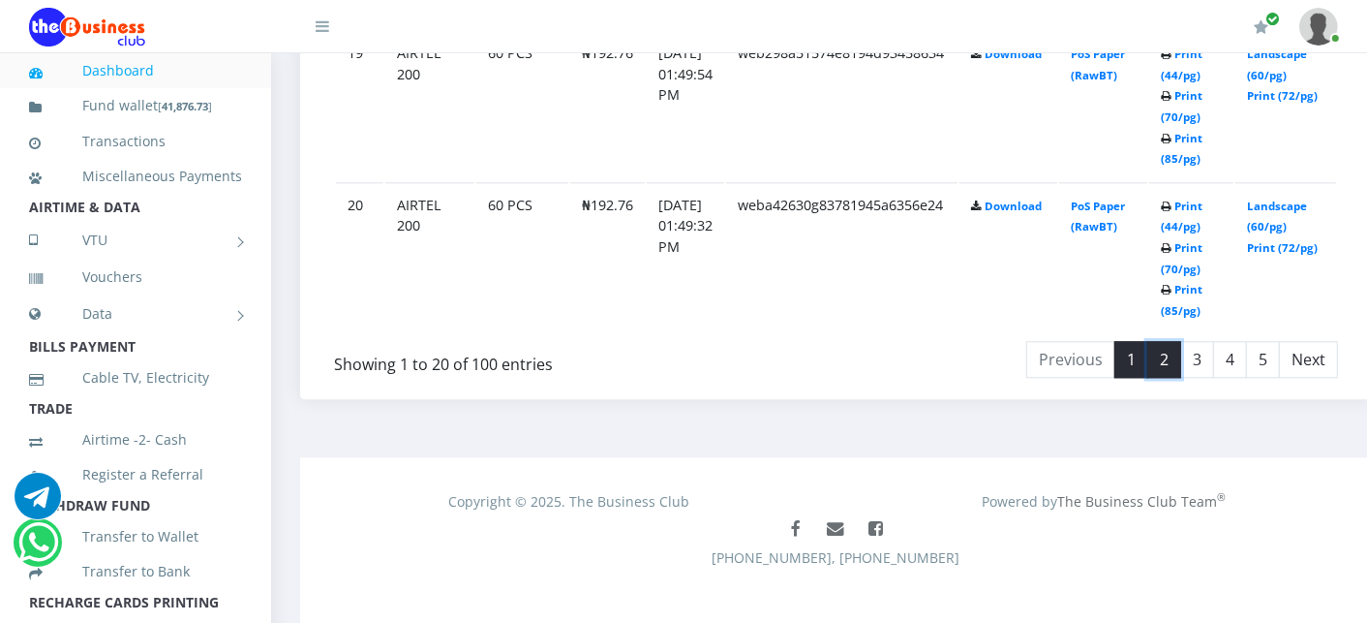
click at [1179, 341] on link "2" at bounding box center [1164, 359] width 34 height 37
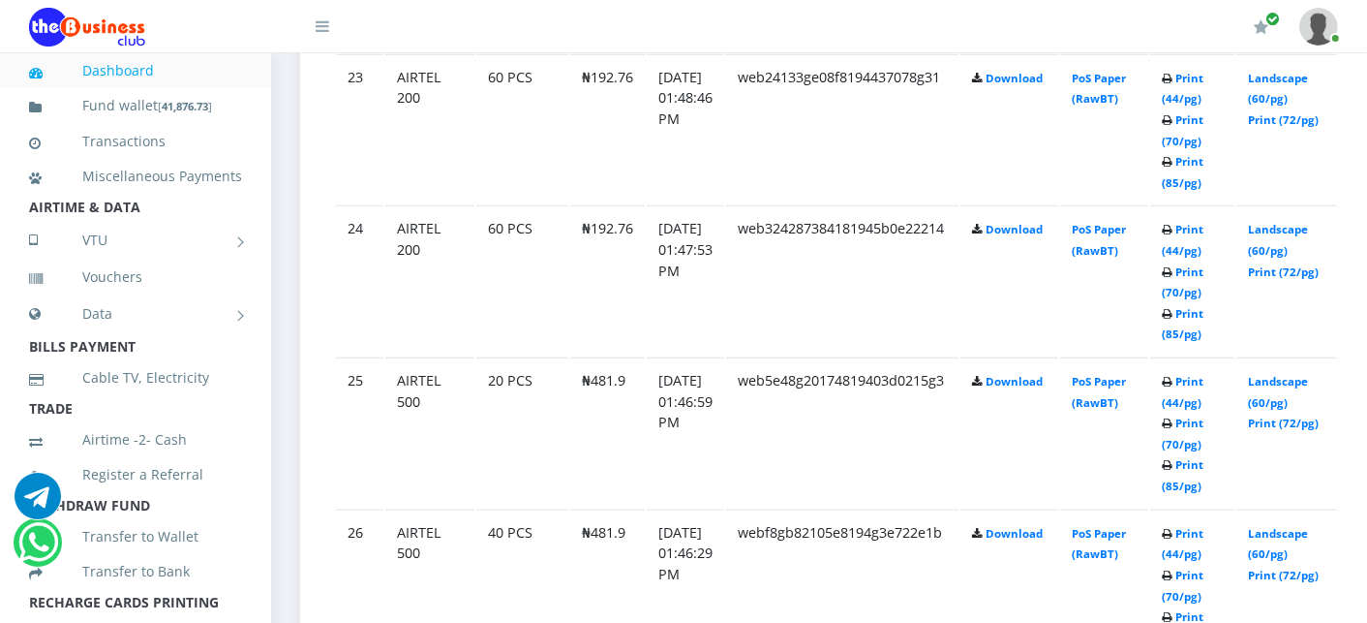
scroll to position [1470, 0]
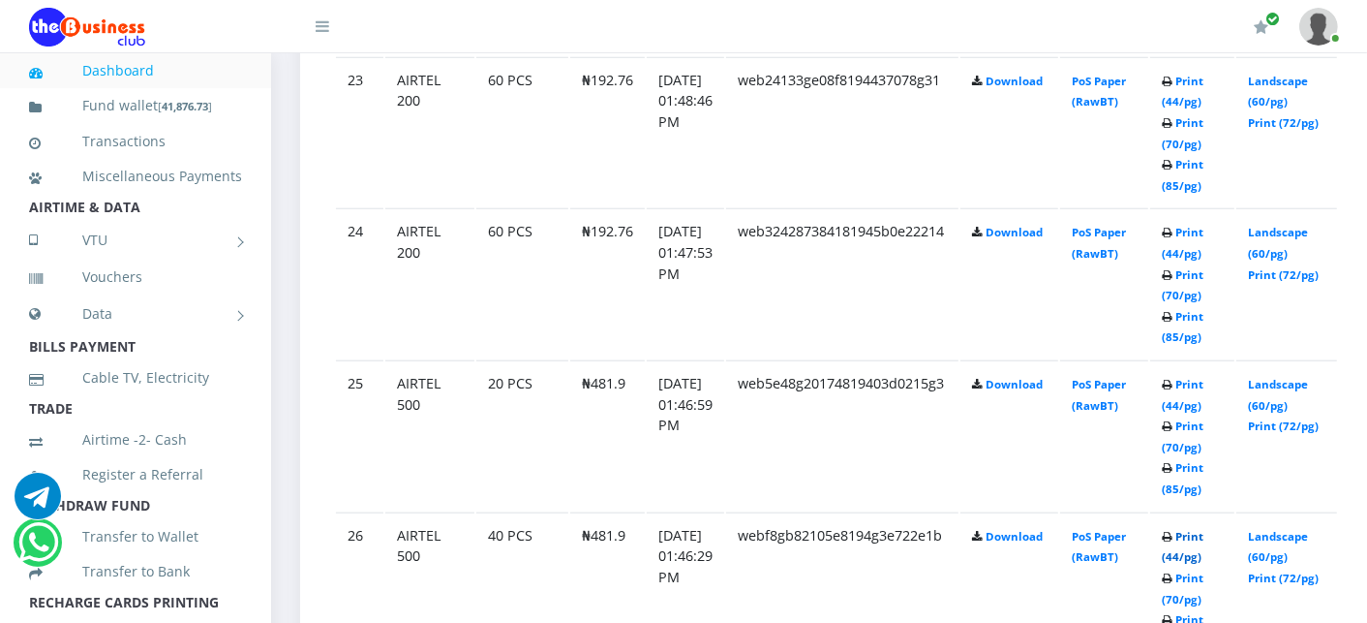
click at [1203, 531] on link "Print (44/pg)" at bounding box center [1183, 547] width 42 height 36
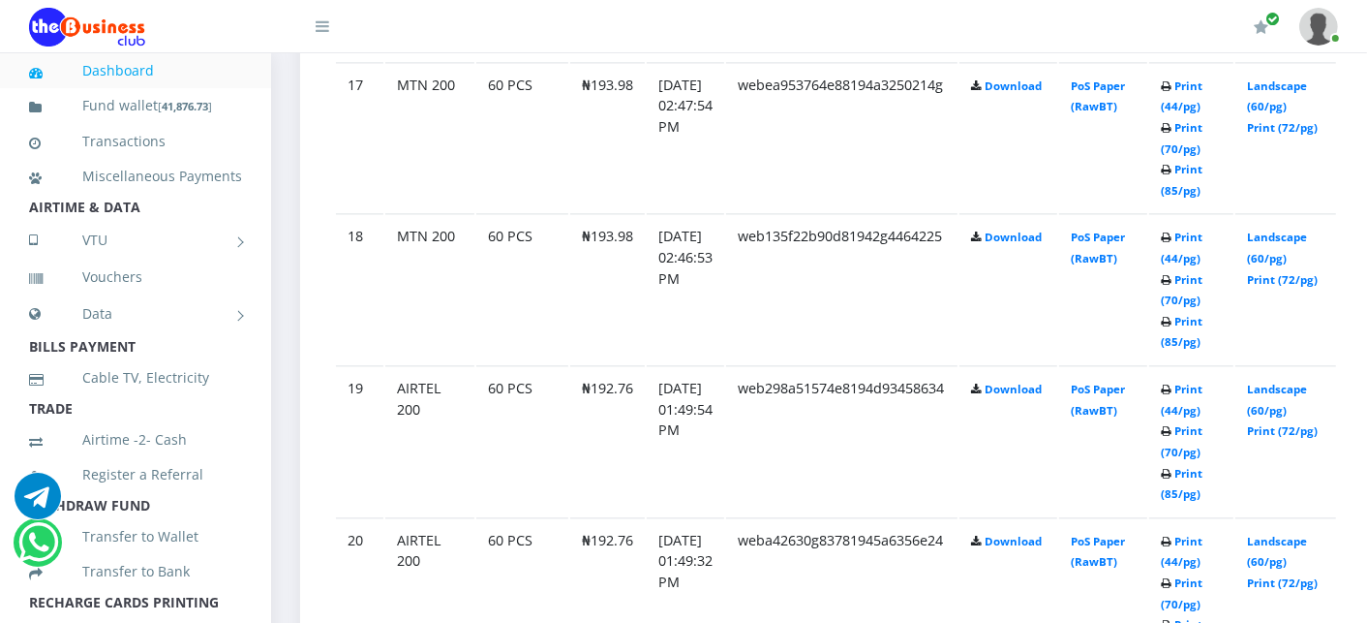
scroll to position [3923, 0]
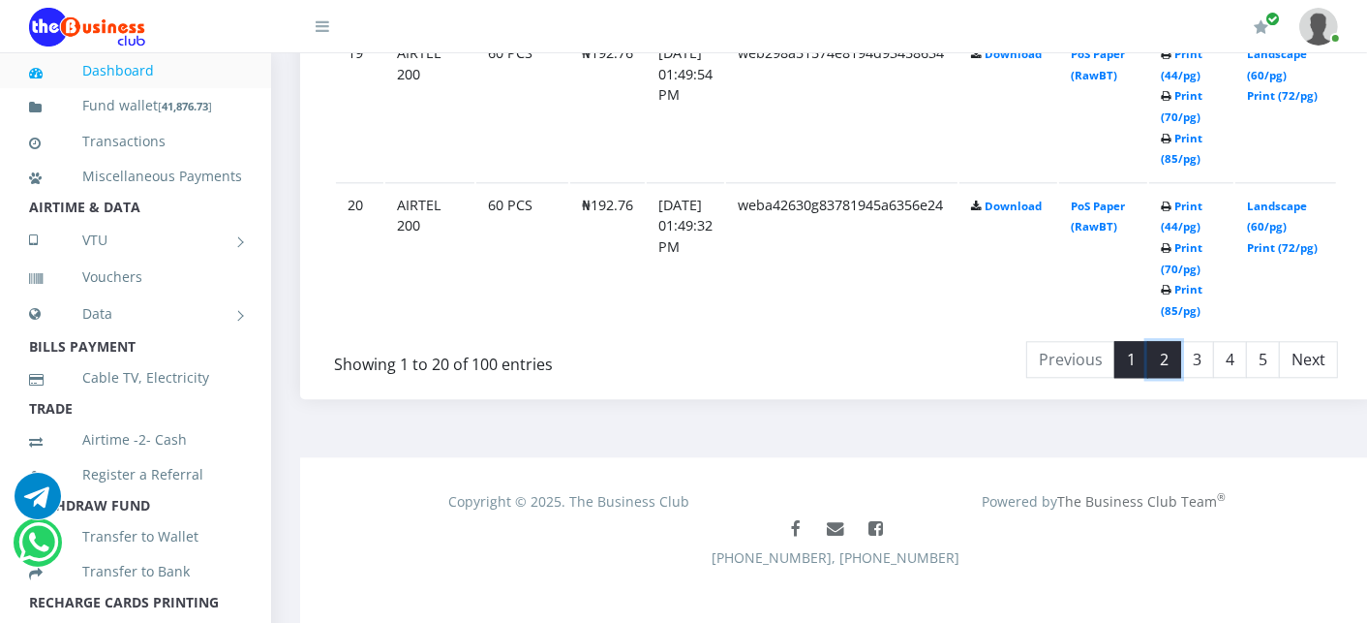
click at [1181, 341] on link "2" at bounding box center [1164, 359] width 34 height 37
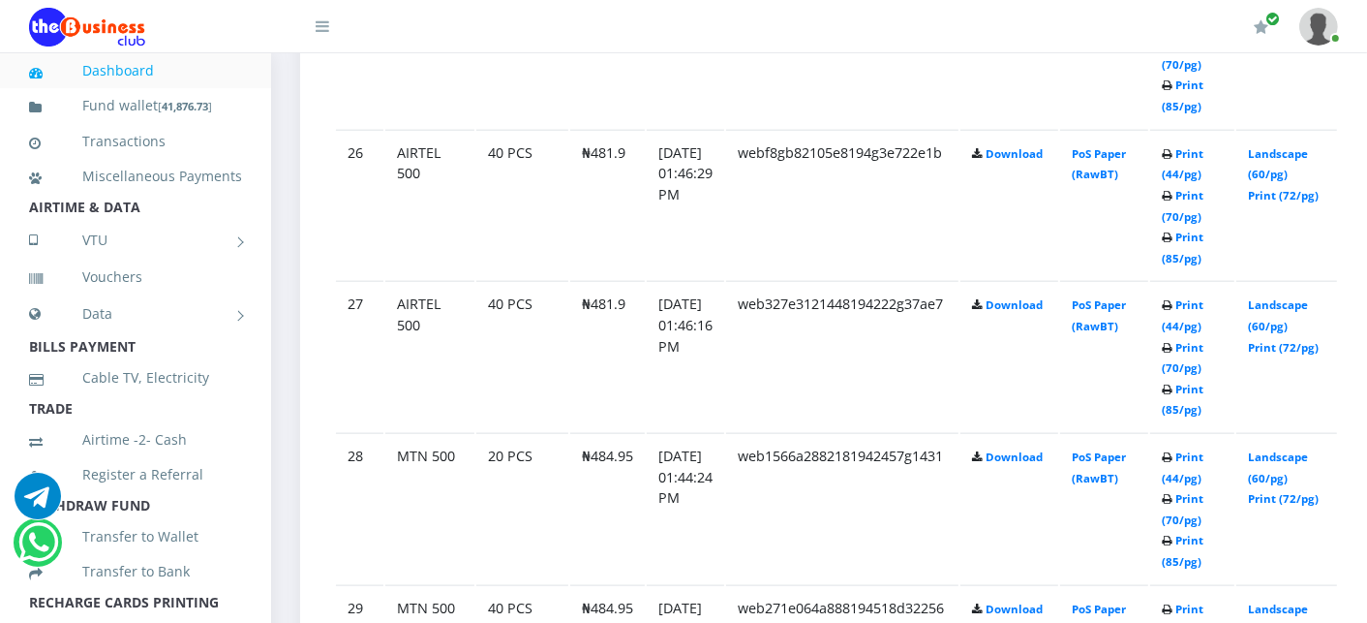
scroll to position [1857, 0]
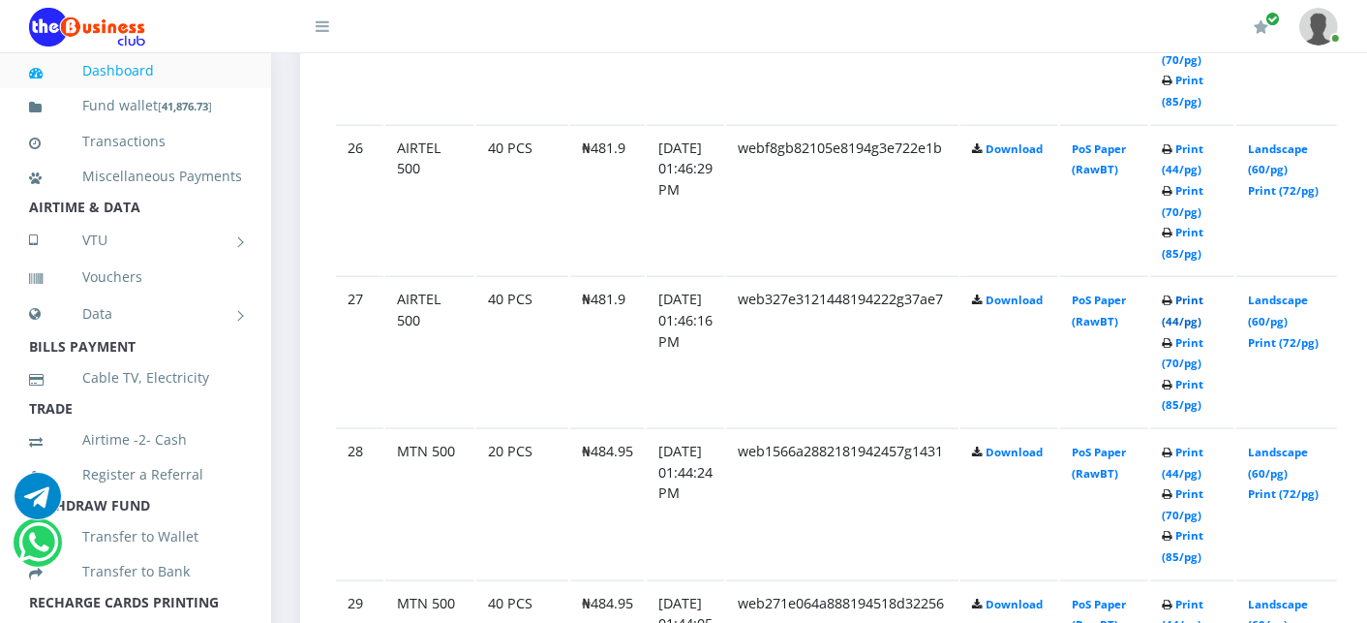
click at [1203, 295] on link "Print (44/pg)" at bounding box center [1183, 310] width 42 height 36
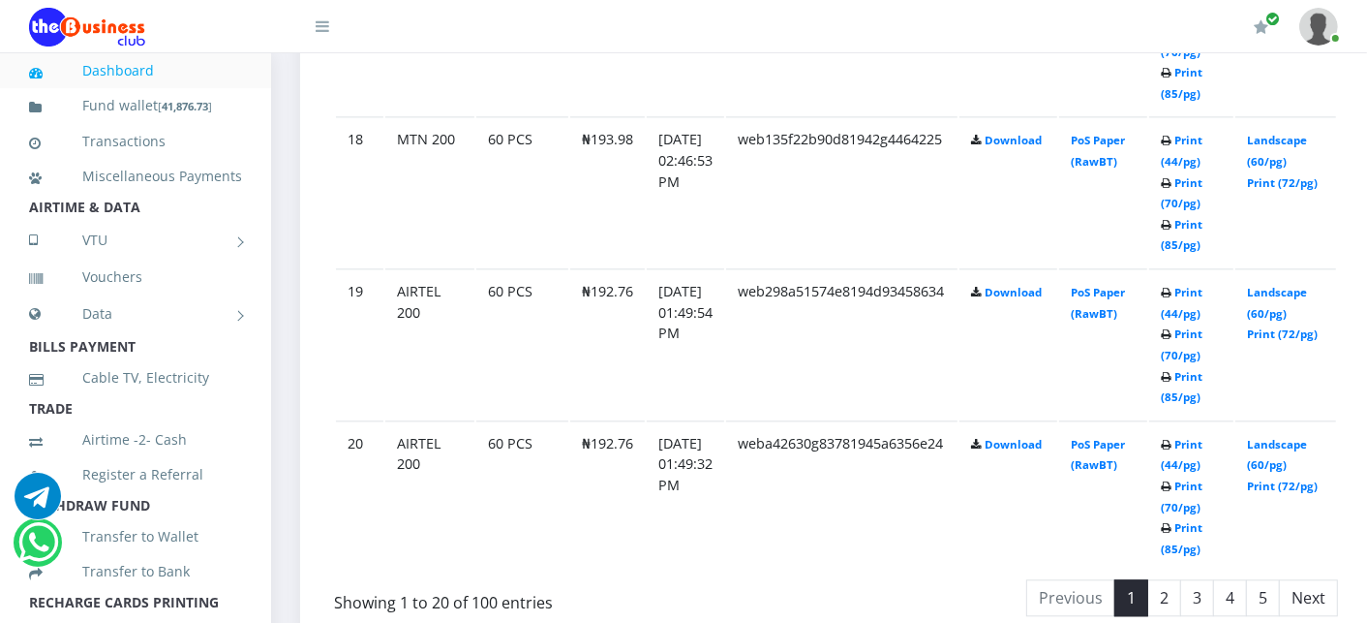
scroll to position [3923, 0]
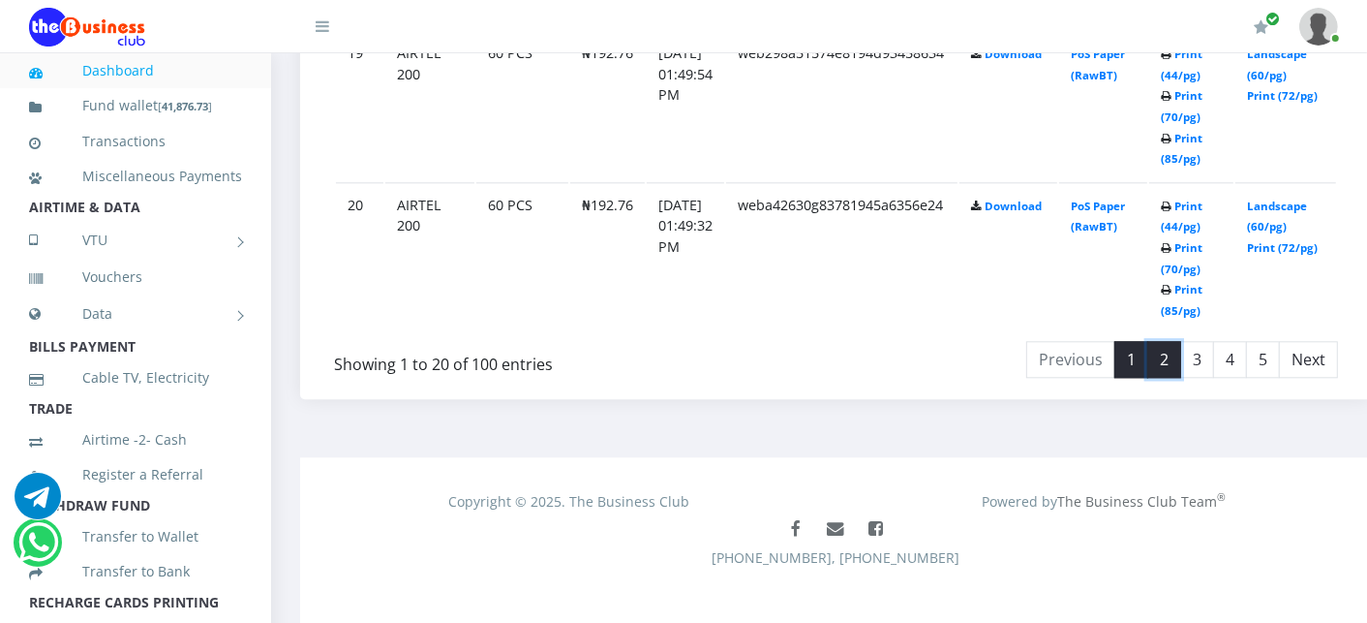
click at [1179, 346] on link "2" at bounding box center [1164, 359] width 34 height 37
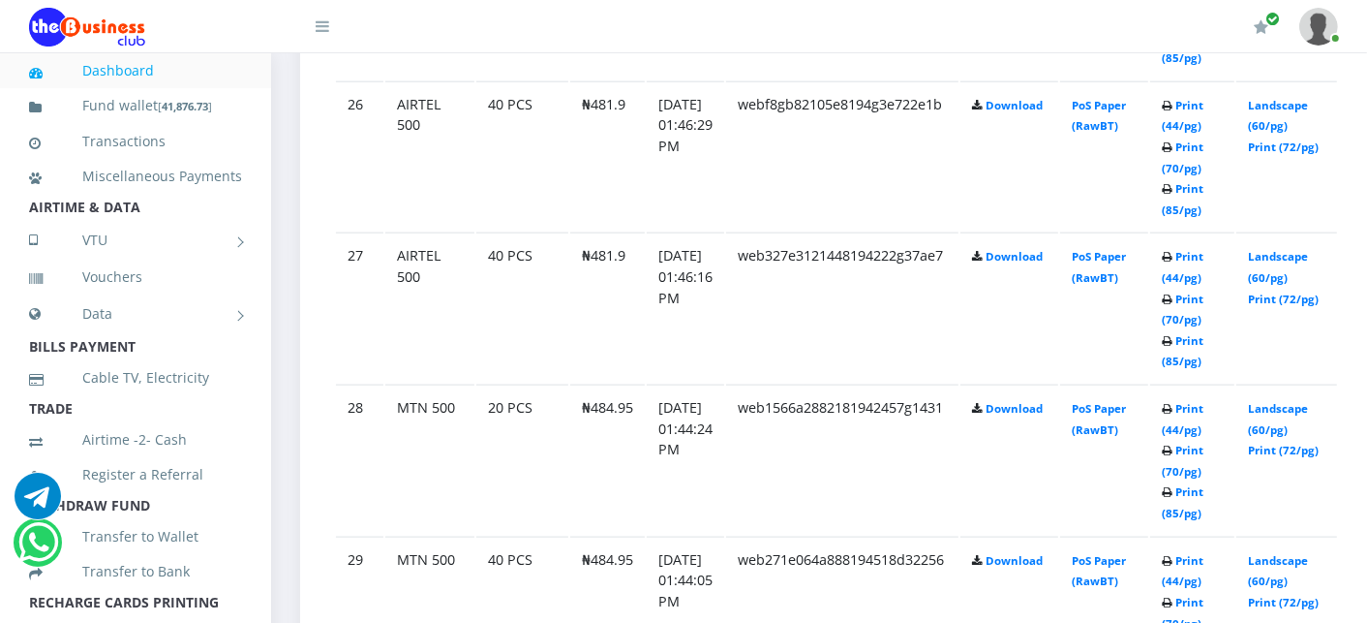
scroll to position [1857, 0]
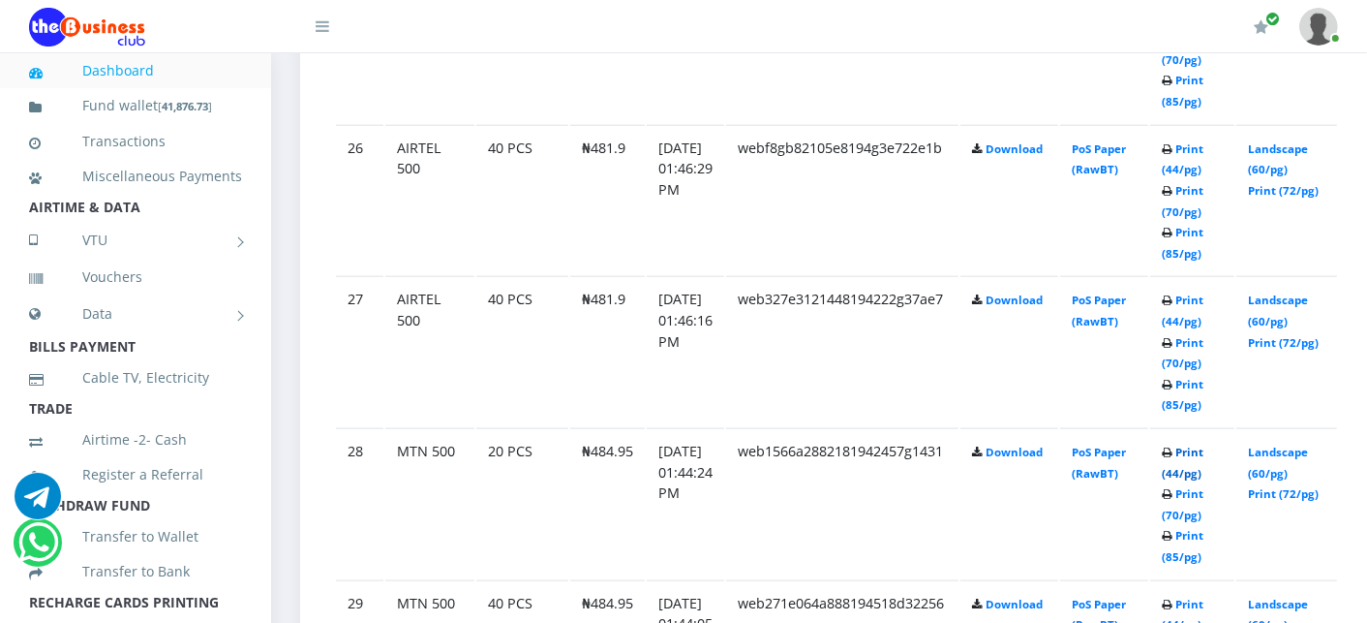
click at [1203, 444] on link "Print (44/pg)" at bounding box center [1183, 462] width 42 height 36
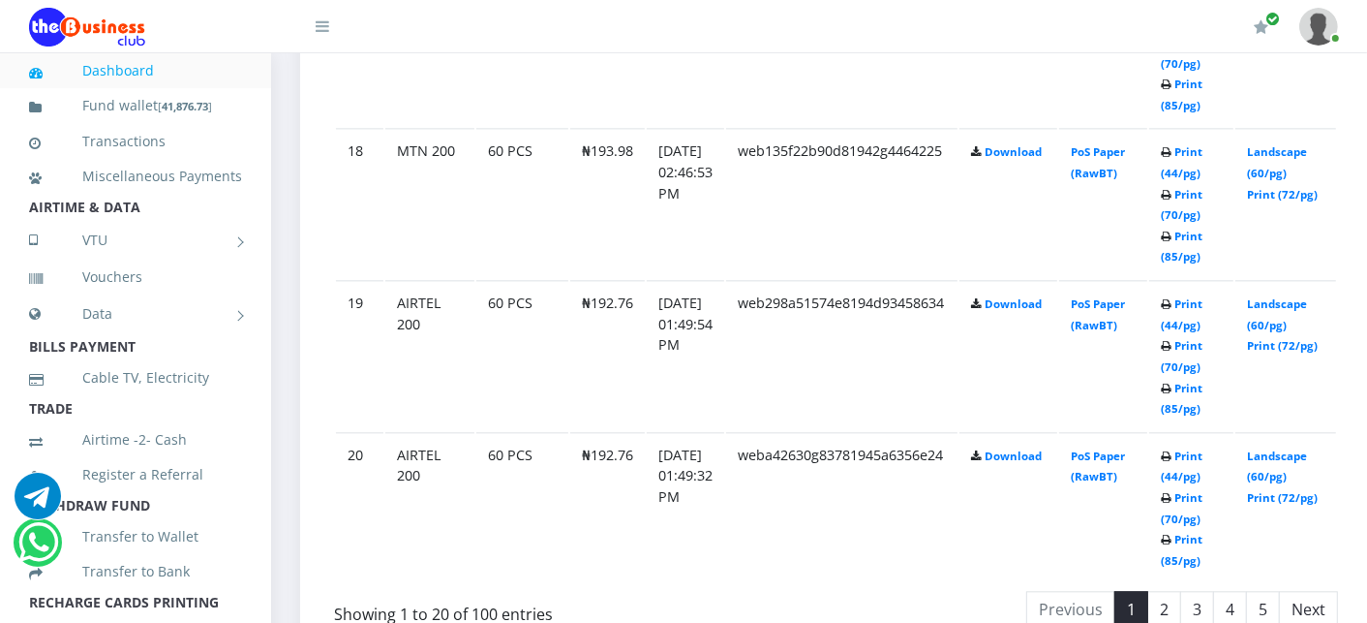
scroll to position [3923, 0]
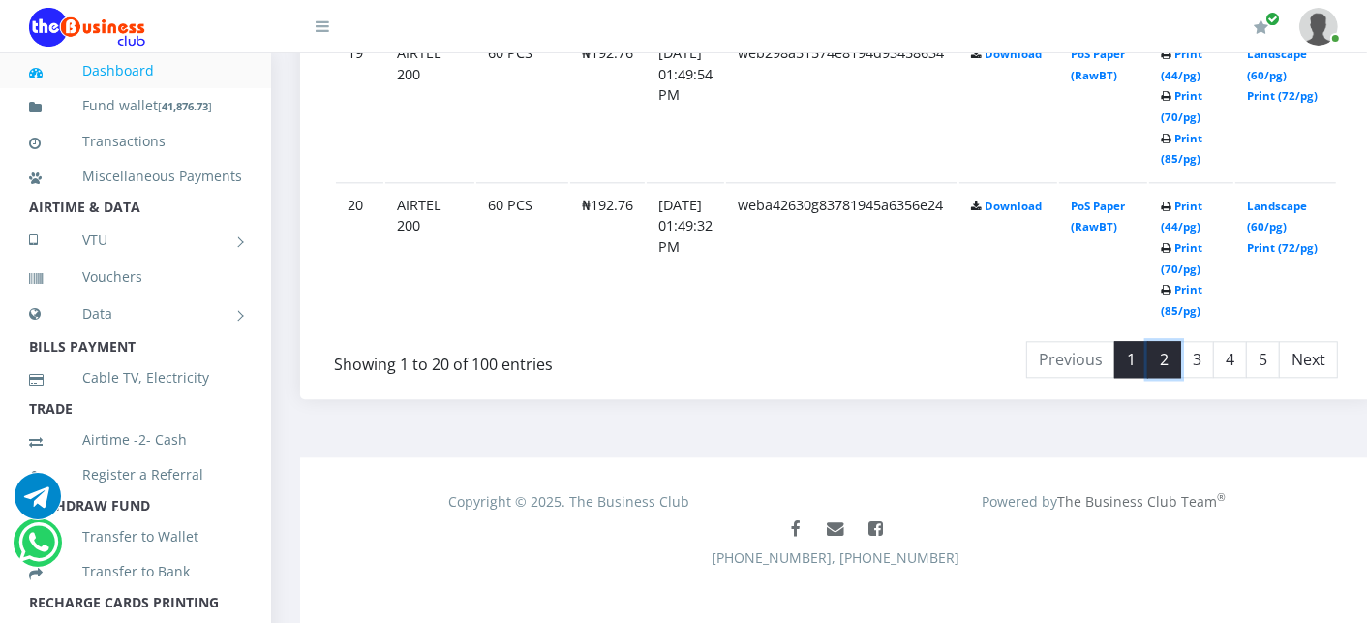
click at [1179, 343] on link "2" at bounding box center [1164, 359] width 34 height 37
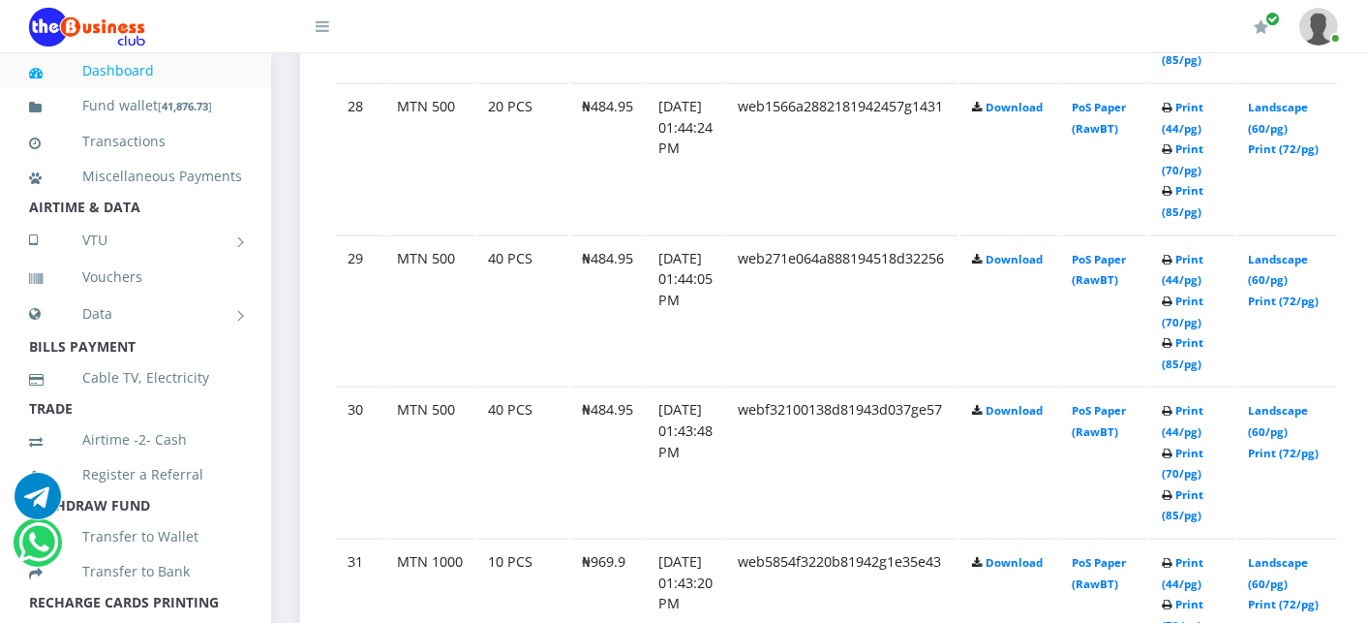
scroll to position [2159, 0]
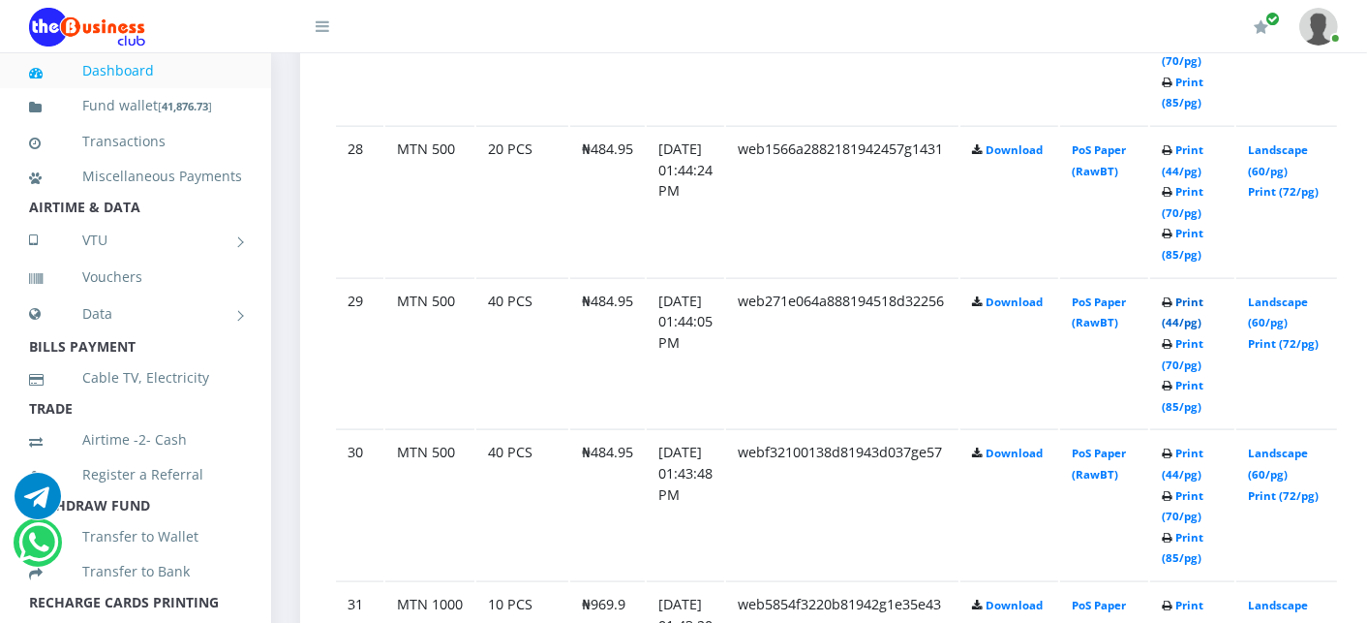
click at [1203, 294] on link "Print (44/pg)" at bounding box center [1183, 312] width 42 height 36
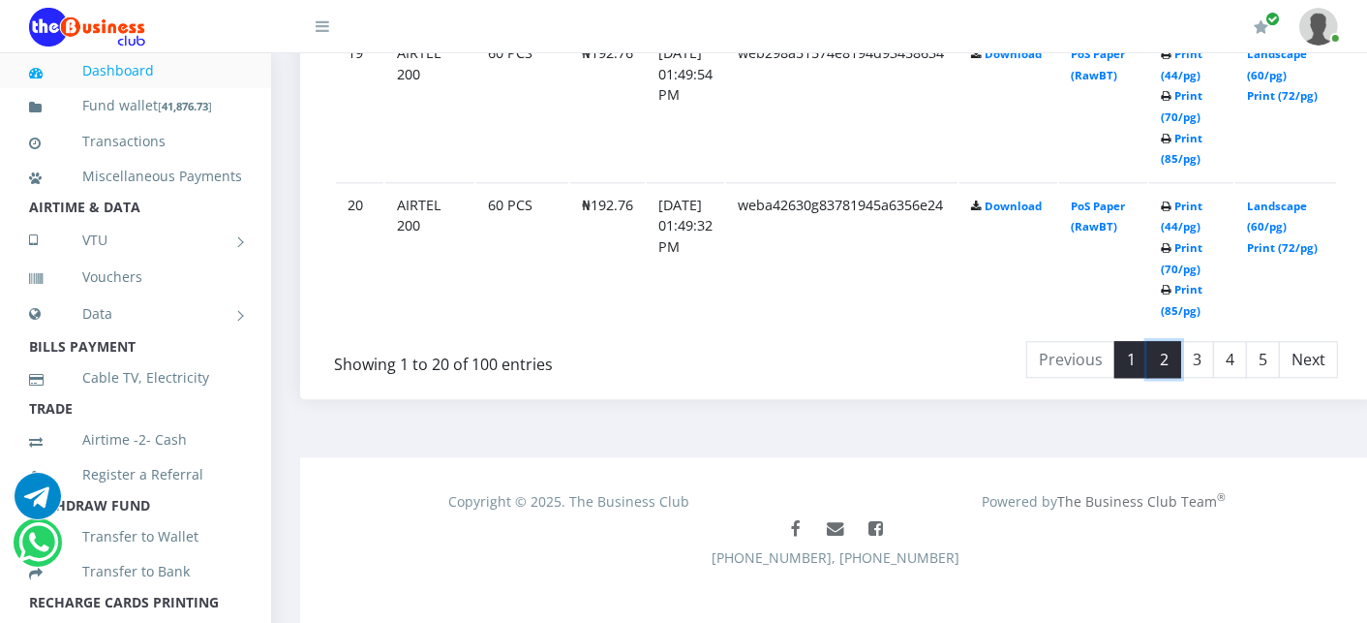
click at [1181, 341] on link "2" at bounding box center [1164, 359] width 34 height 37
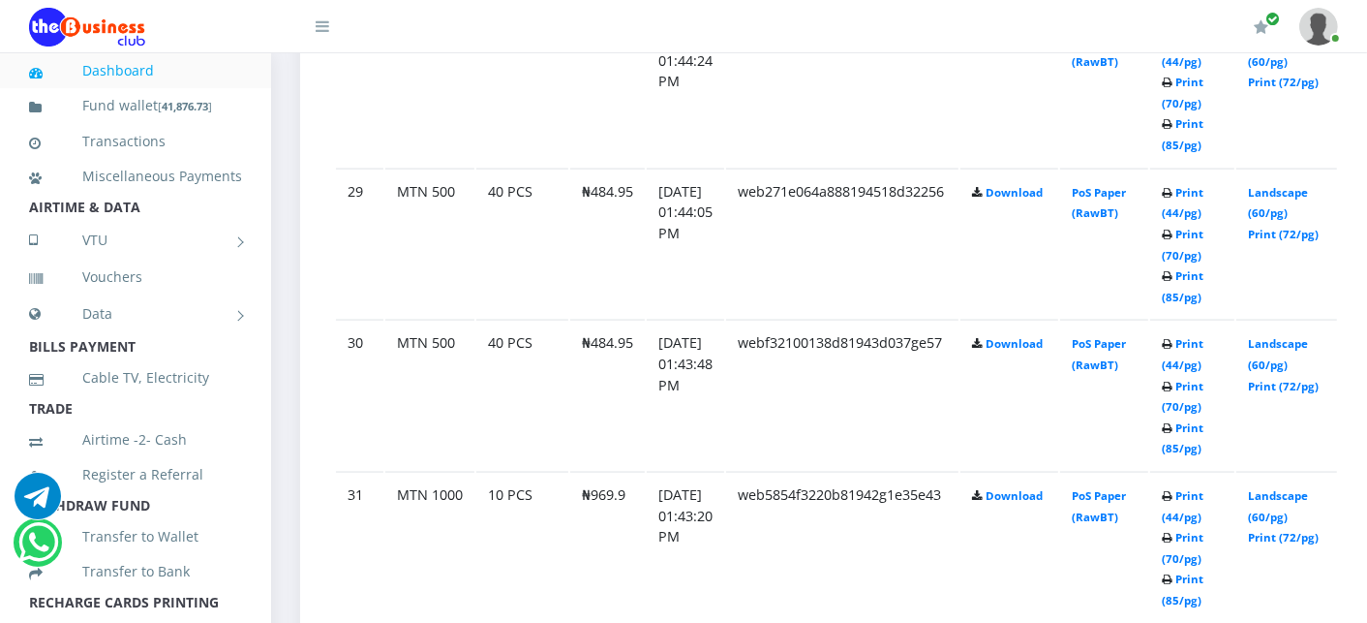
scroll to position [2288, 0]
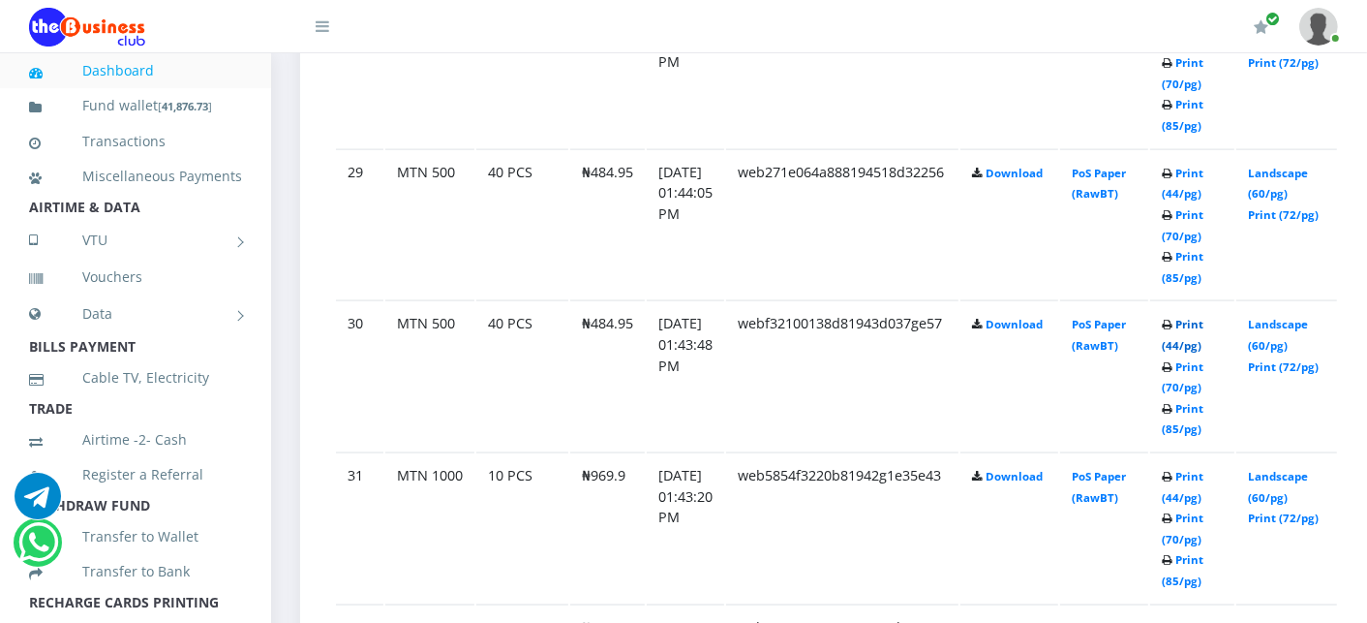
click at [1203, 317] on link "Print (44/pg)" at bounding box center [1183, 335] width 42 height 36
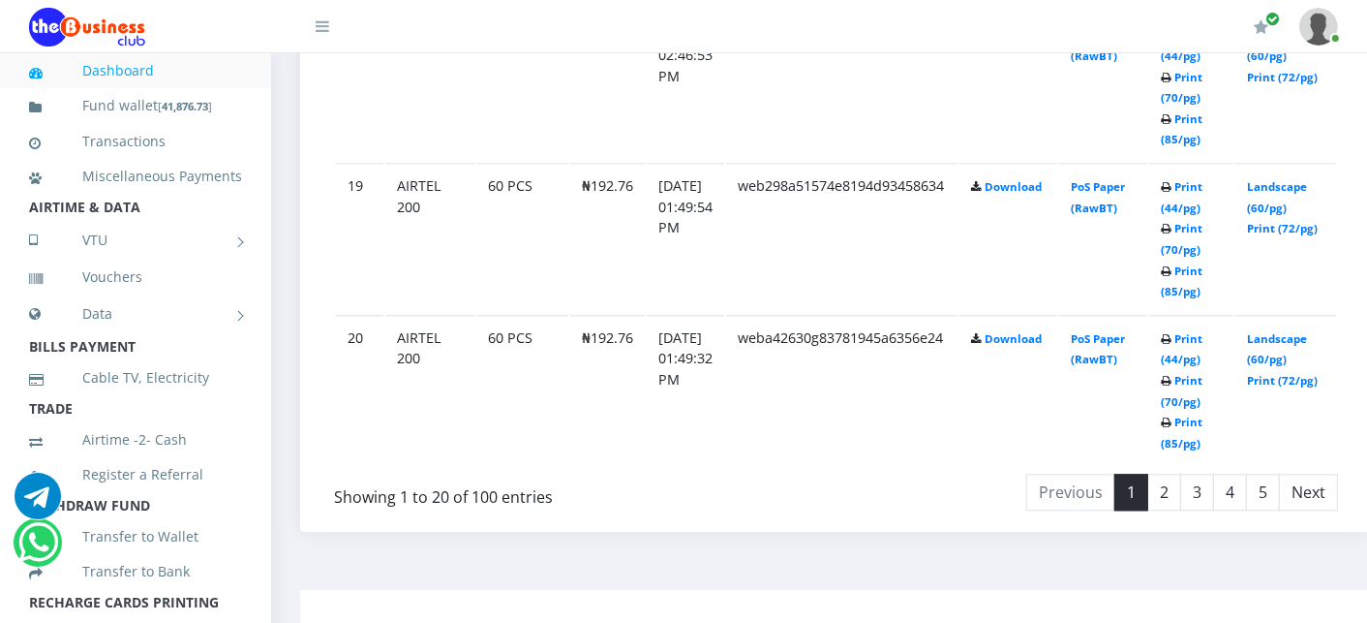
scroll to position [3923, 0]
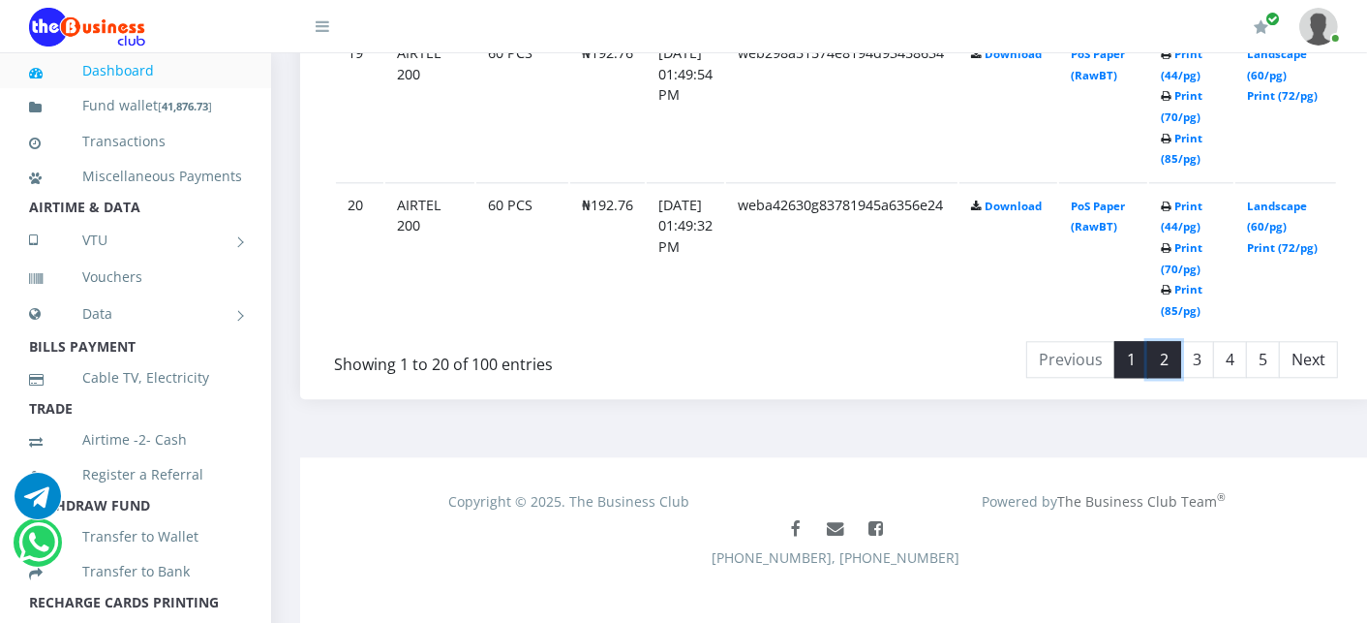
click at [1177, 345] on link "2" at bounding box center [1164, 359] width 34 height 37
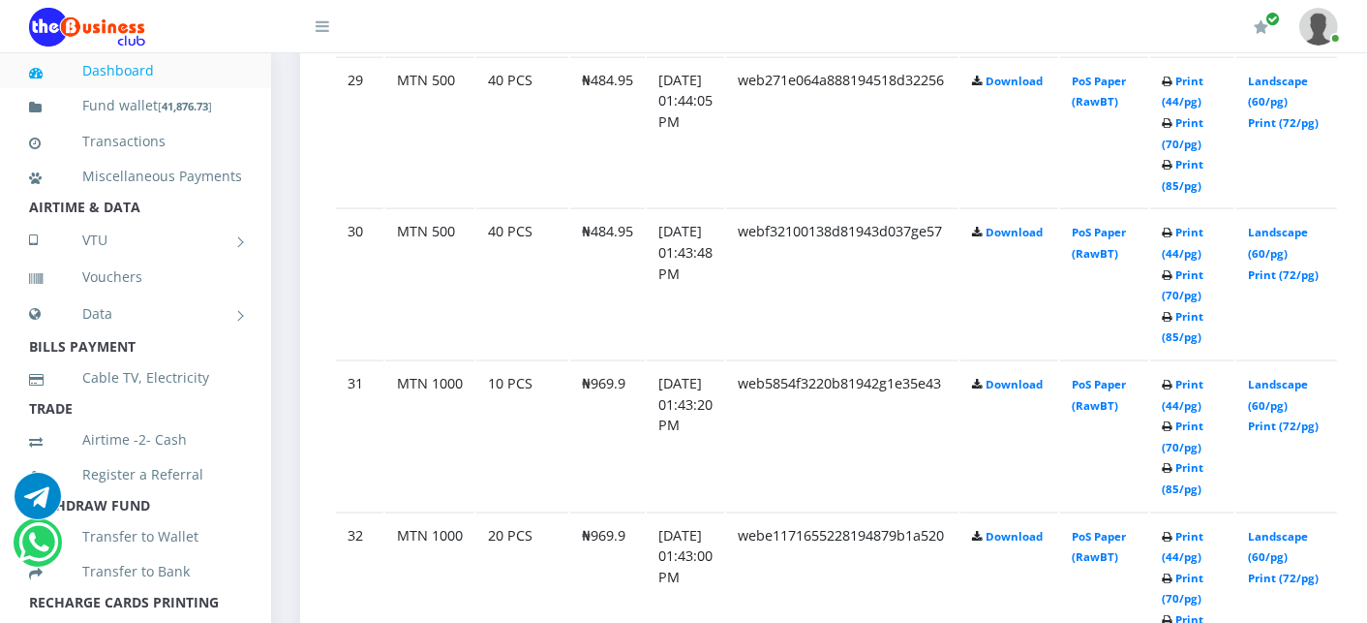
scroll to position [2374, 0]
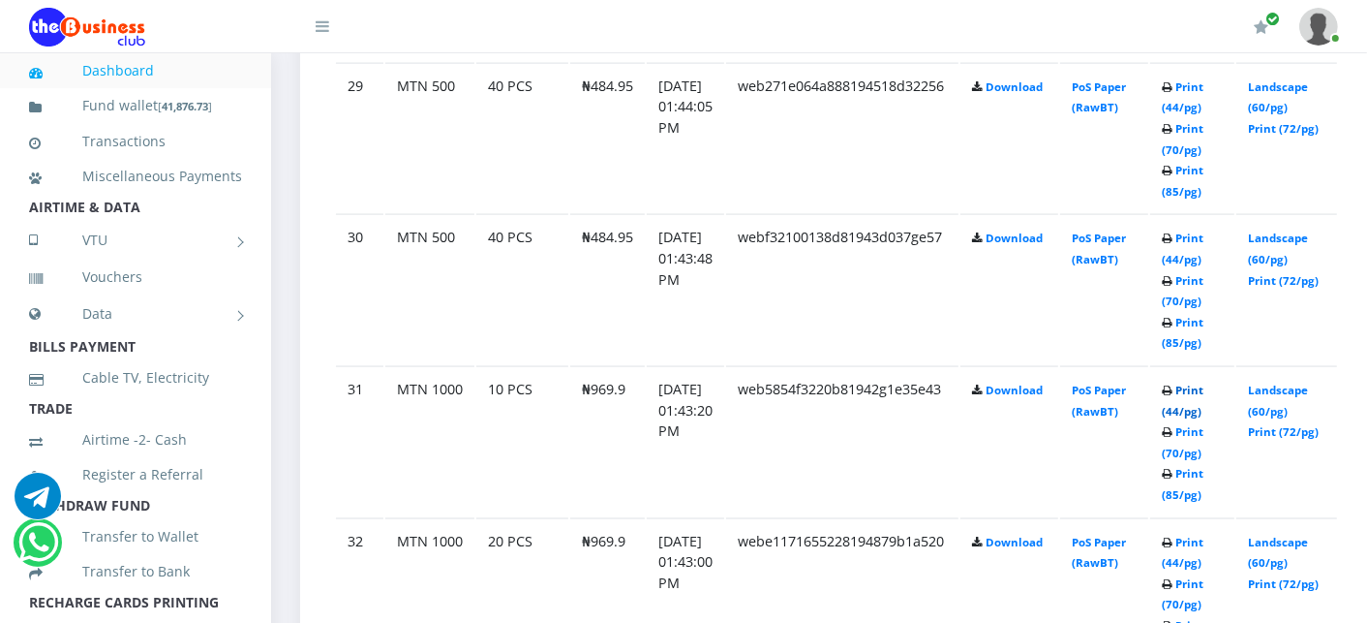
click at [1203, 382] on link "Print (44/pg)" at bounding box center [1183, 400] width 42 height 36
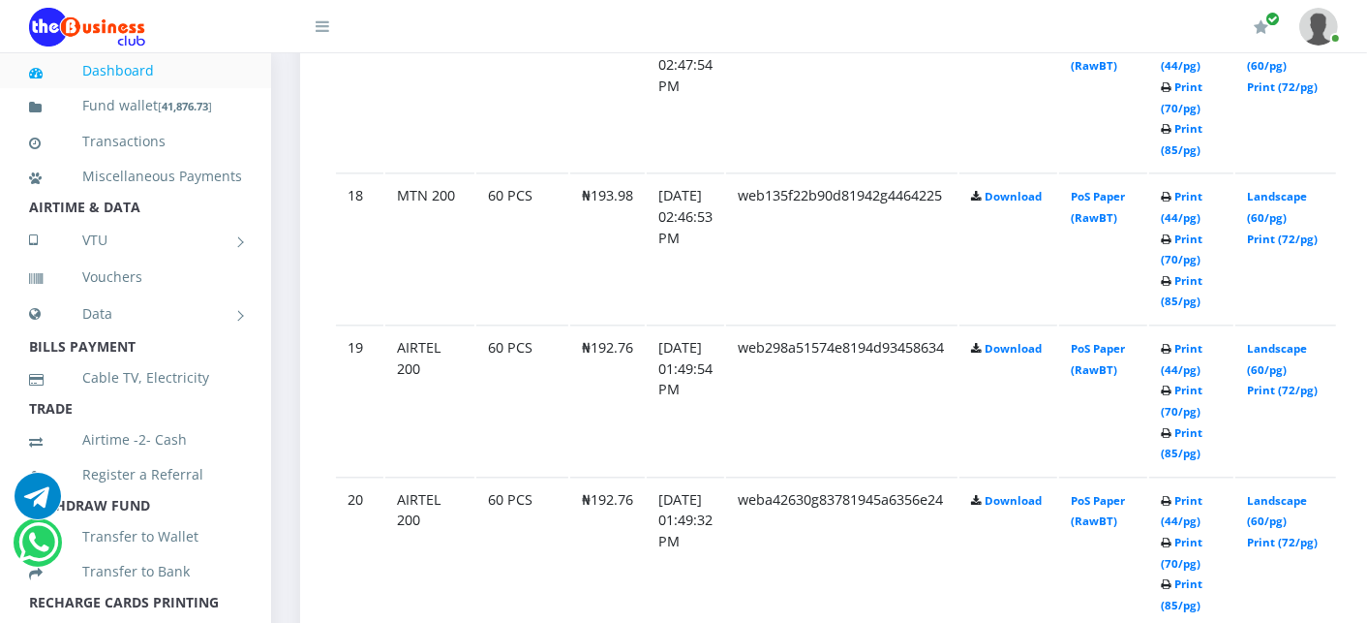
scroll to position [3923, 0]
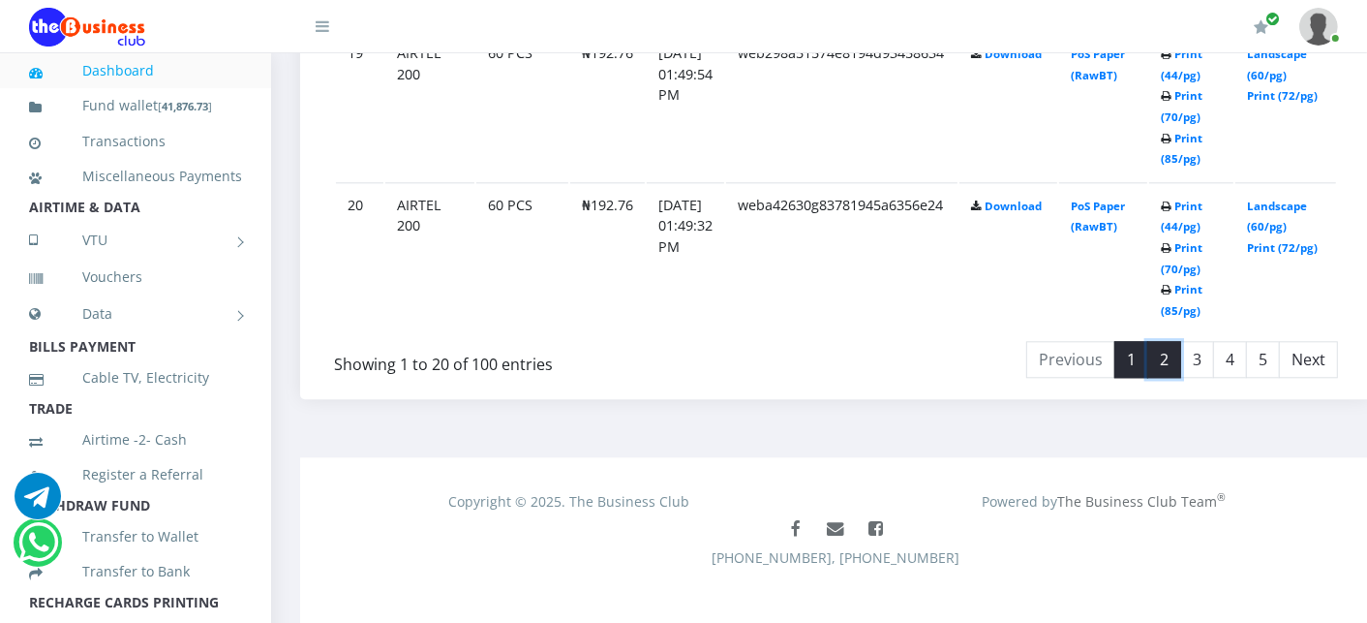
click at [1181, 345] on link "2" at bounding box center [1164, 359] width 34 height 37
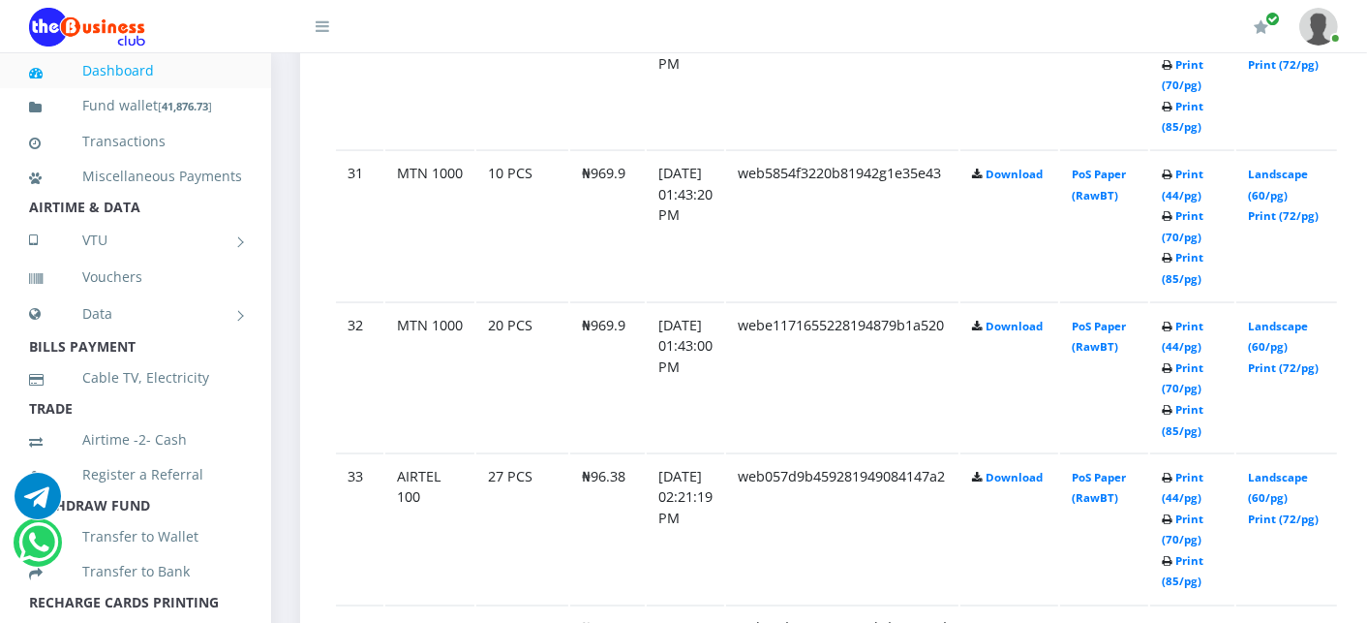
scroll to position [2632, 0]
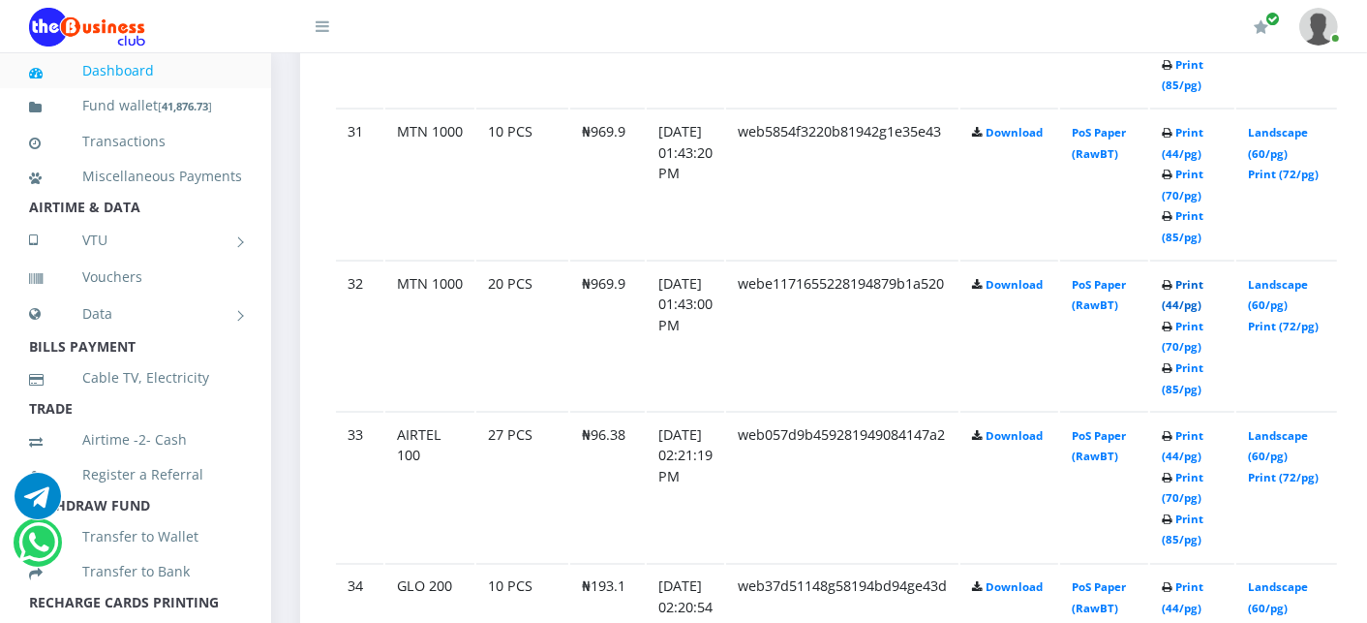
click at [1203, 277] on link "Print (44/pg)" at bounding box center [1183, 295] width 42 height 36
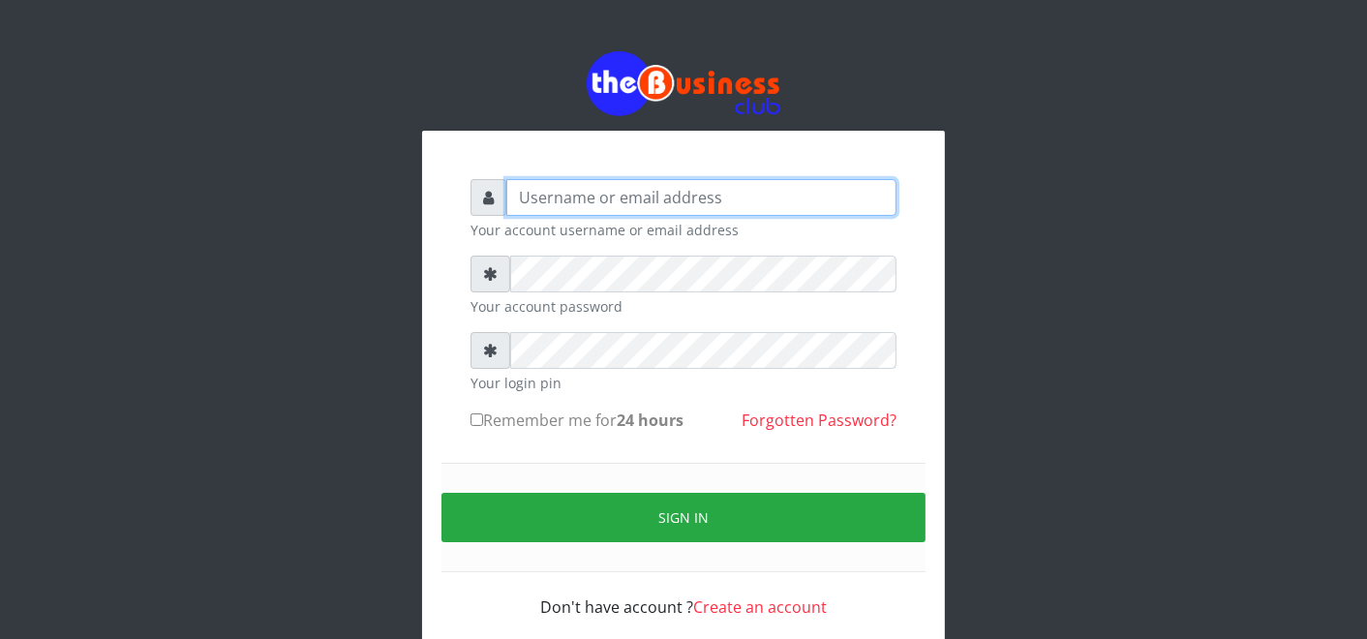
click at [553, 205] on input "text" at bounding box center [701, 197] width 390 height 37
type input "f"
type input "father"
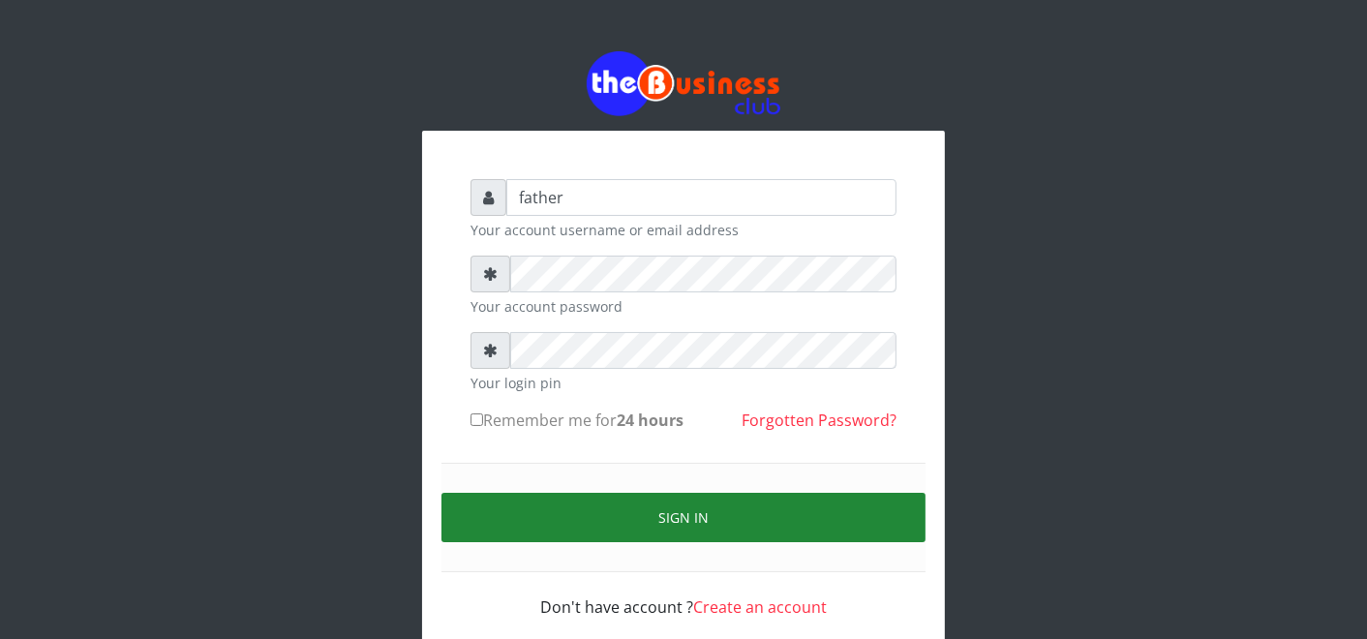
click at [660, 507] on button "Sign in" at bounding box center [684, 517] width 484 height 49
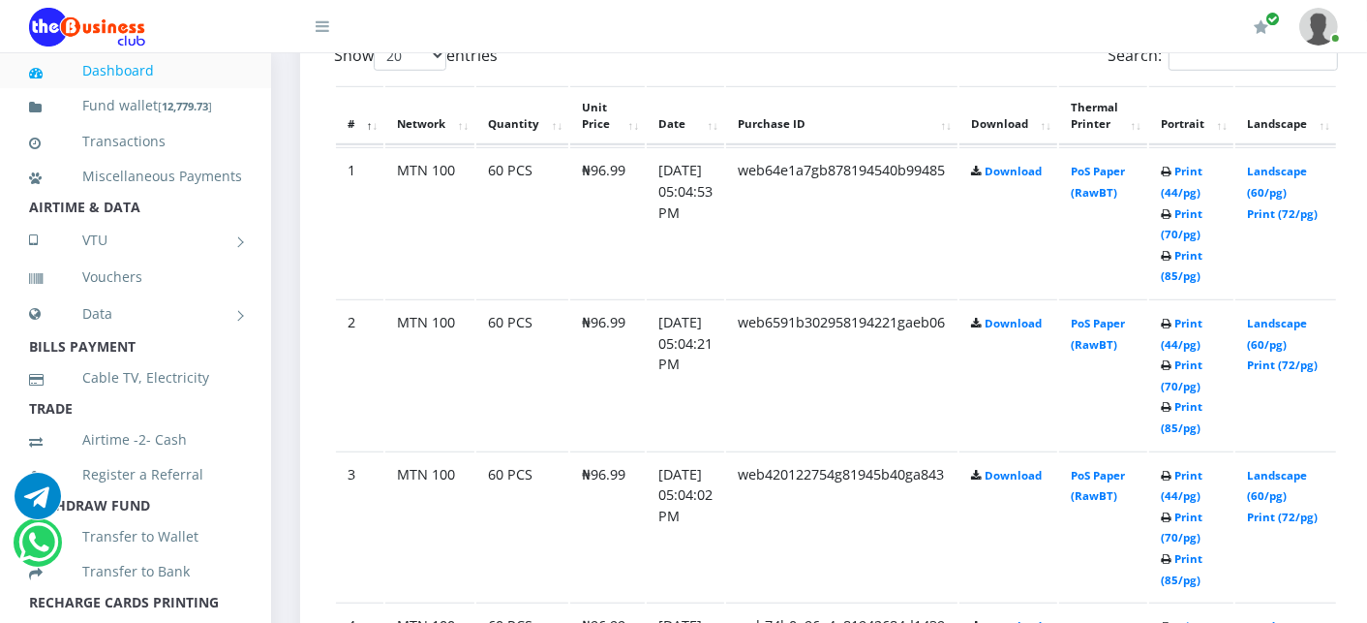
scroll to position [1118, 0]
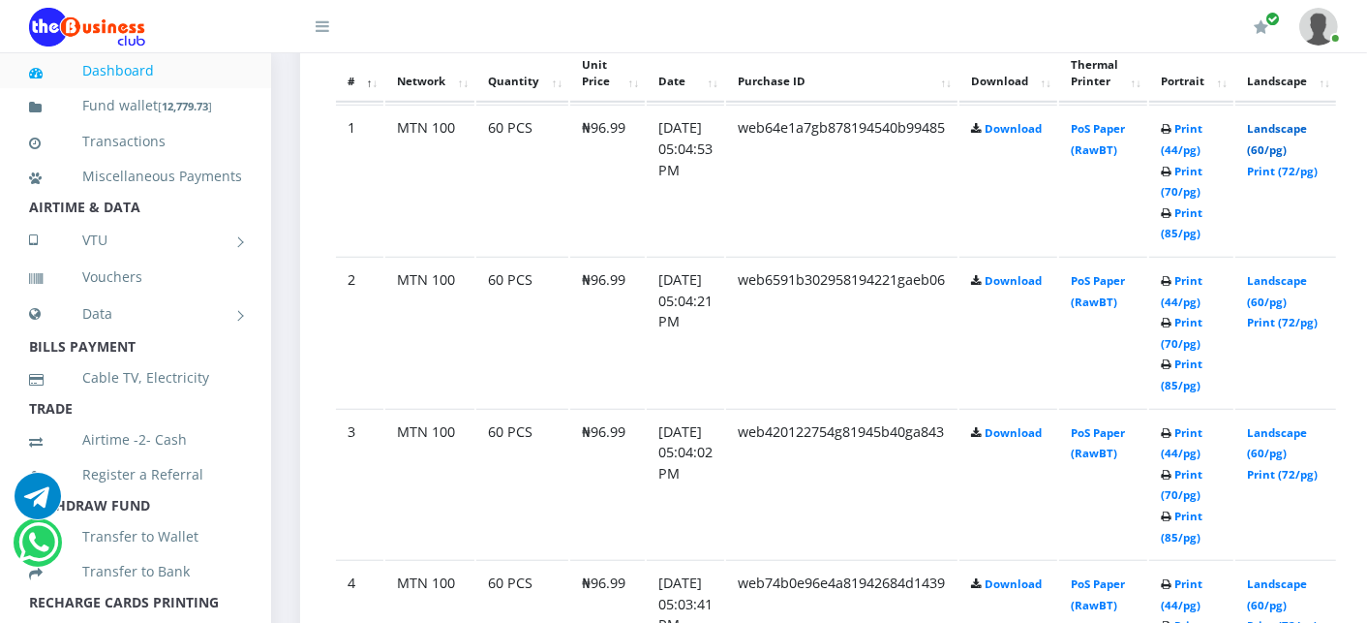
click at [1307, 127] on link "Landscape (60/pg)" at bounding box center [1277, 139] width 60 height 36
click at [1288, 275] on link "Landscape (60/pg)" at bounding box center [1277, 291] width 60 height 36
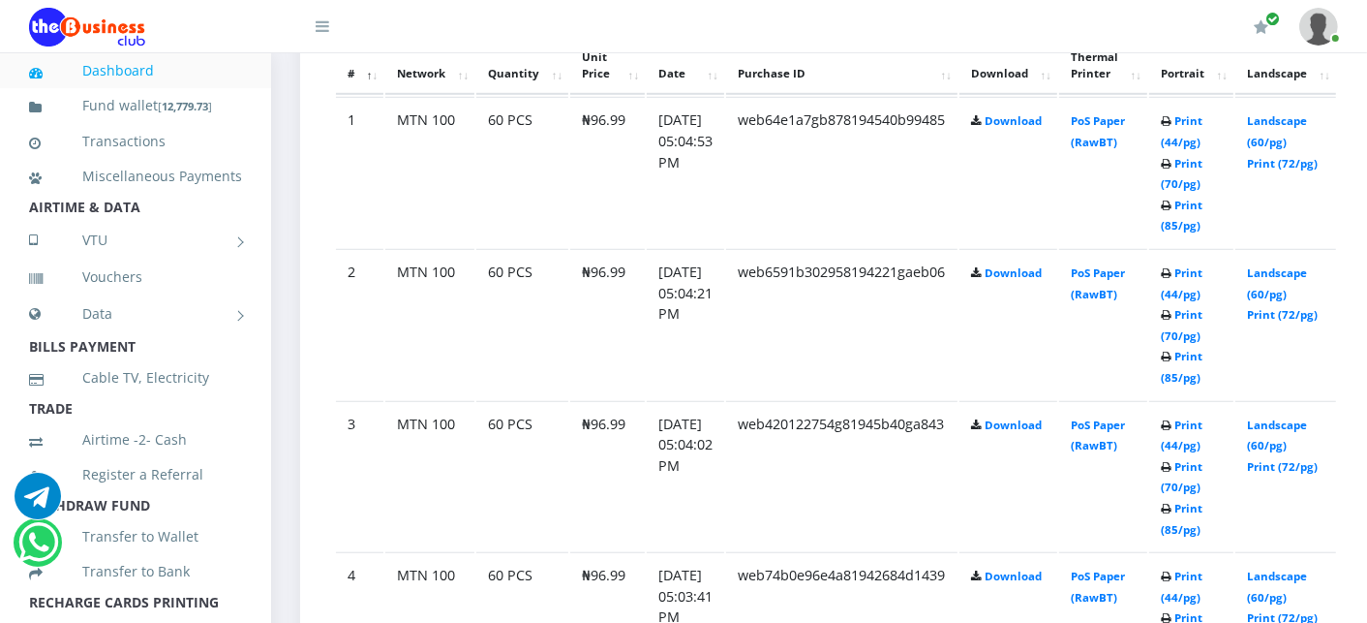
scroll to position [1118, 0]
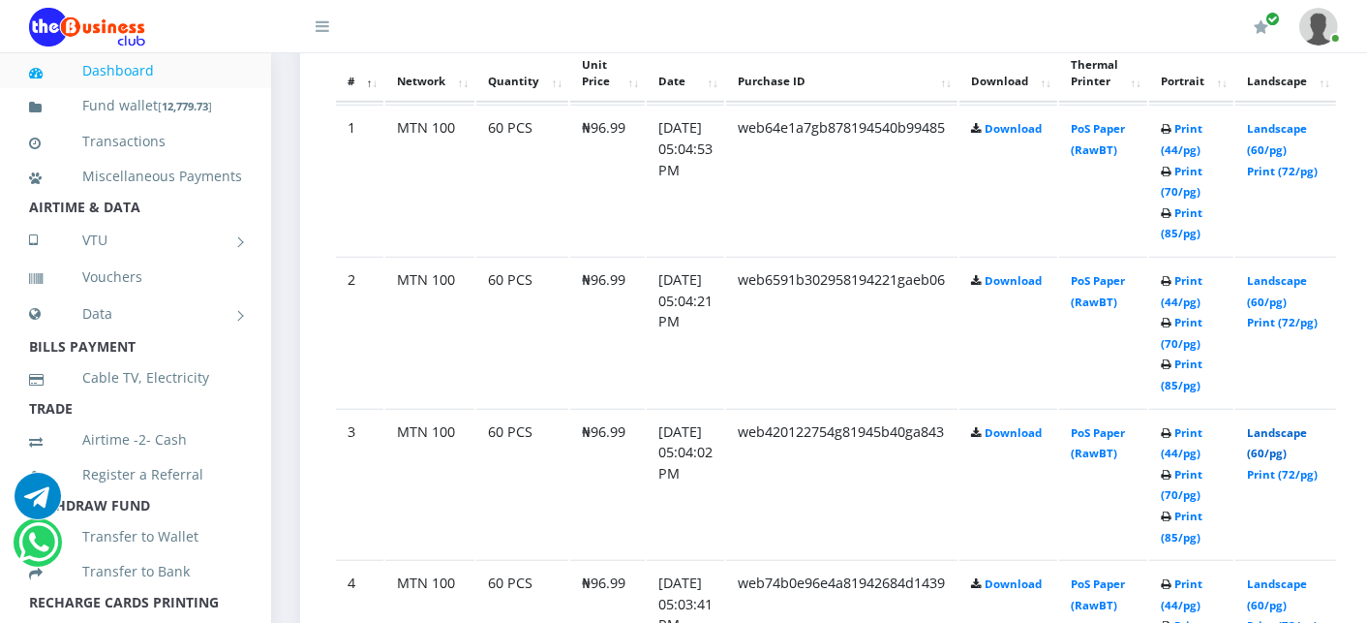
click at [1284, 431] on link "Landscape (60/pg)" at bounding box center [1277, 443] width 60 height 36
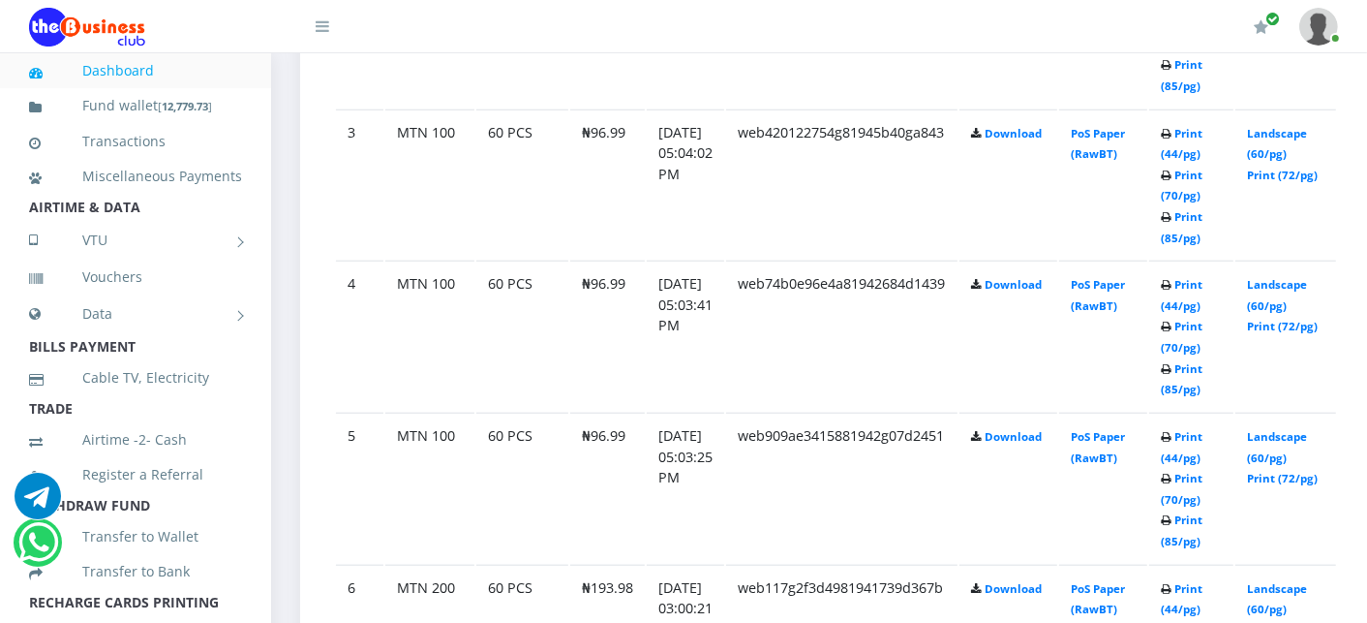
scroll to position [1419, 0]
click at [1307, 278] on link "Landscape (60/pg)" at bounding box center [1277, 293] width 60 height 36
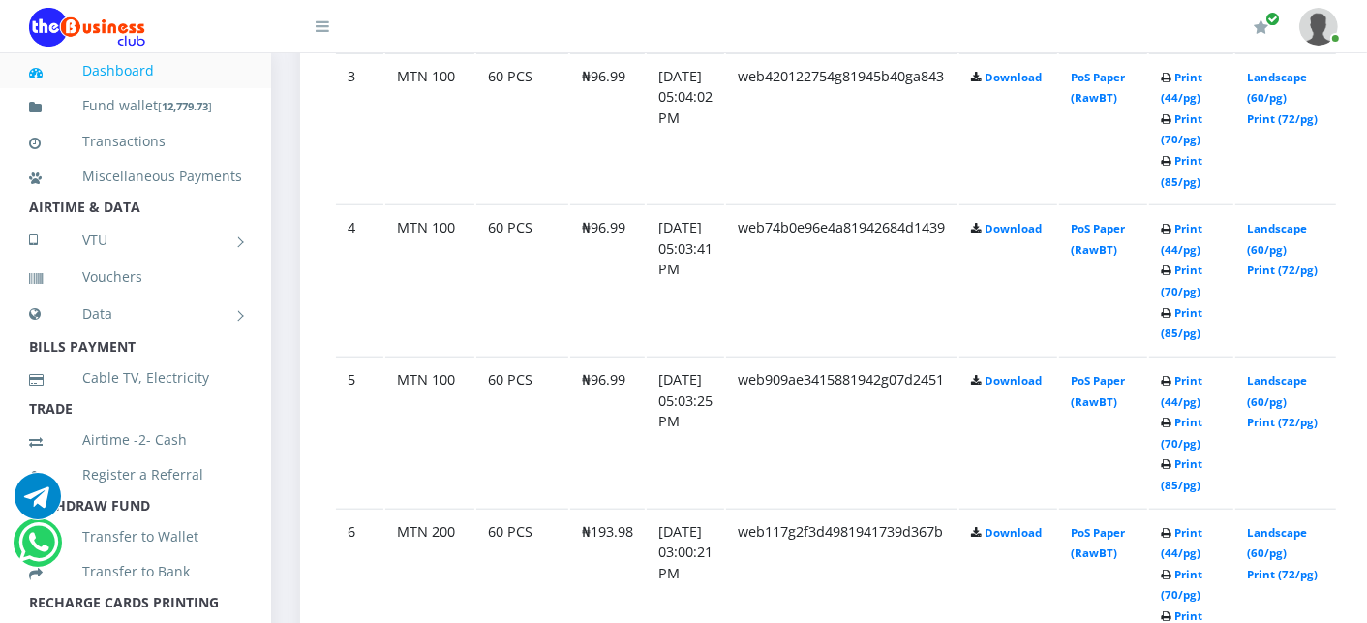
scroll to position [1516, 0]
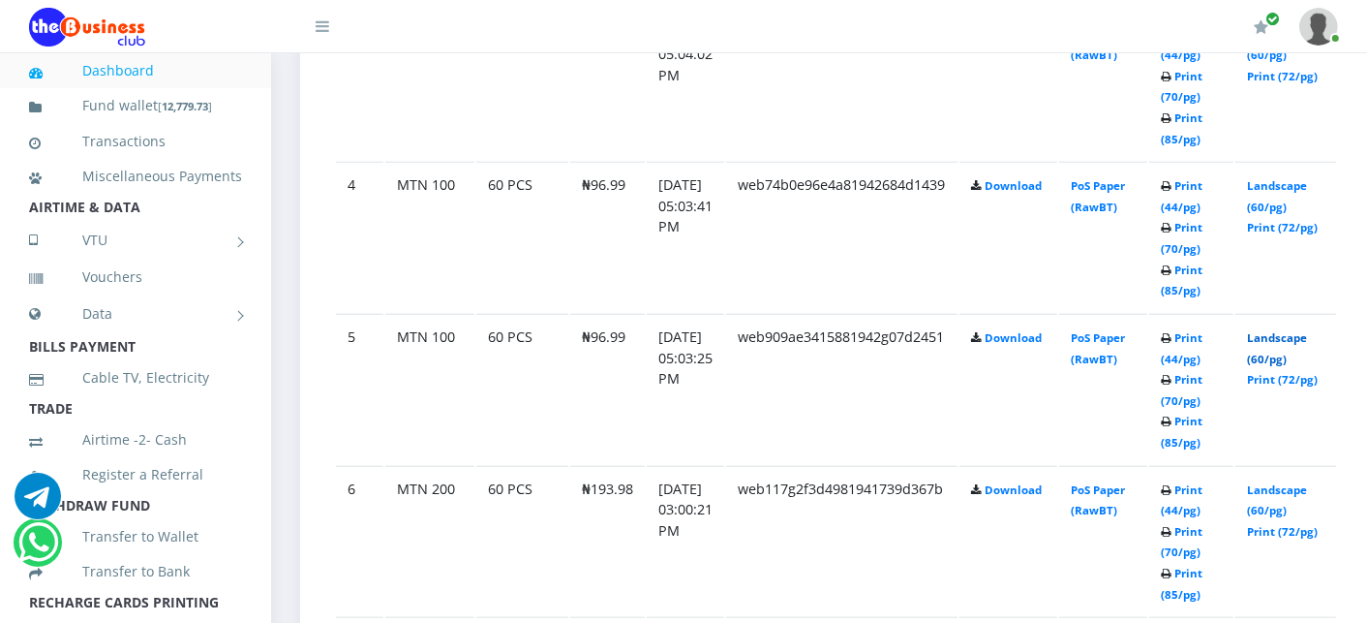
click at [1307, 339] on link "Landscape (60/pg)" at bounding box center [1277, 348] width 60 height 36
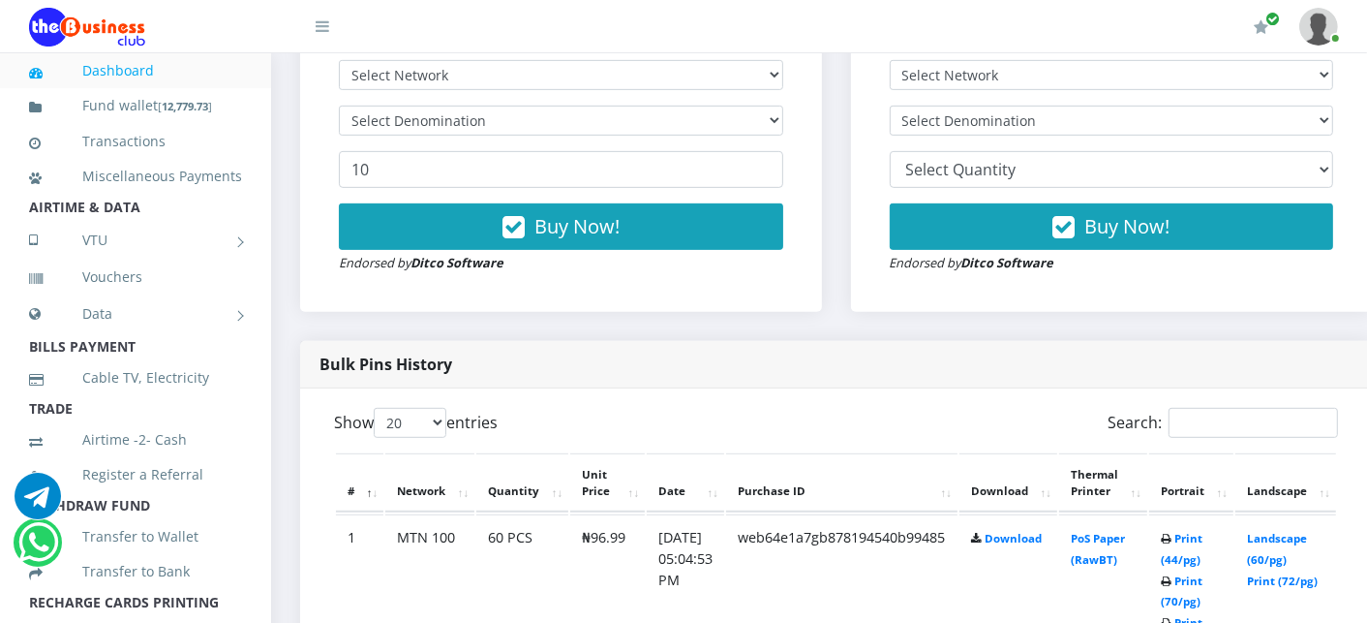
scroll to position [613, 0]
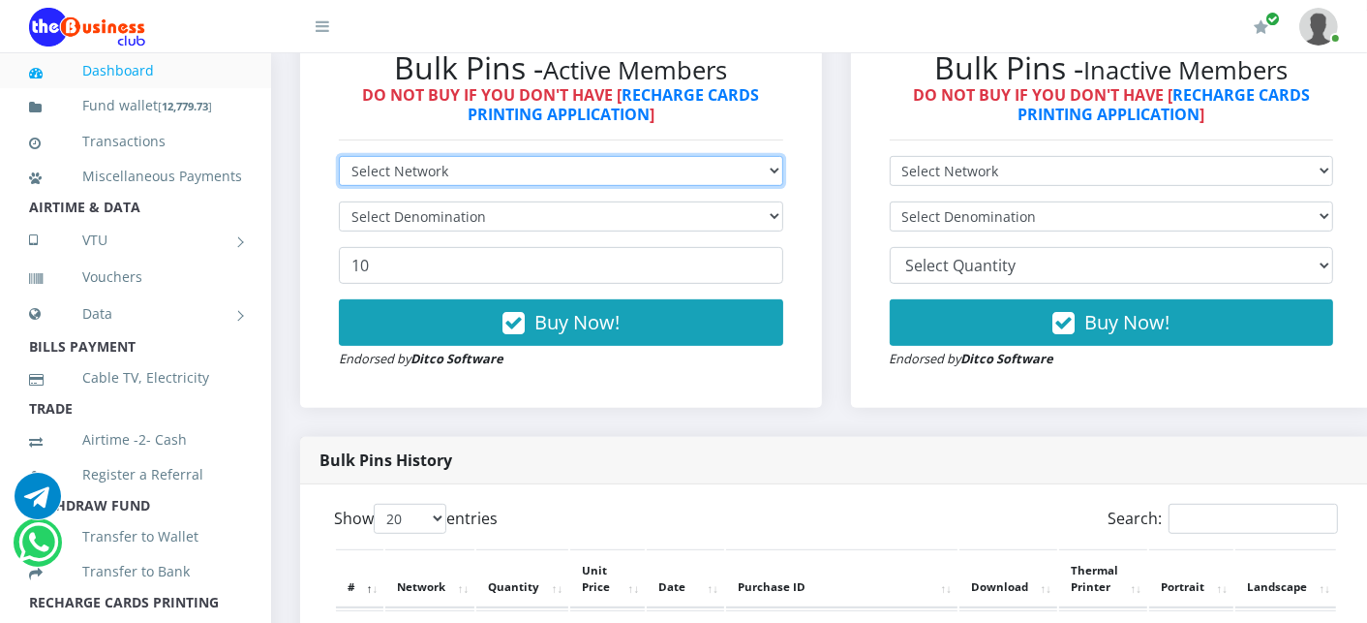
click at [521, 161] on select "Select Network MTN Globacom 9Mobile Airtel" at bounding box center [561, 171] width 444 height 30
select select "Airtel"
click at [339, 158] on select "Select Network MTN Globacom 9Mobile Airtel" at bounding box center [561, 171] width 444 height 30
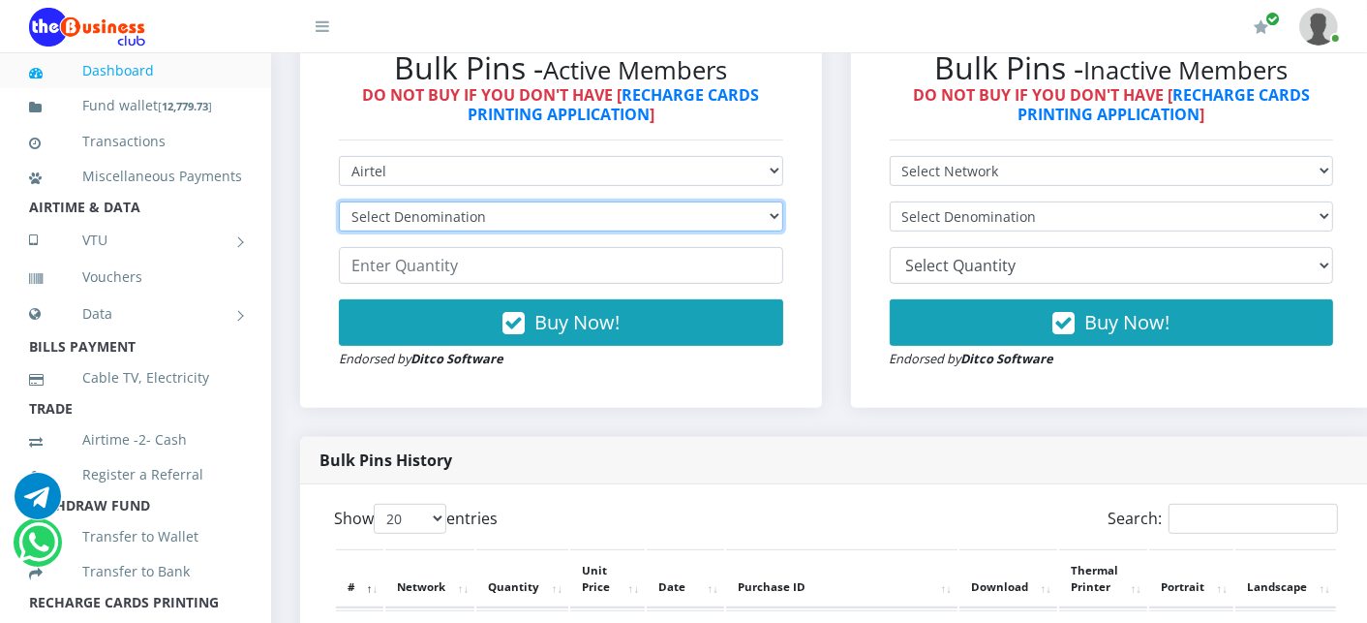
click at [450, 225] on select "Select Denomination Airtel NGN100 - ₦96.38 Airtel NGN200 - ₦192.76 Airtel NGN50…" at bounding box center [561, 216] width 444 height 30
select select "96.38-100"
click at [339, 203] on select "Select Denomination Airtel NGN100 - ₦96.38 Airtel NGN200 - ₦192.76 Airtel NGN50…" at bounding box center [561, 216] width 444 height 30
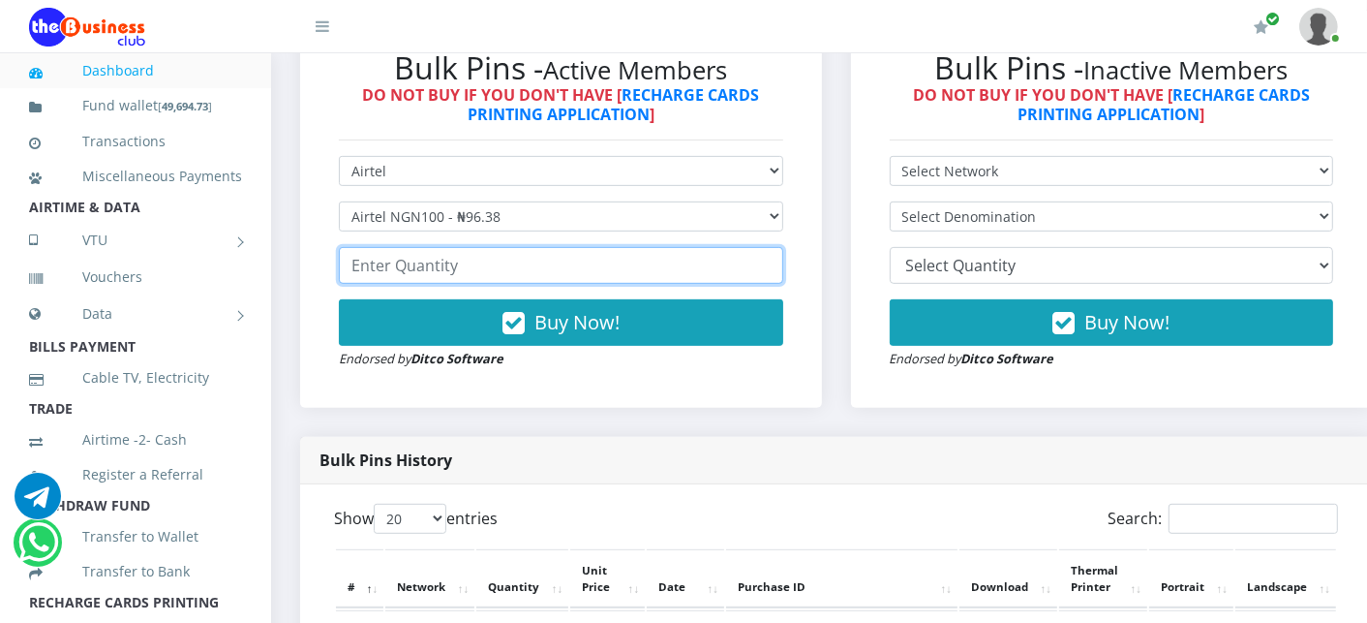
click at [458, 272] on input "number" at bounding box center [561, 265] width 444 height 37
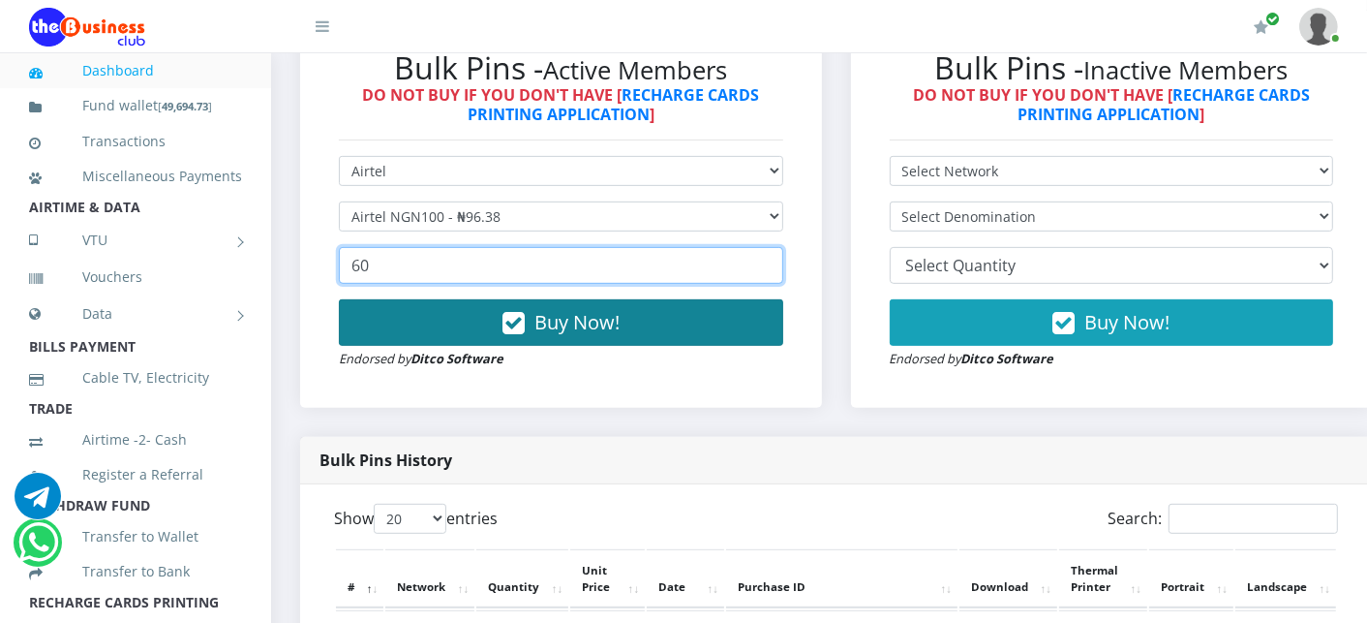
type input "60"
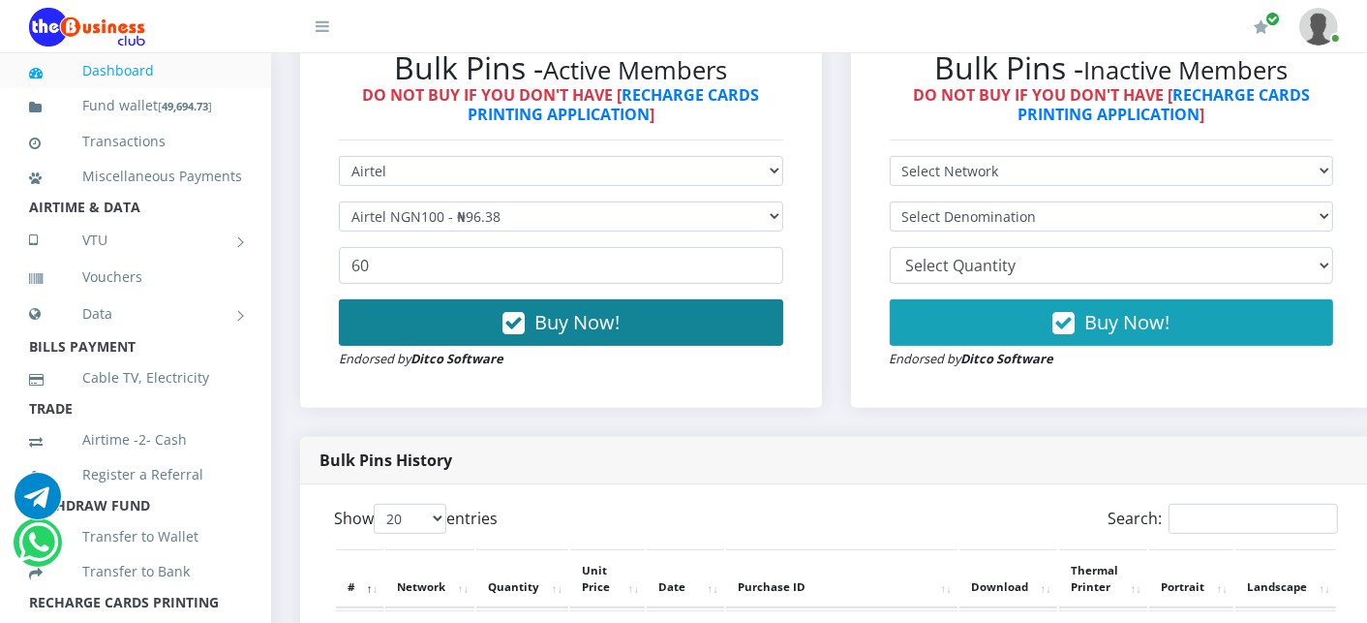
click at [462, 321] on button "Buy Now!" at bounding box center [561, 322] width 444 height 46
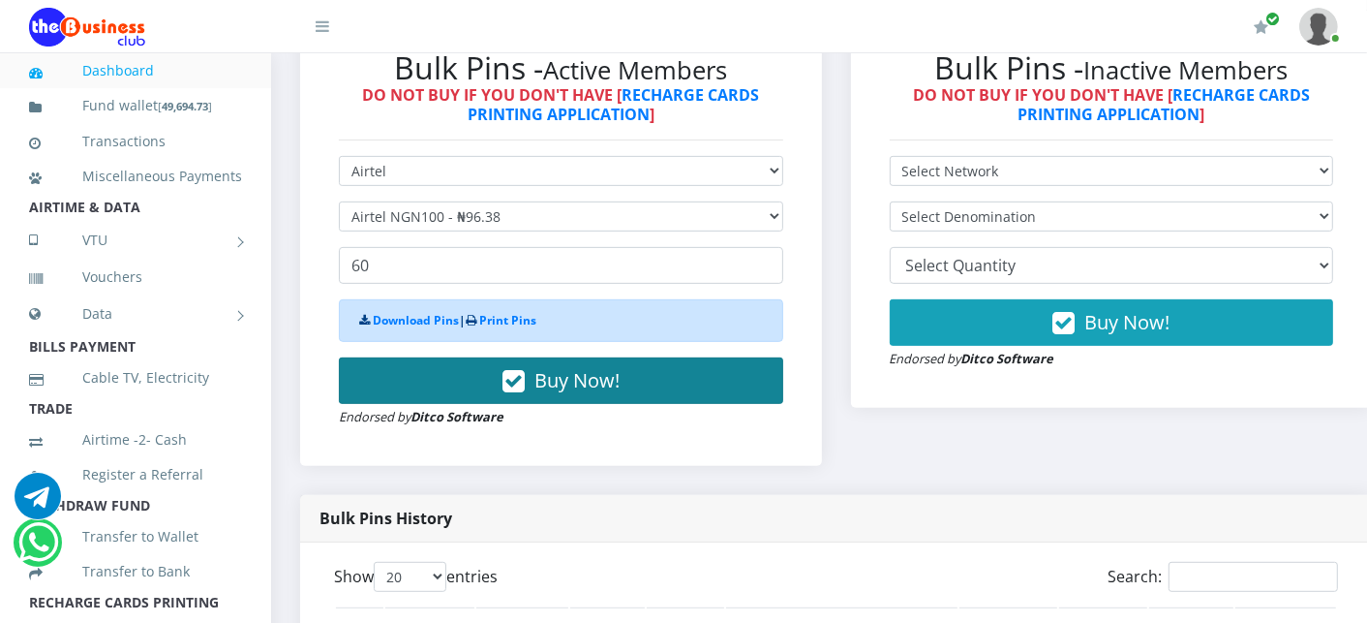
click at [459, 380] on button "Buy Now!" at bounding box center [561, 380] width 444 height 46
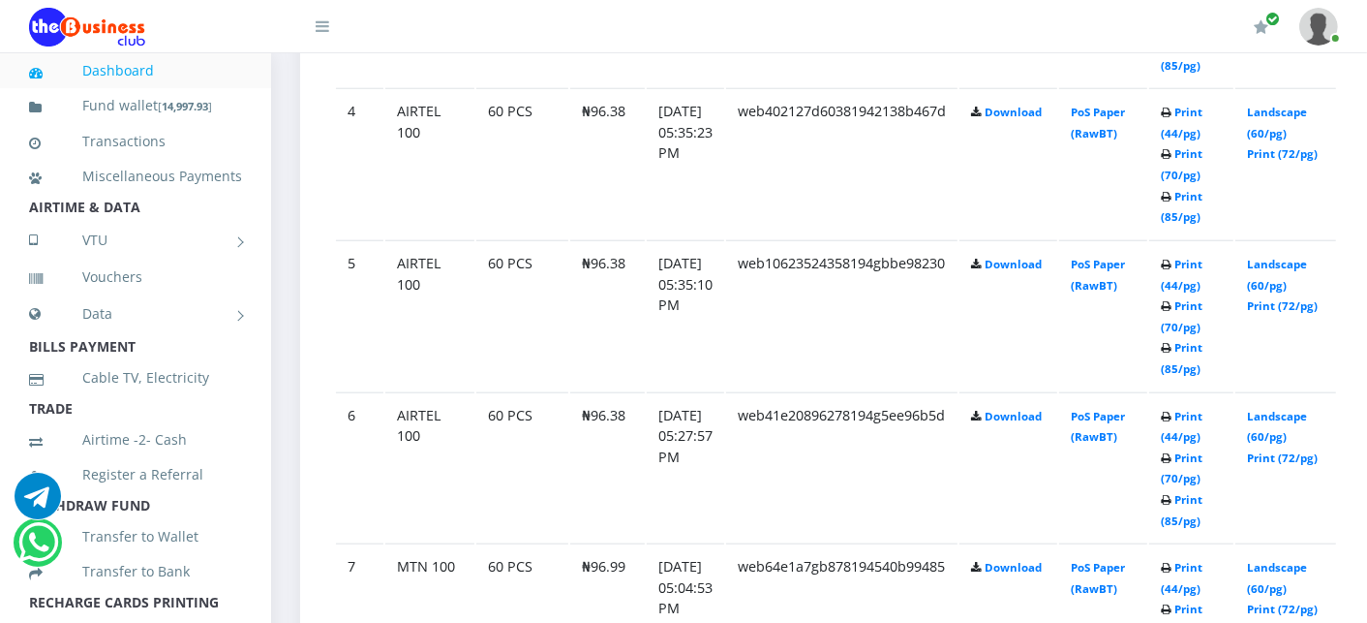
scroll to position [1592, 0]
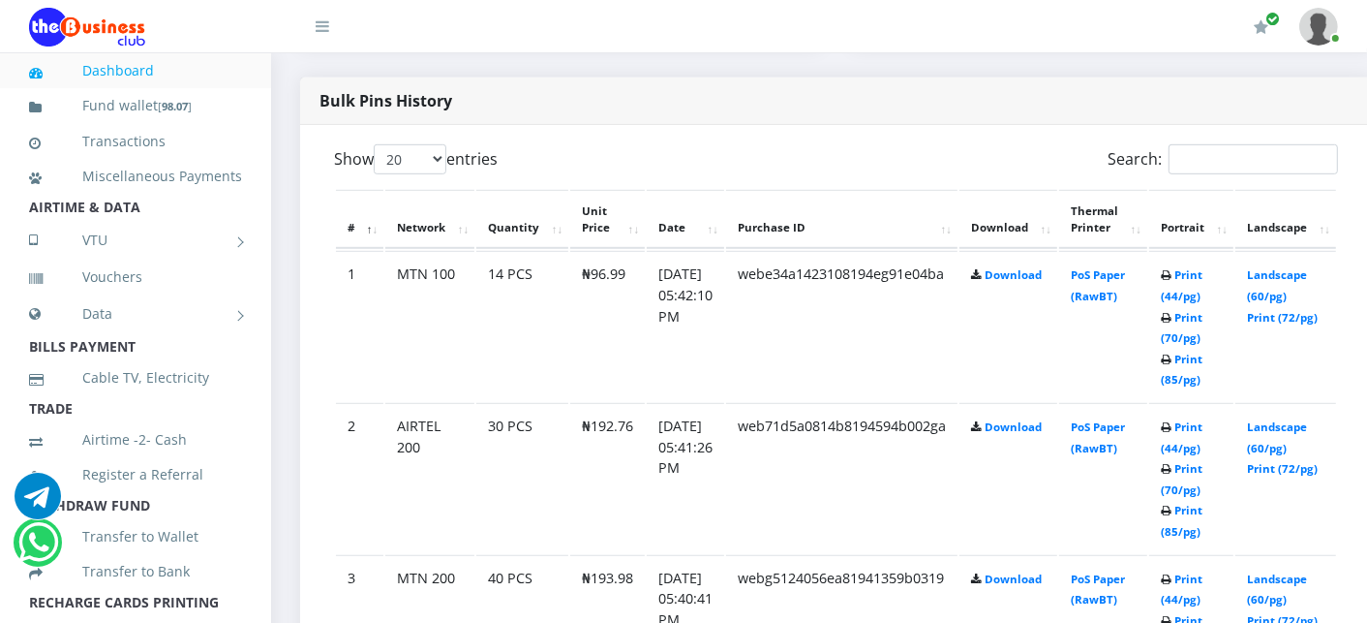
scroll to position [903, 0]
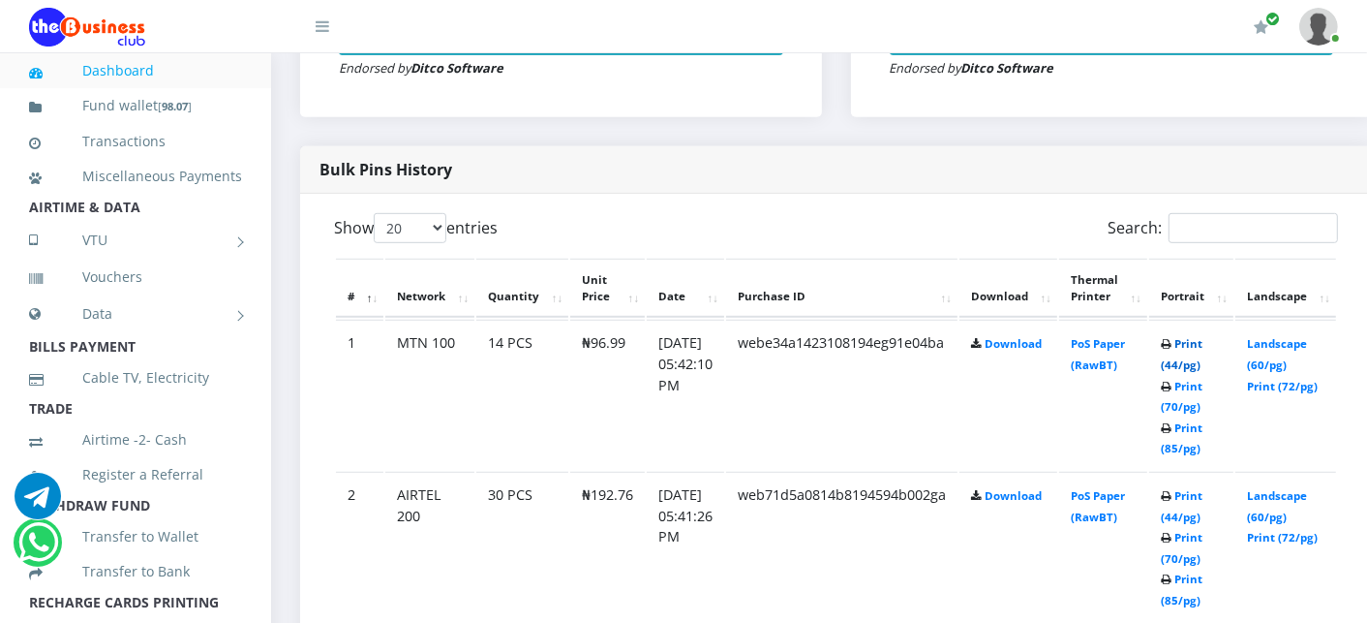
click at [1203, 349] on link "Print (44/pg)" at bounding box center [1182, 354] width 42 height 36
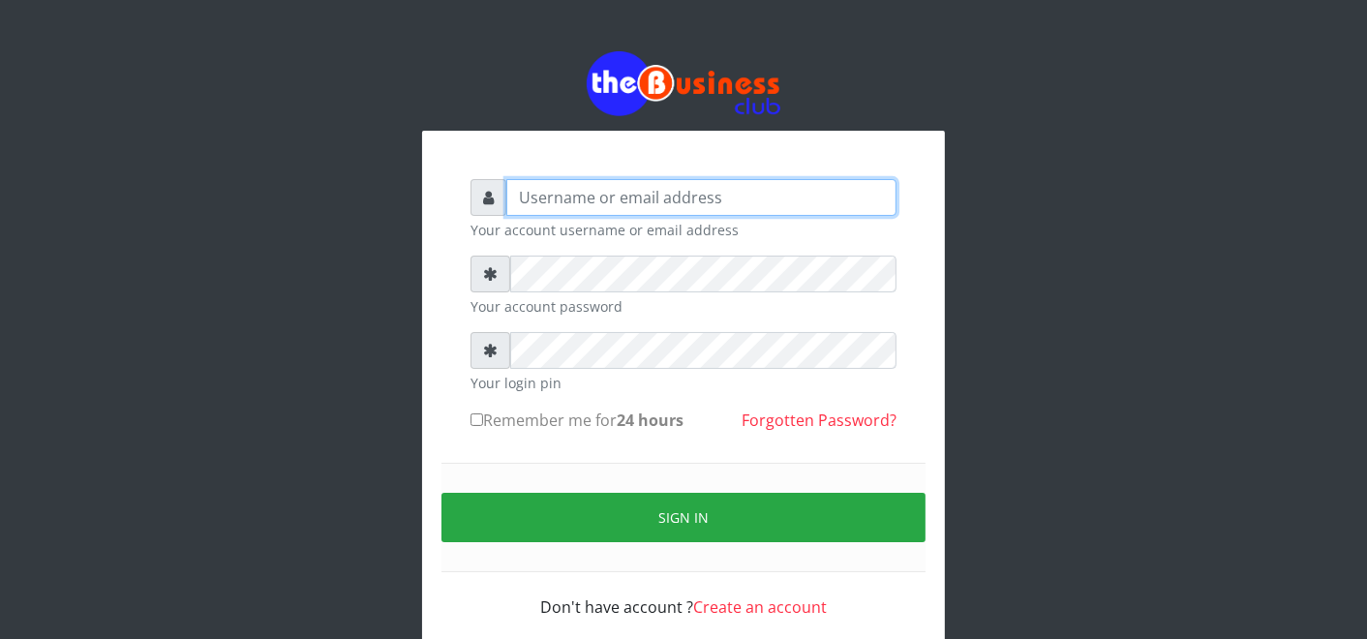
click at [710, 206] on input "text" at bounding box center [701, 197] width 390 height 37
type input "father"
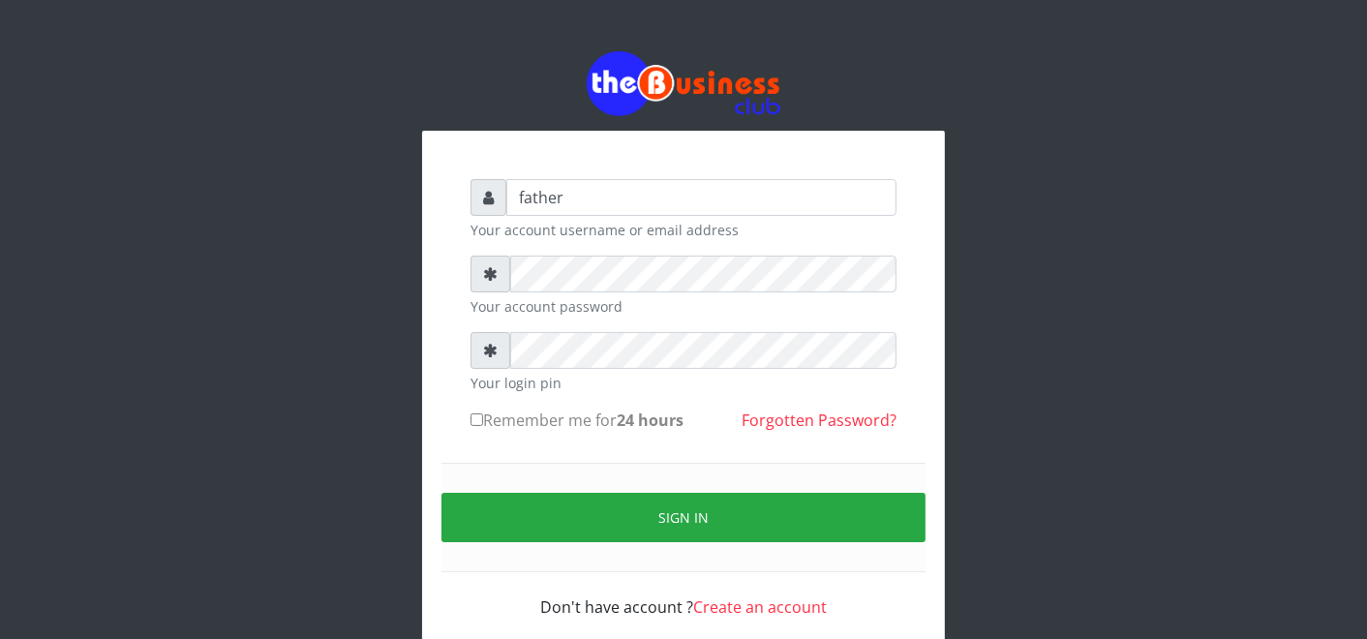
click at [661, 303] on small "Your account password" at bounding box center [684, 306] width 426 height 20
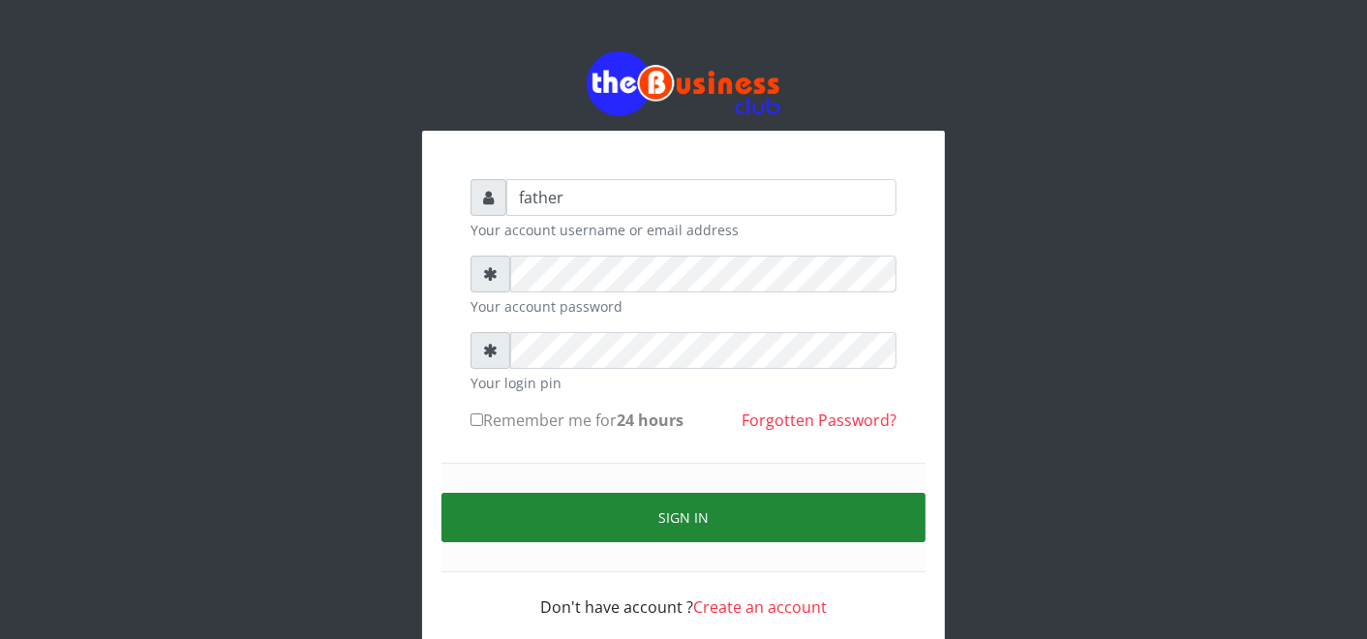
click at [647, 507] on button "Sign in" at bounding box center [684, 517] width 484 height 49
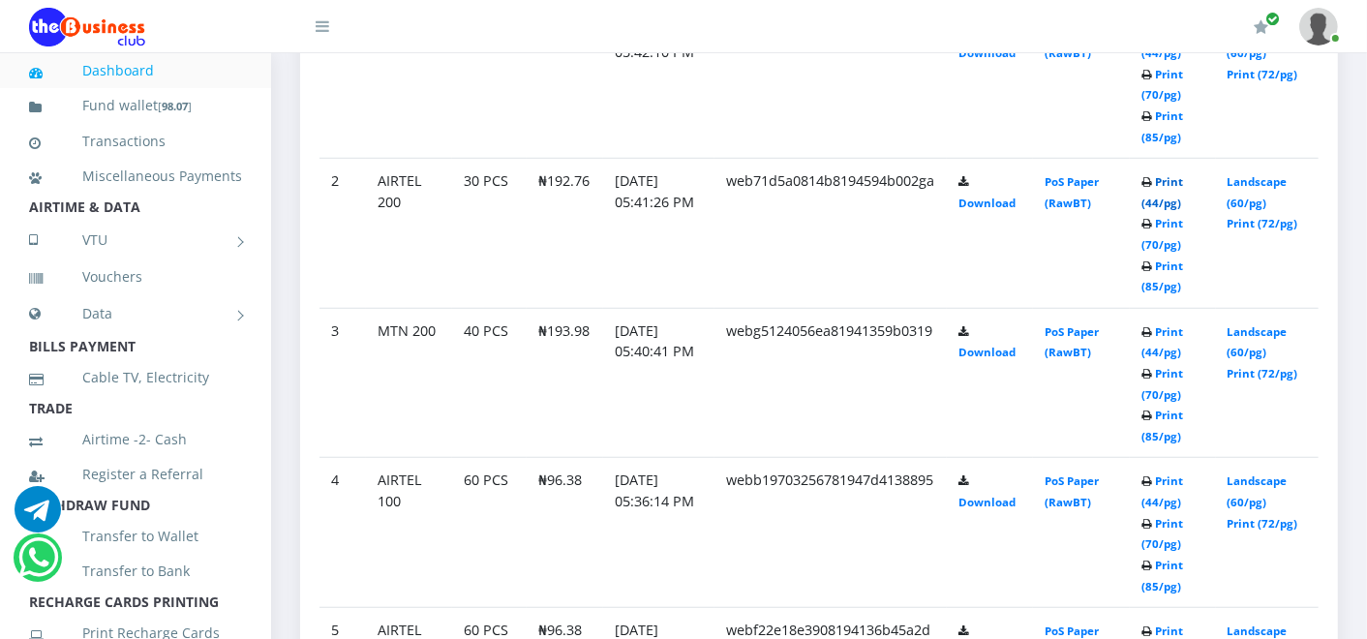
scroll to position [1080, 0]
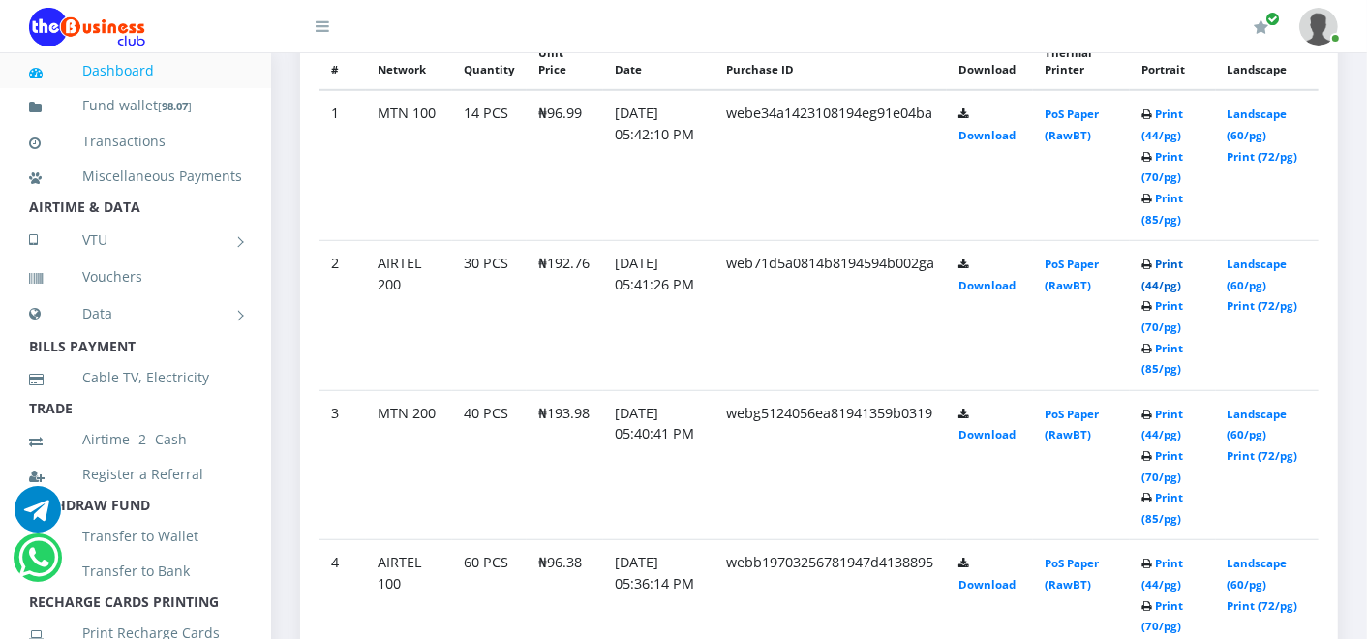
click at [1183, 261] on link "Print (44/pg)" at bounding box center [1163, 275] width 42 height 36
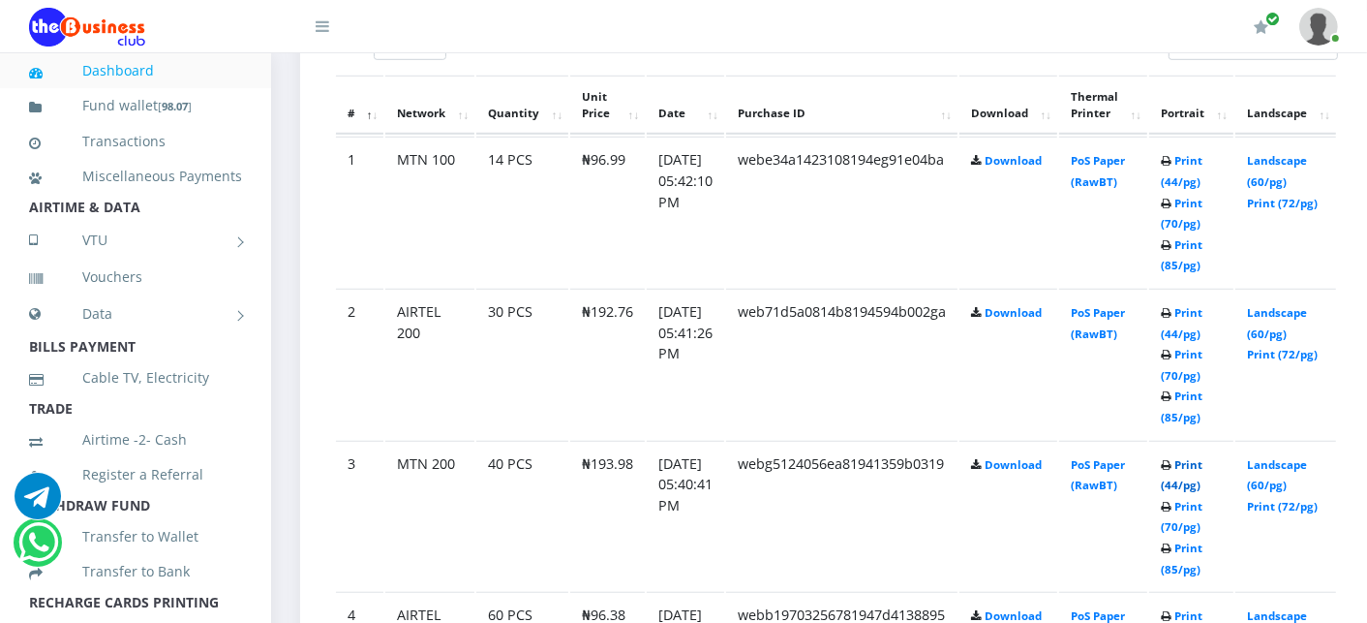
click at [1203, 461] on link "Print (44/pg)" at bounding box center [1182, 475] width 42 height 36
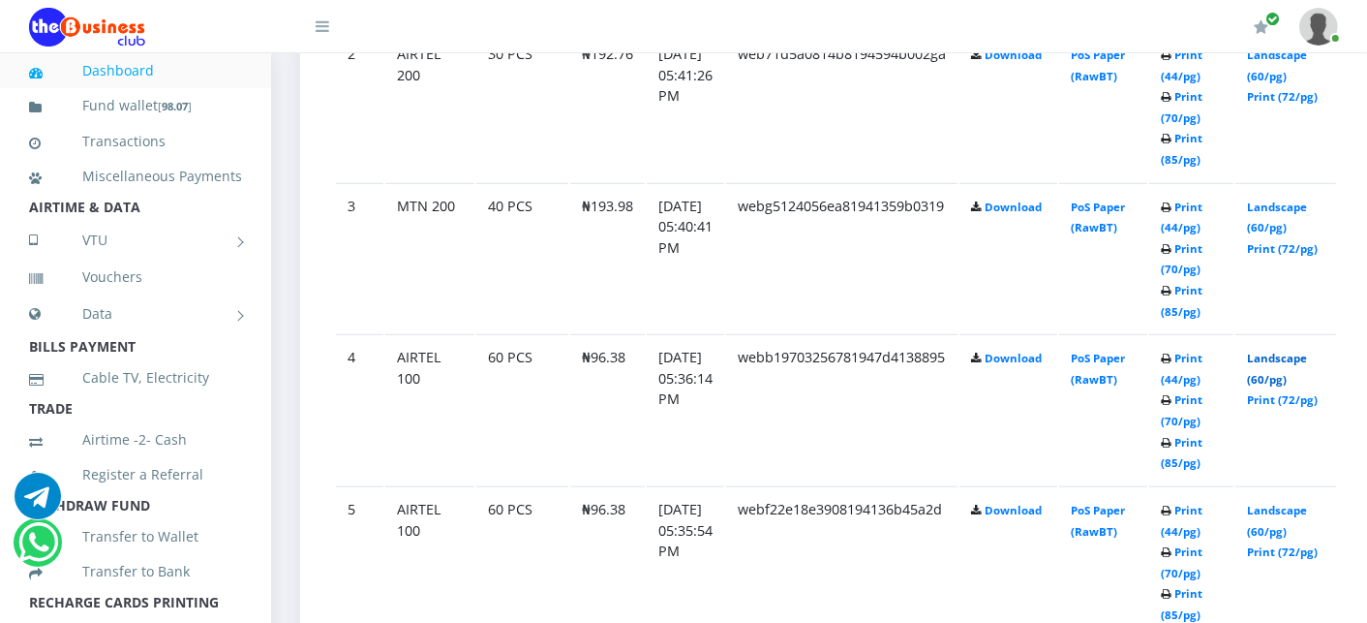
click at [1299, 353] on link "Landscape (60/pg)" at bounding box center [1277, 368] width 60 height 36
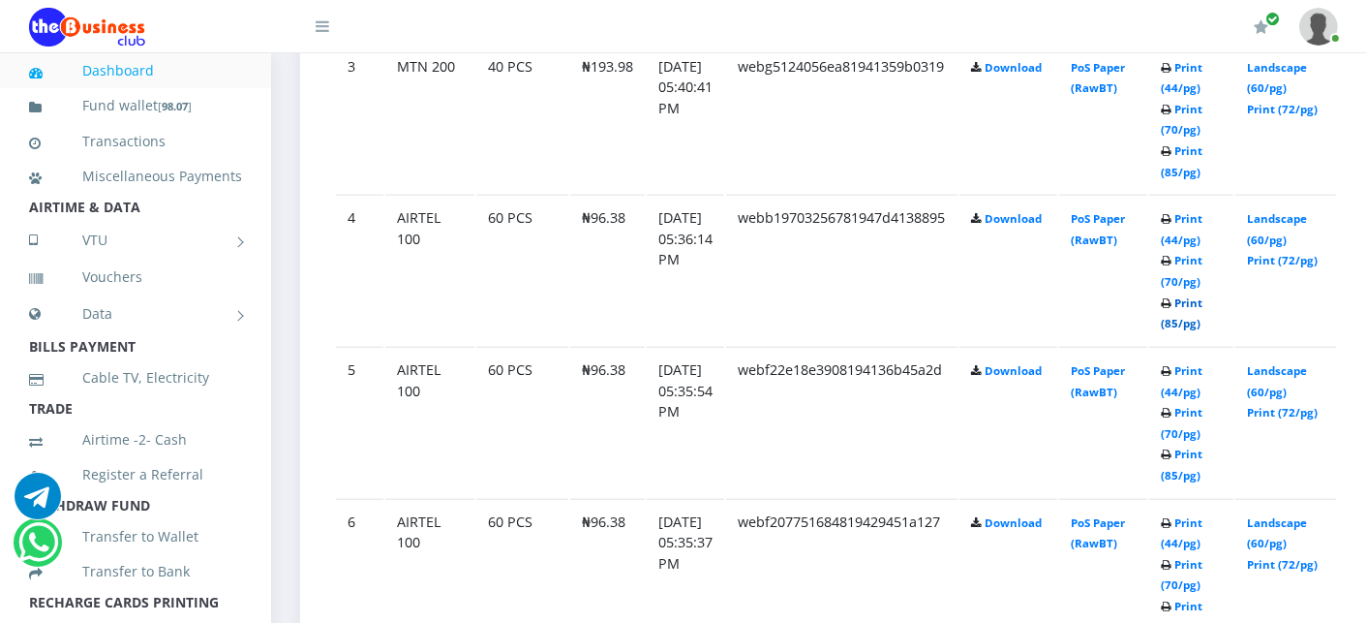
scroll to position [1484, 0]
click at [1300, 363] on link "Landscape (60/pg)" at bounding box center [1277, 380] width 60 height 36
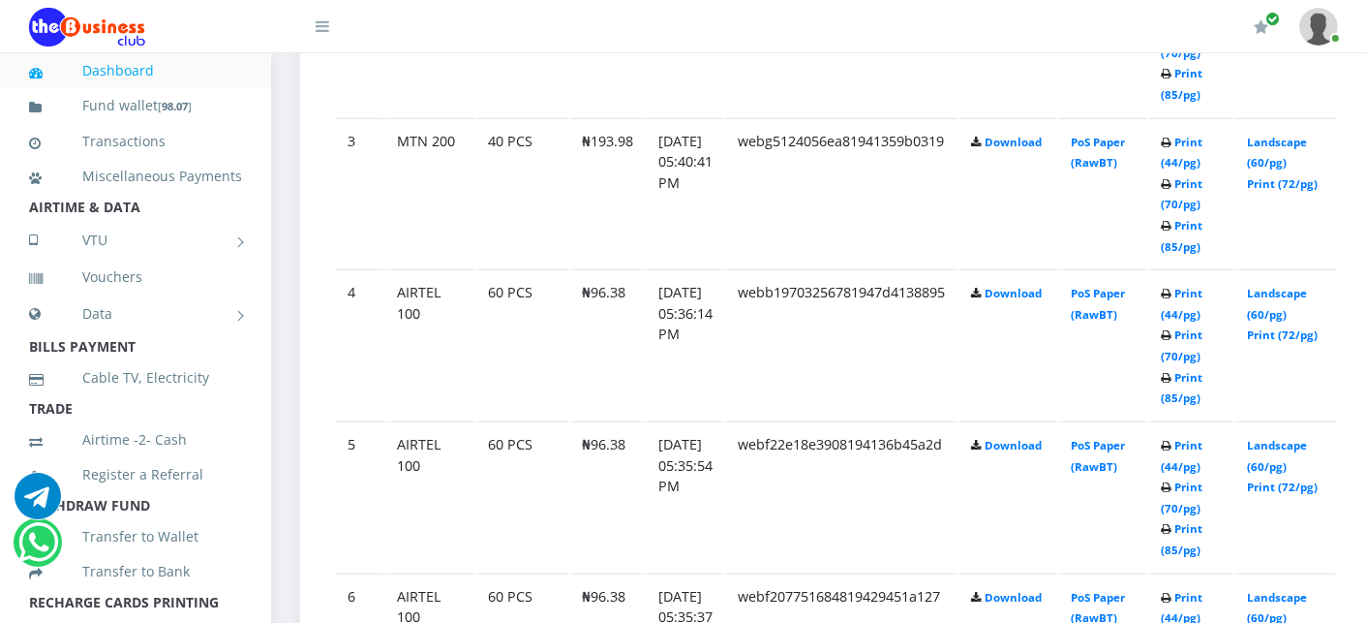
scroll to position [1484, 0]
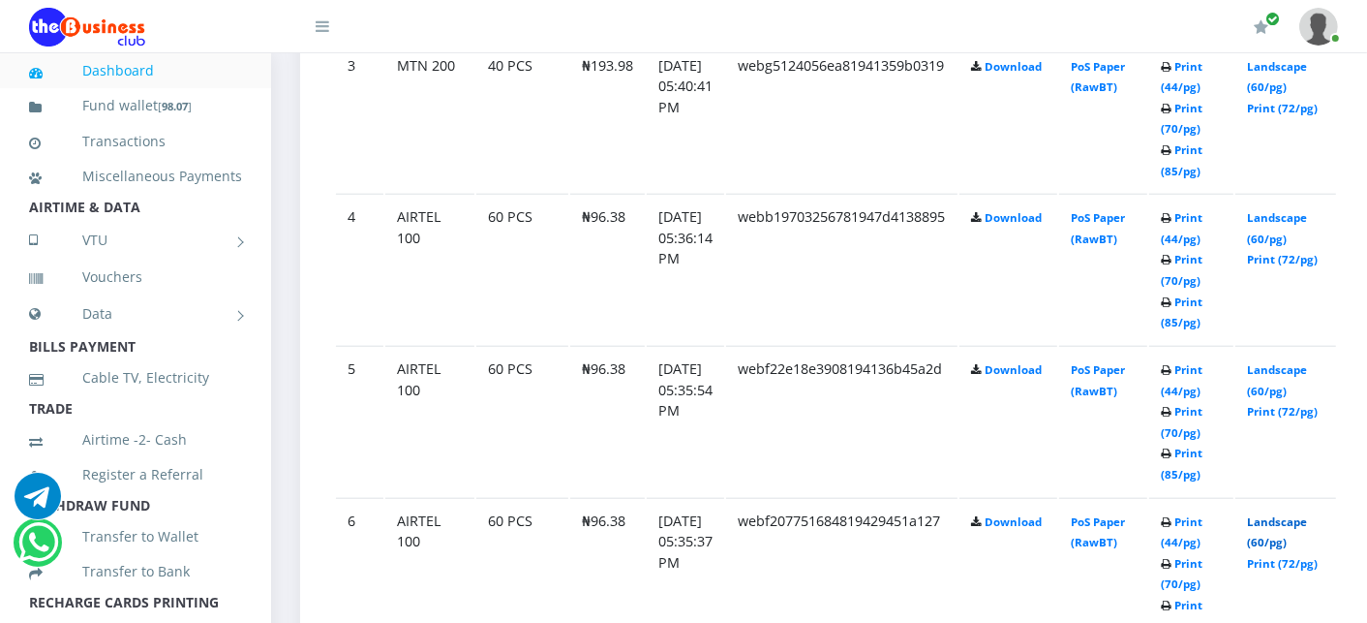
click at [1292, 517] on link "Landscape (60/pg)" at bounding box center [1277, 532] width 60 height 36
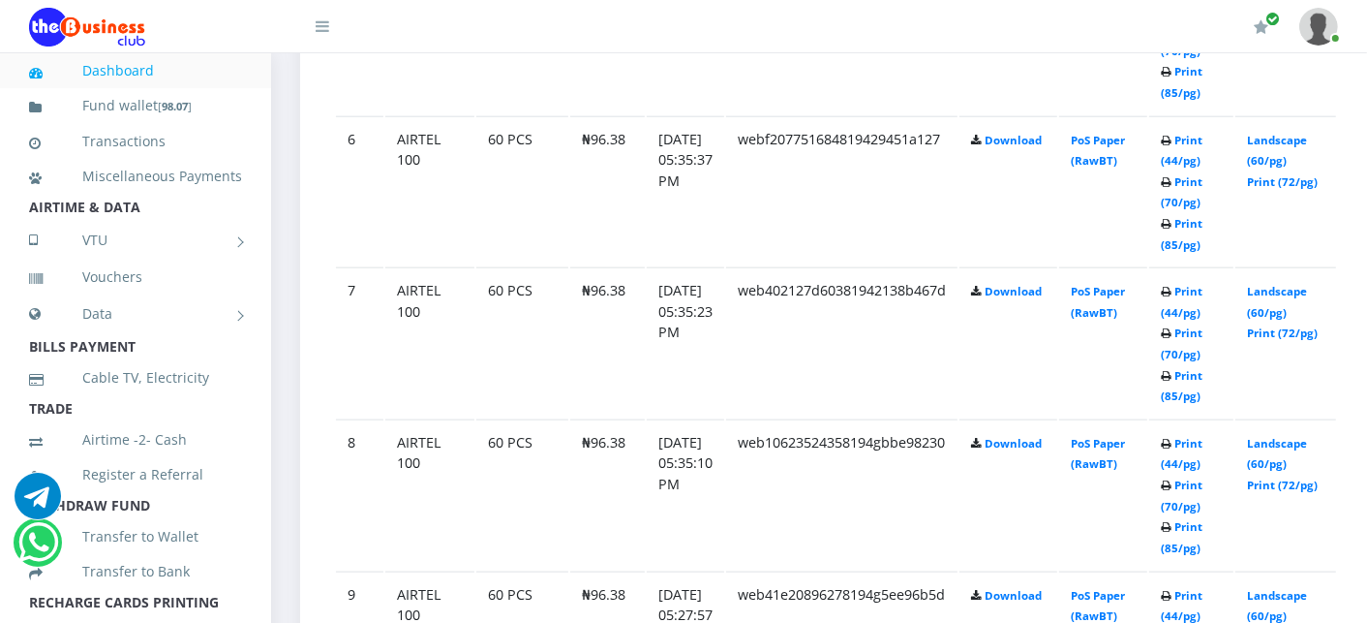
scroll to position [1936, 0]
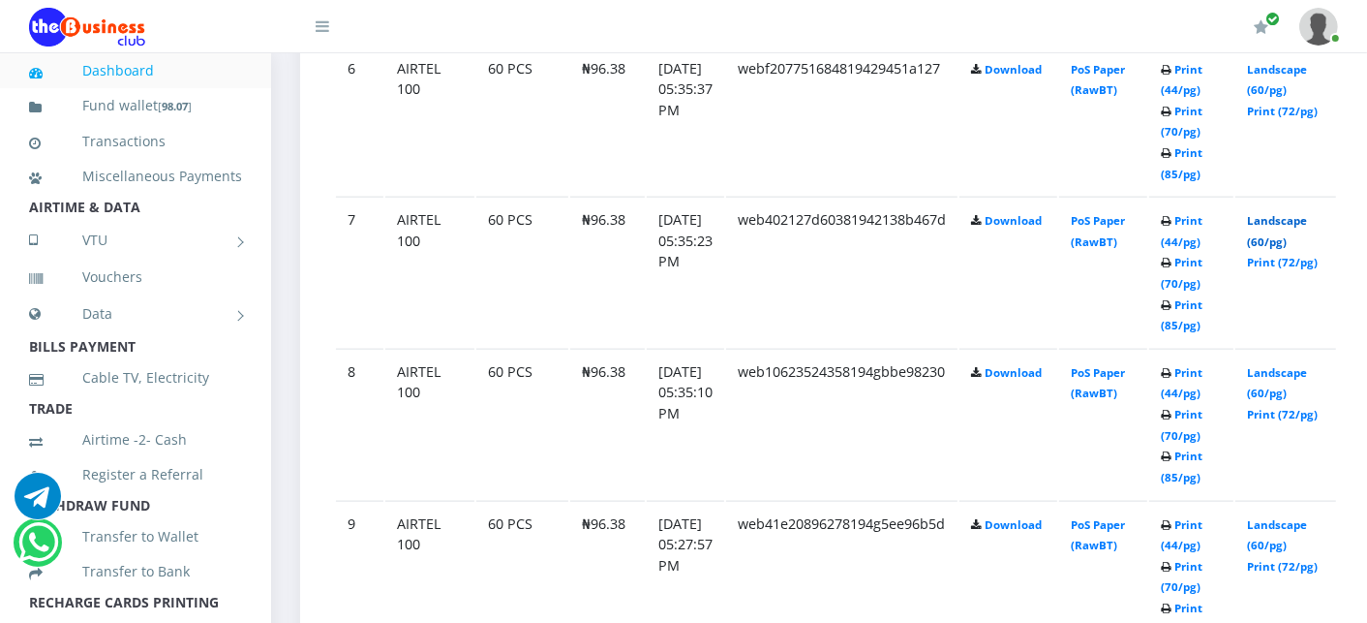
click at [1292, 218] on link "Landscape (60/pg)" at bounding box center [1277, 231] width 60 height 36
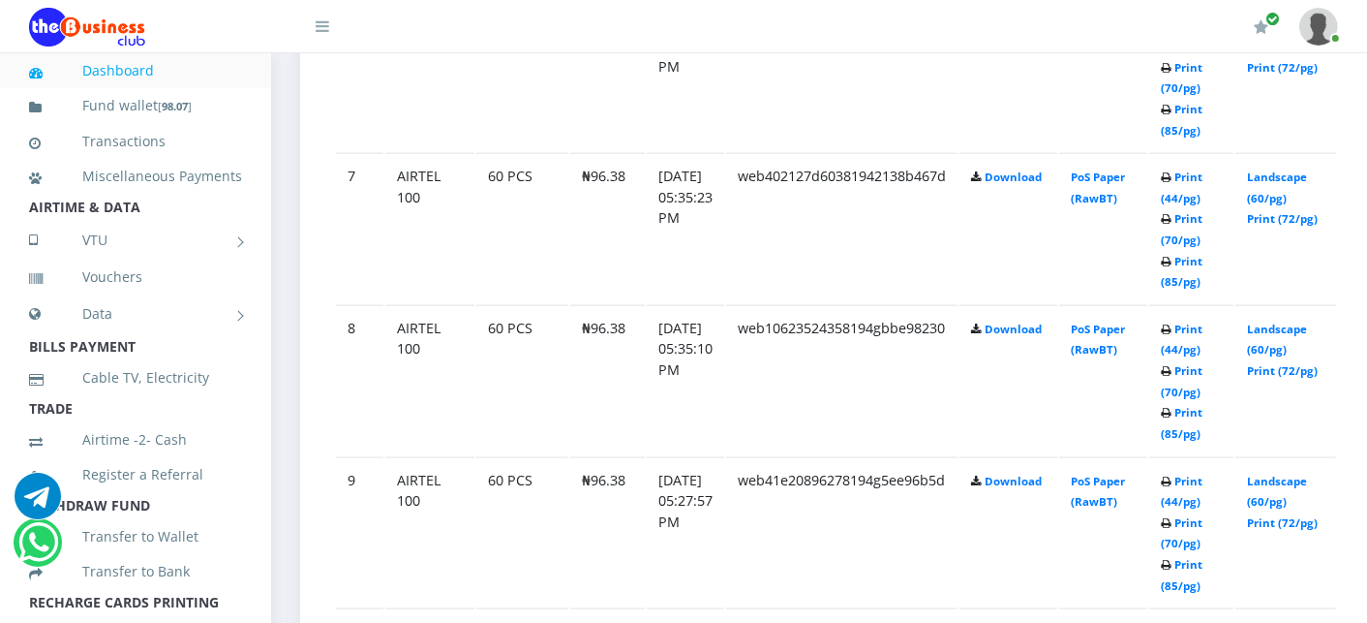
scroll to position [1936, 0]
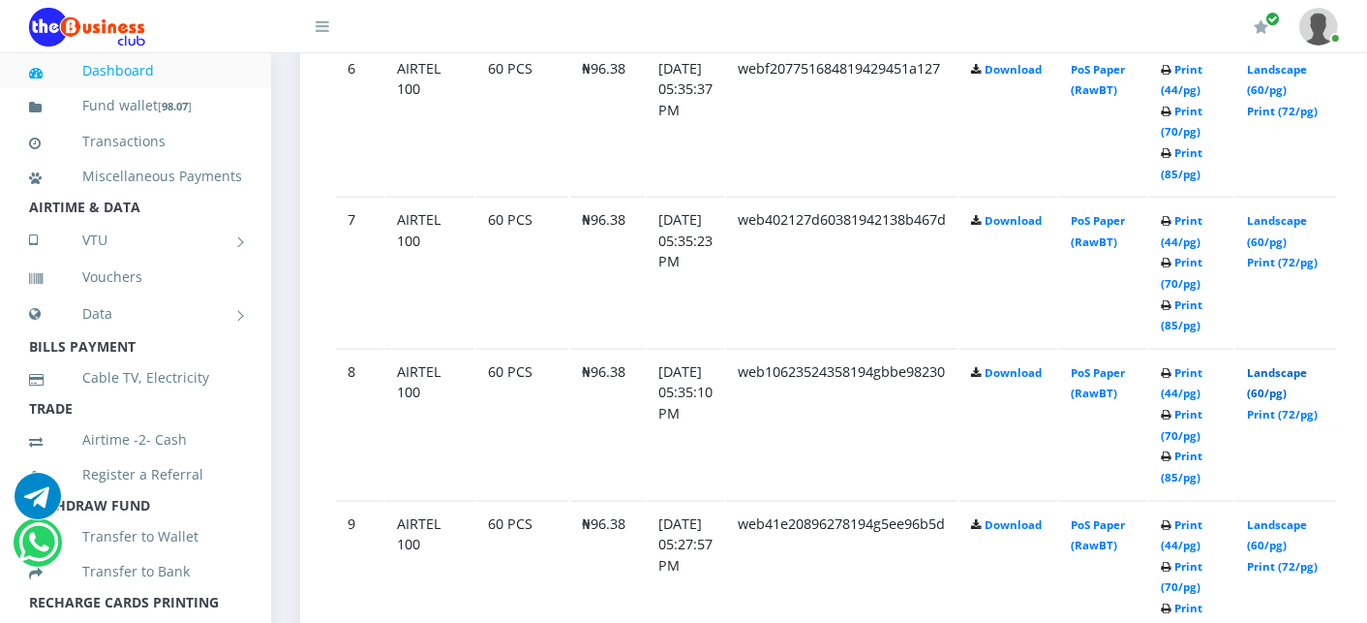
click at [1282, 366] on link "Landscape (60/pg)" at bounding box center [1277, 383] width 60 height 36
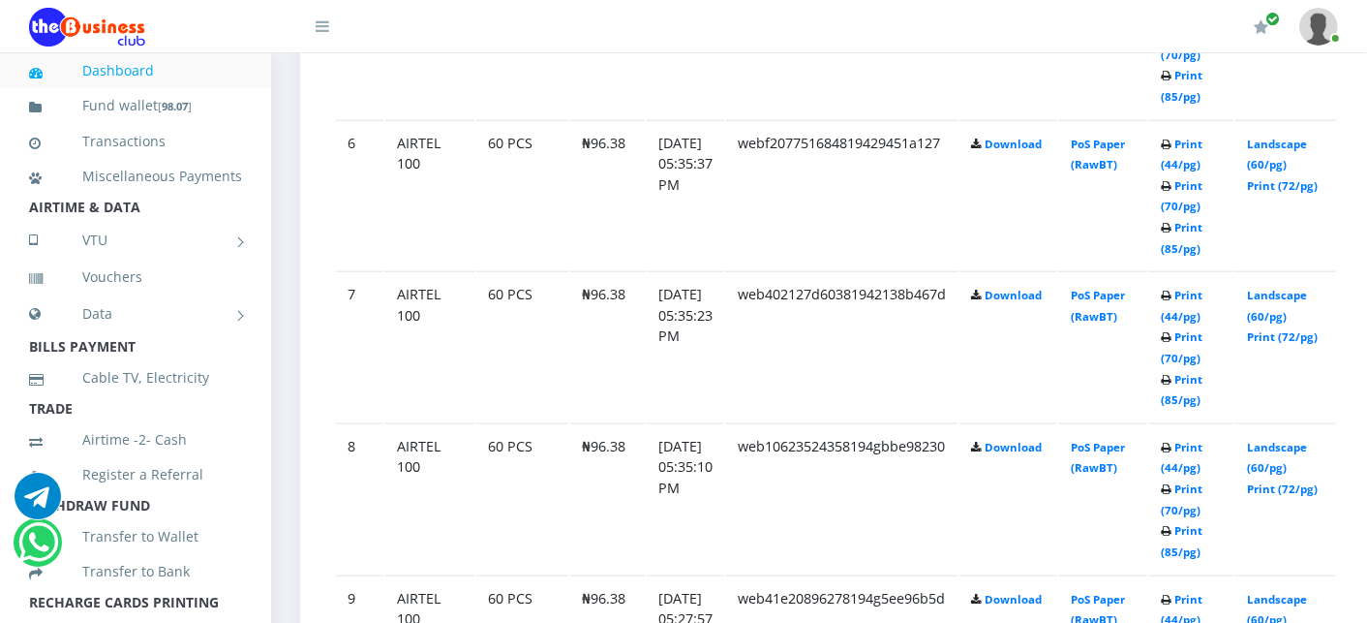
scroll to position [1936, 0]
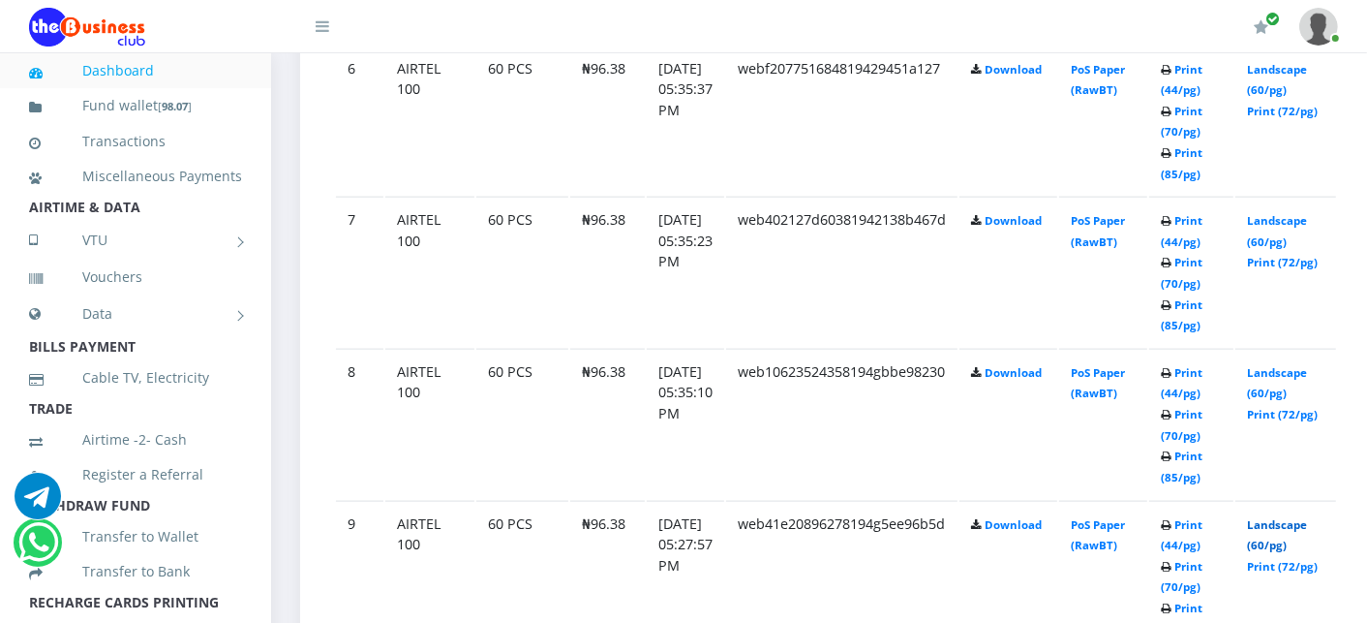
click at [1278, 517] on link "Landscape (60/pg)" at bounding box center [1277, 535] width 60 height 36
